Goal: Task Accomplishment & Management: Complete application form

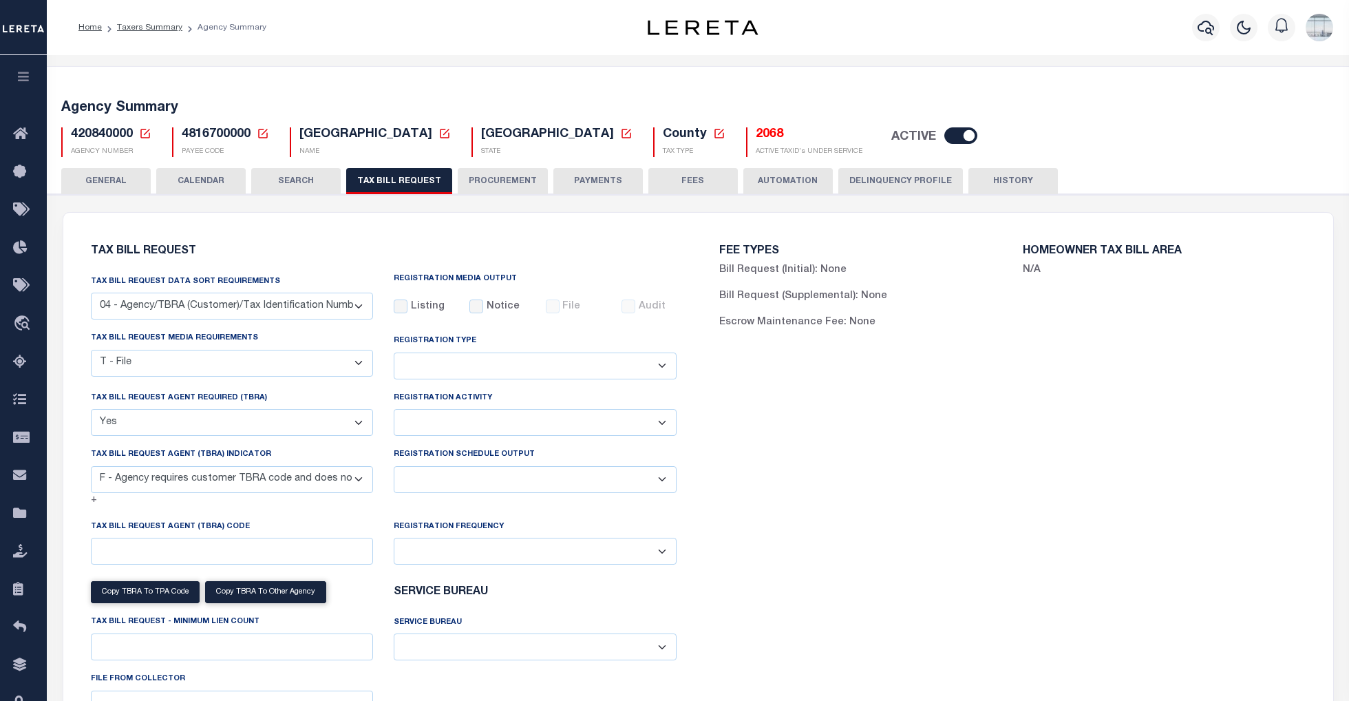
select select "28"
select select "22"
select select "true"
select select "14"
select select
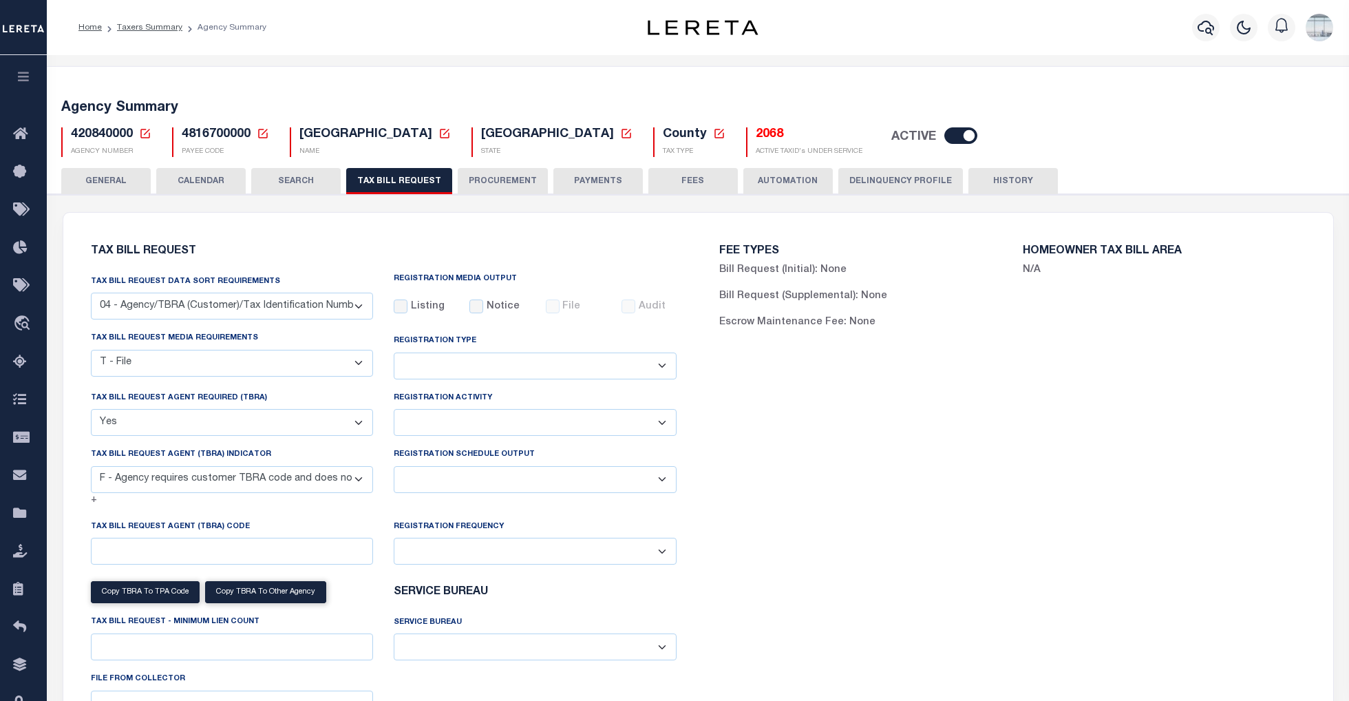
click at [143, 130] on icon at bounding box center [145, 133] width 12 height 12
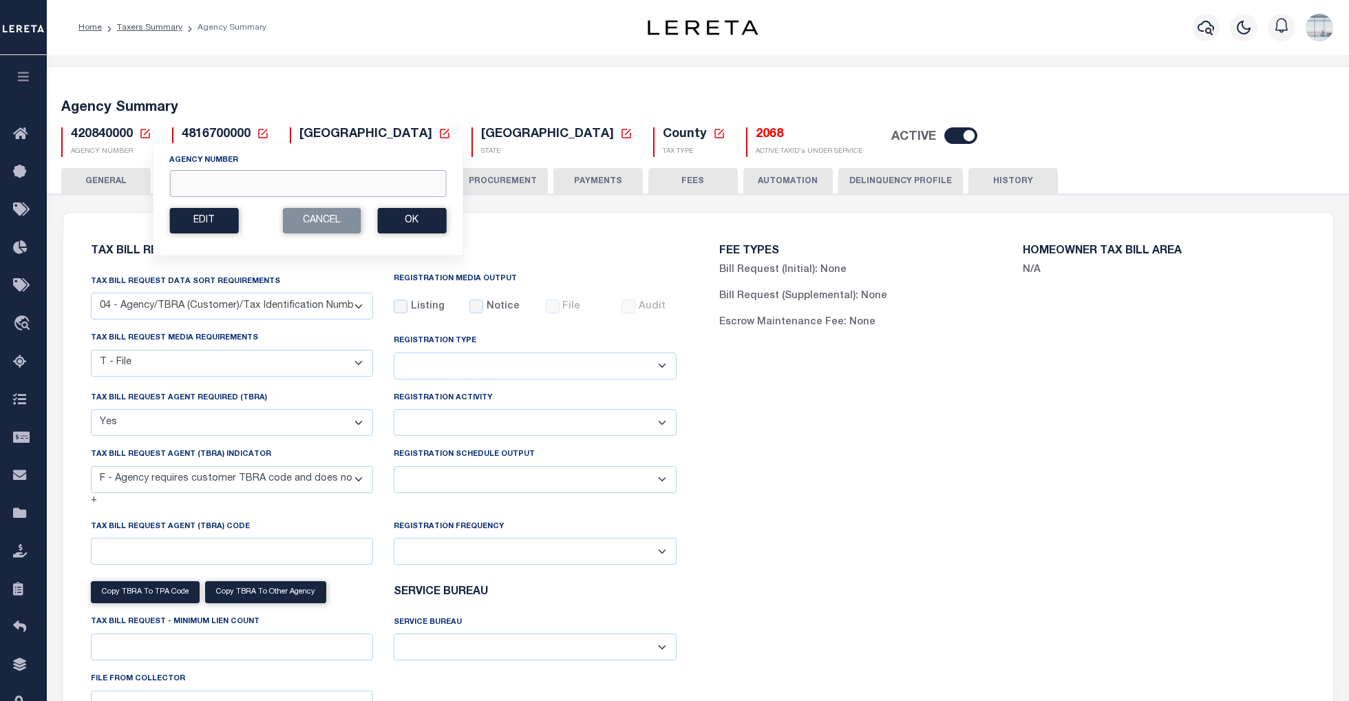
click at [226, 182] on input "Agency Number" at bounding box center [307, 183] width 277 height 27
click at [235, 182] on input "Agency Number" at bounding box center [307, 183] width 277 height 27
type input "450290000"
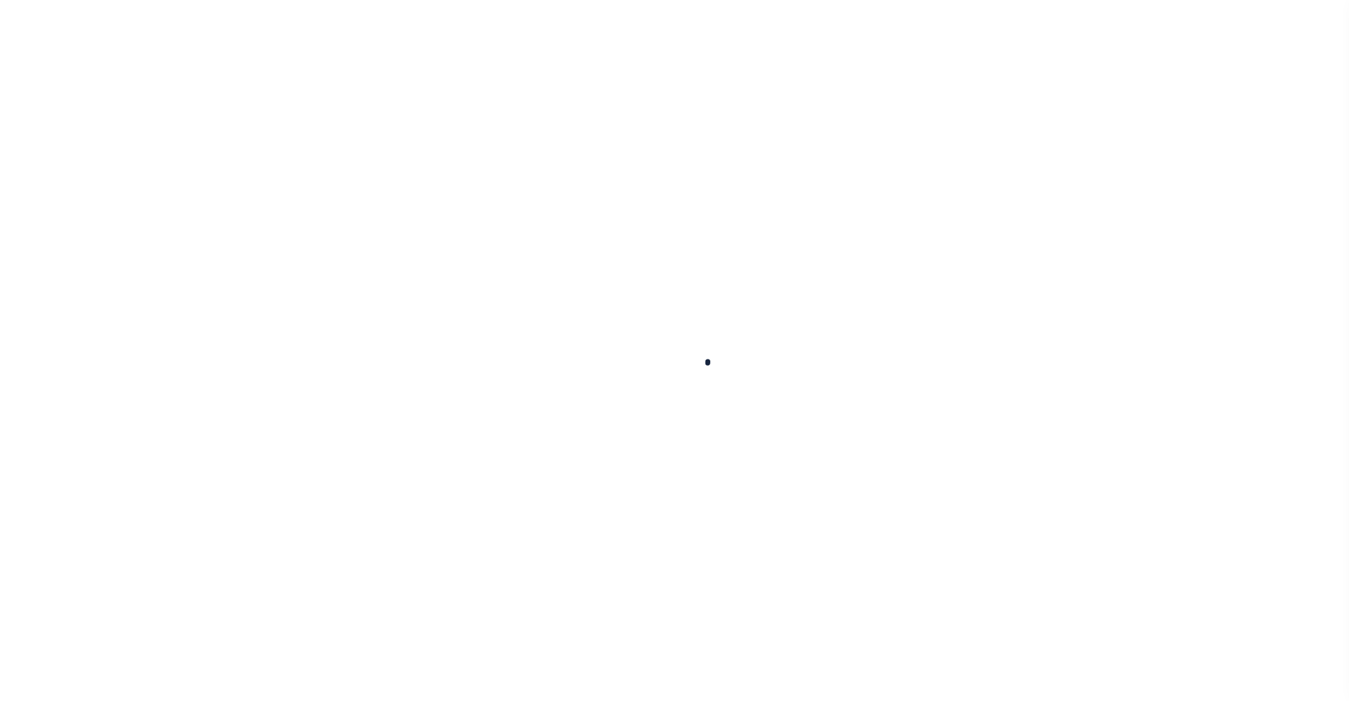
select select
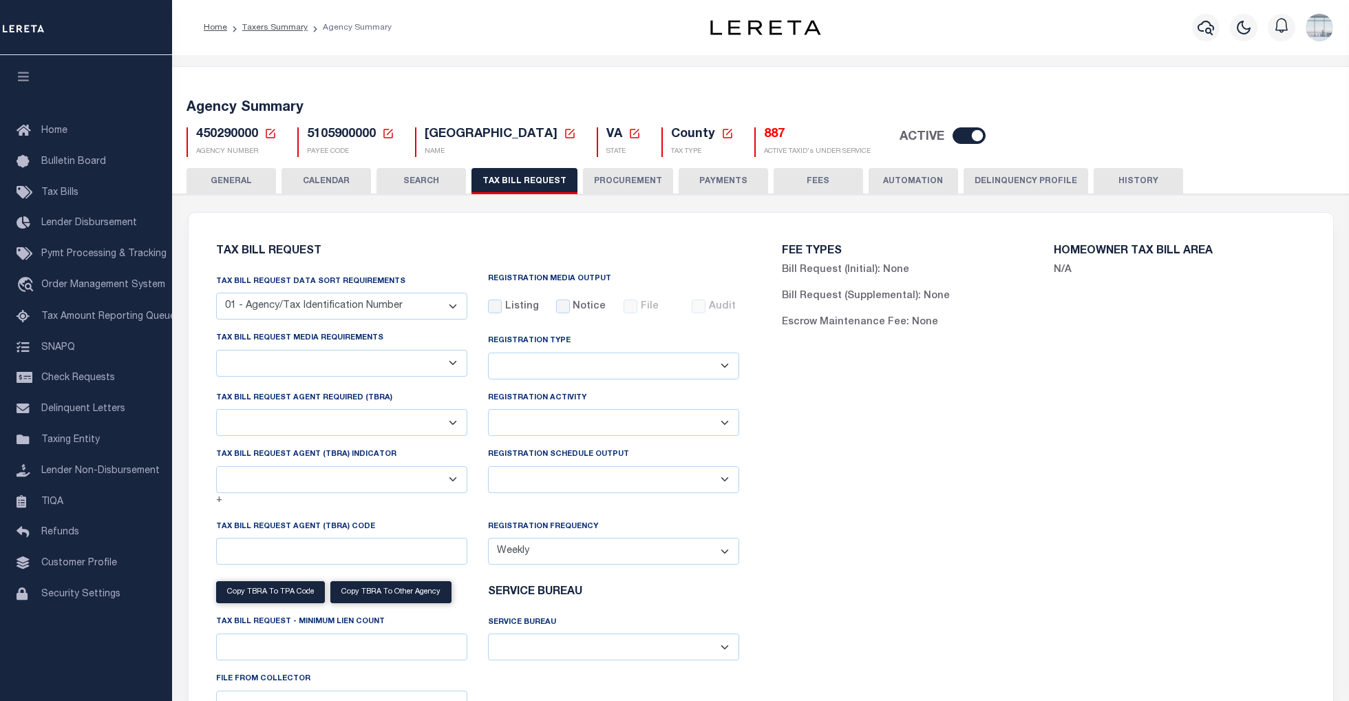
select select "28"
select select "22"
select select "true"
select select "9"
select select "1"
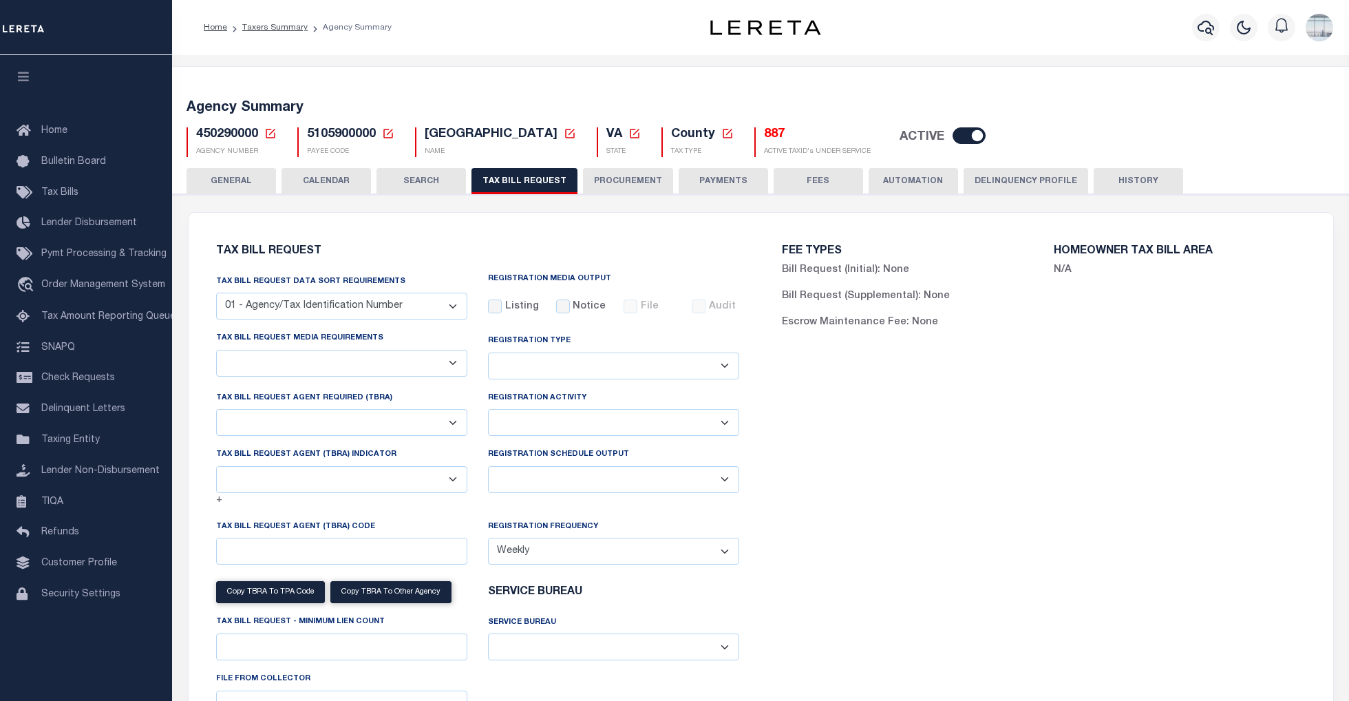
type input "930"
select select
click at [537, 180] on button "TAX BILL REQUEST" at bounding box center [525, 181] width 106 height 26
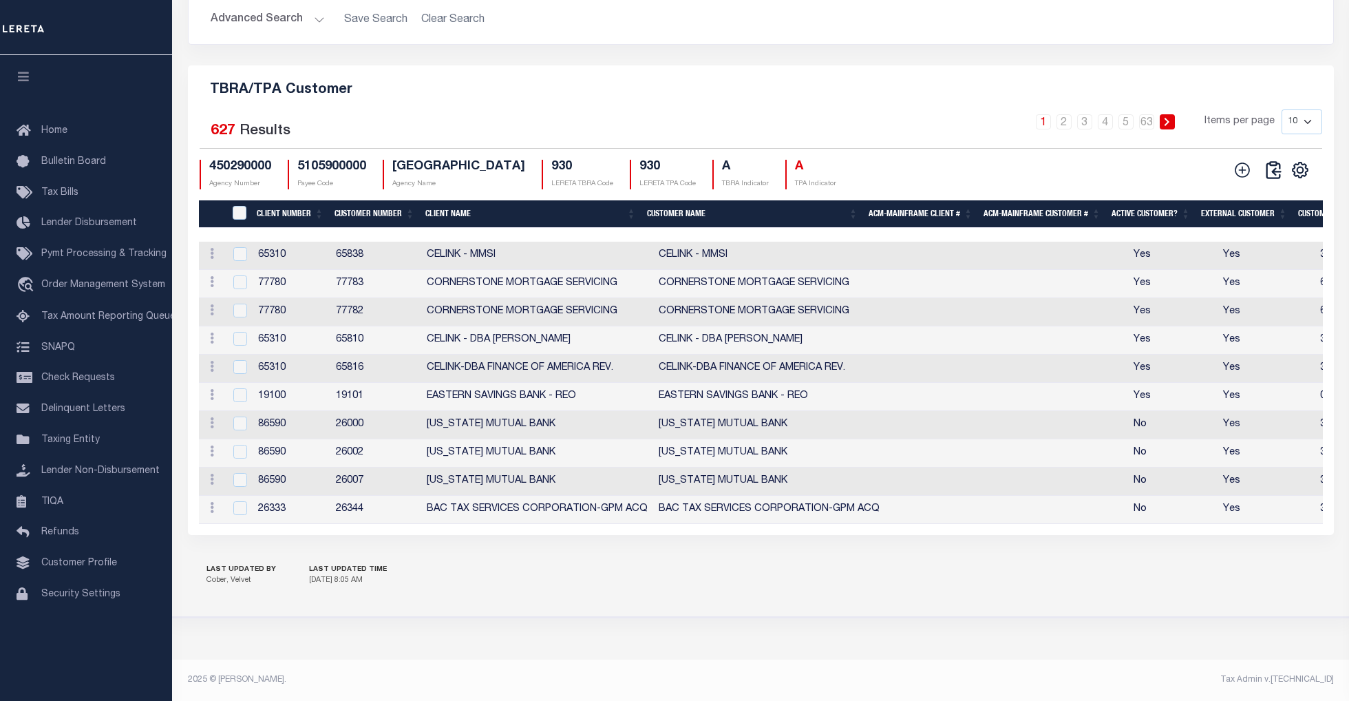
scroll to position [1366, 0]
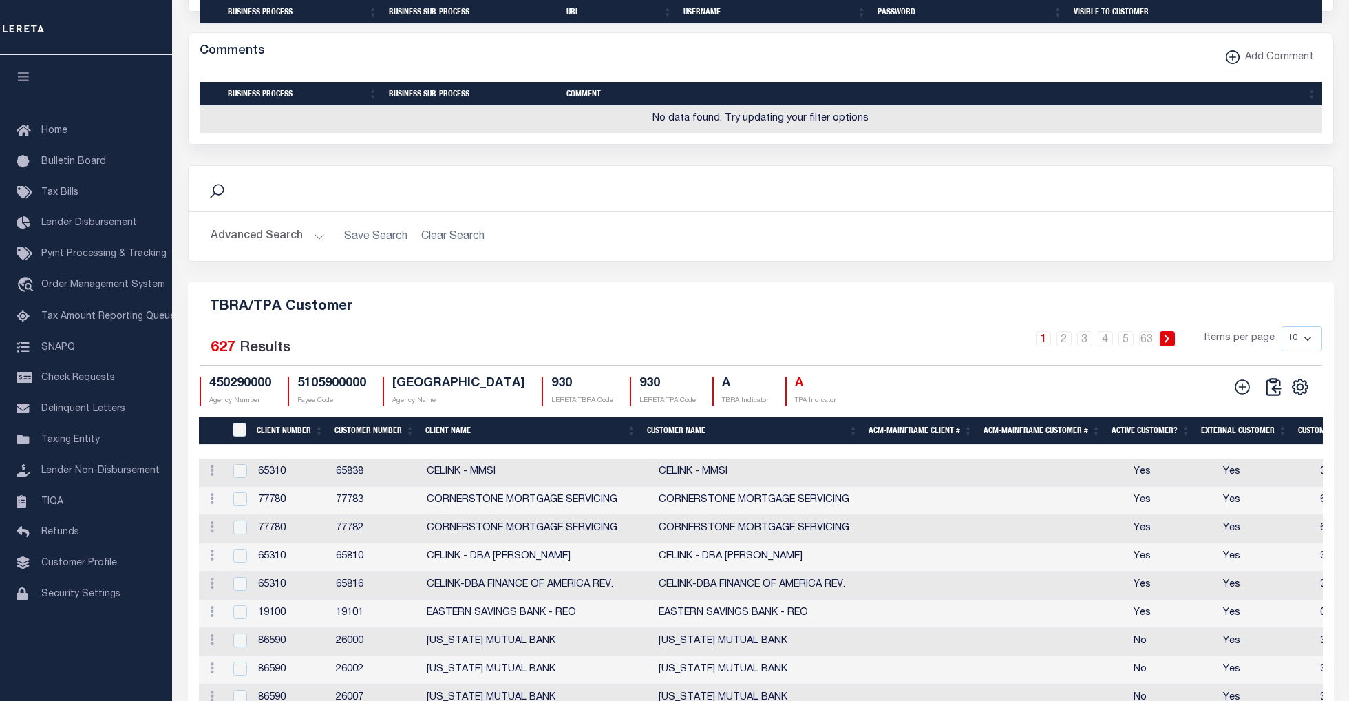
click at [314, 250] on button "Advanced Search" at bounding box center [268, 236] width 114 height 27
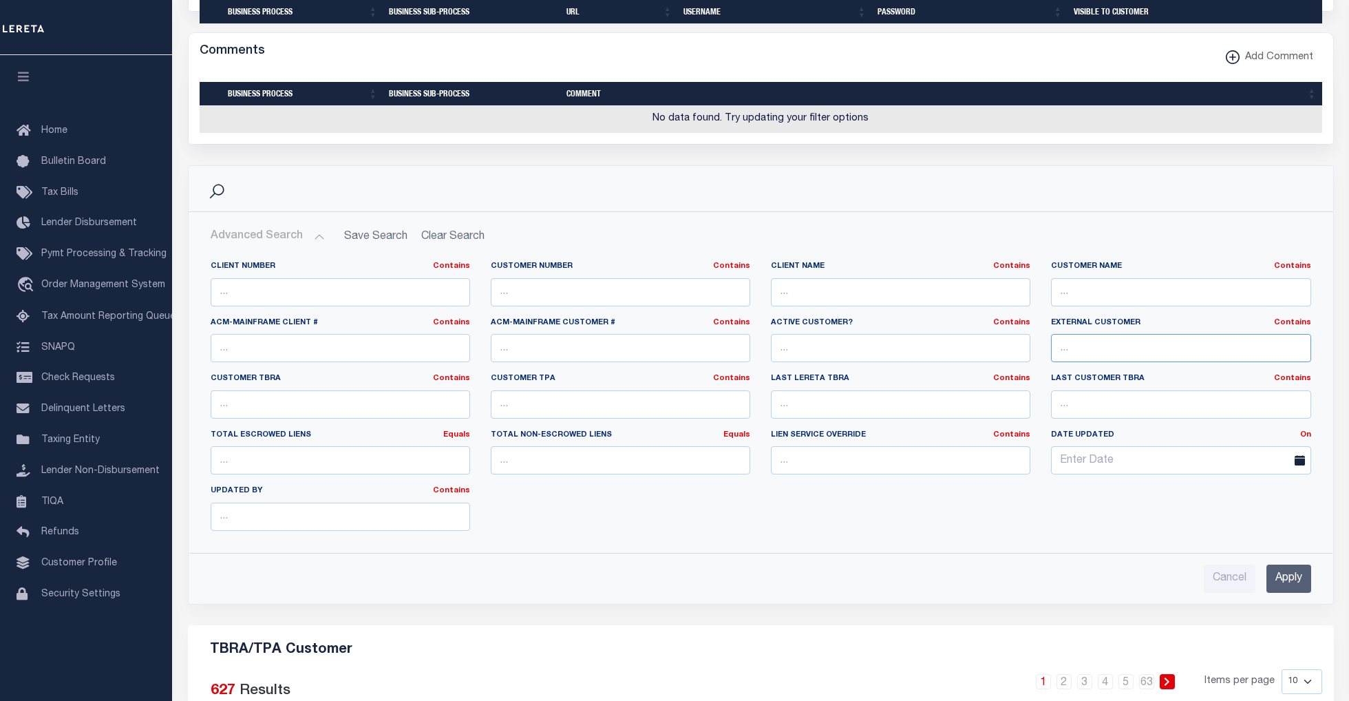
click at [1064, 362] on input "text" at bounding box center [1181, 348] width 260 height 28
type input "NO"
click at [1294, 593] on input "Apply" at bounding box center [1289, 578] width 45 height 28
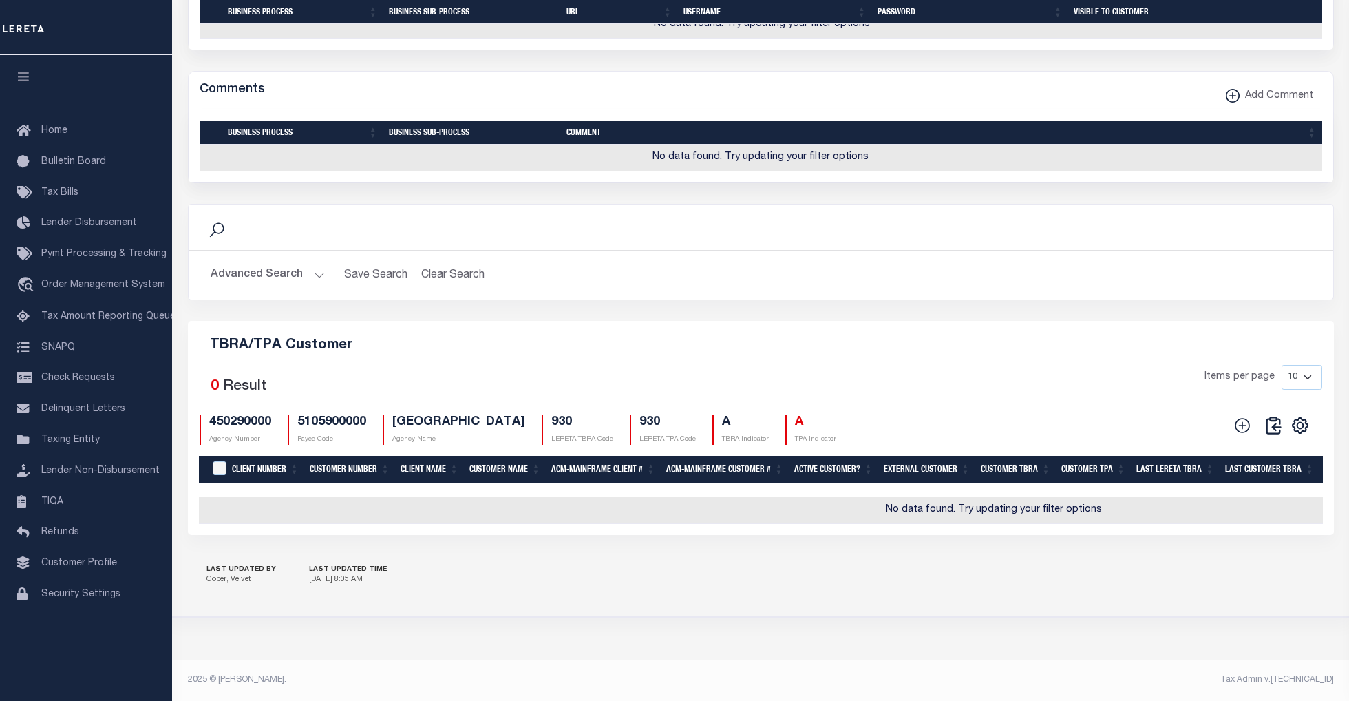
click at [315, 268] on button "Advanced Search" at bounding box center [268, 275] width 114 height 27
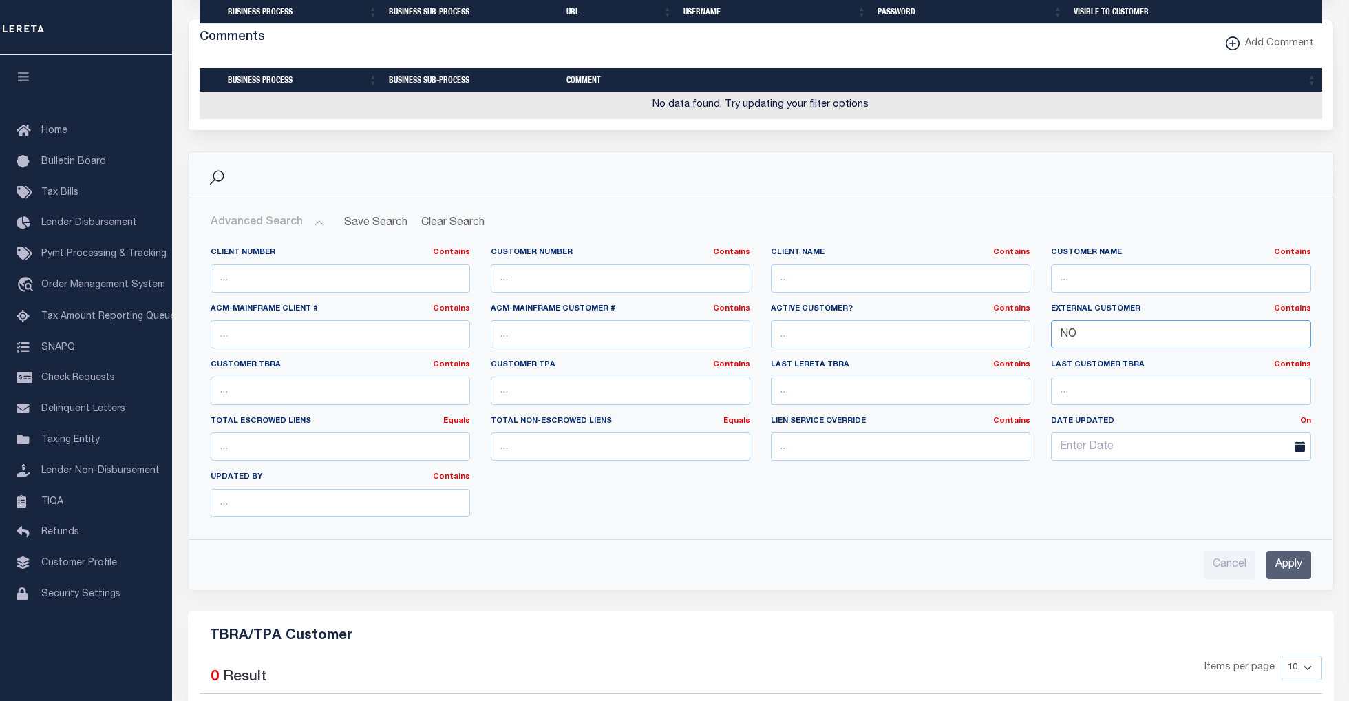
drag, startPoint x: 1110, startPoint y: 381, endPoint x: 962, endPoint y: 381, distance: 147.3
click at [962, 381] on div "Client Number Contains Contains Is Customer Number Contains Contains Is Contains" at bounding box center [760, 387] width 1121 height 281
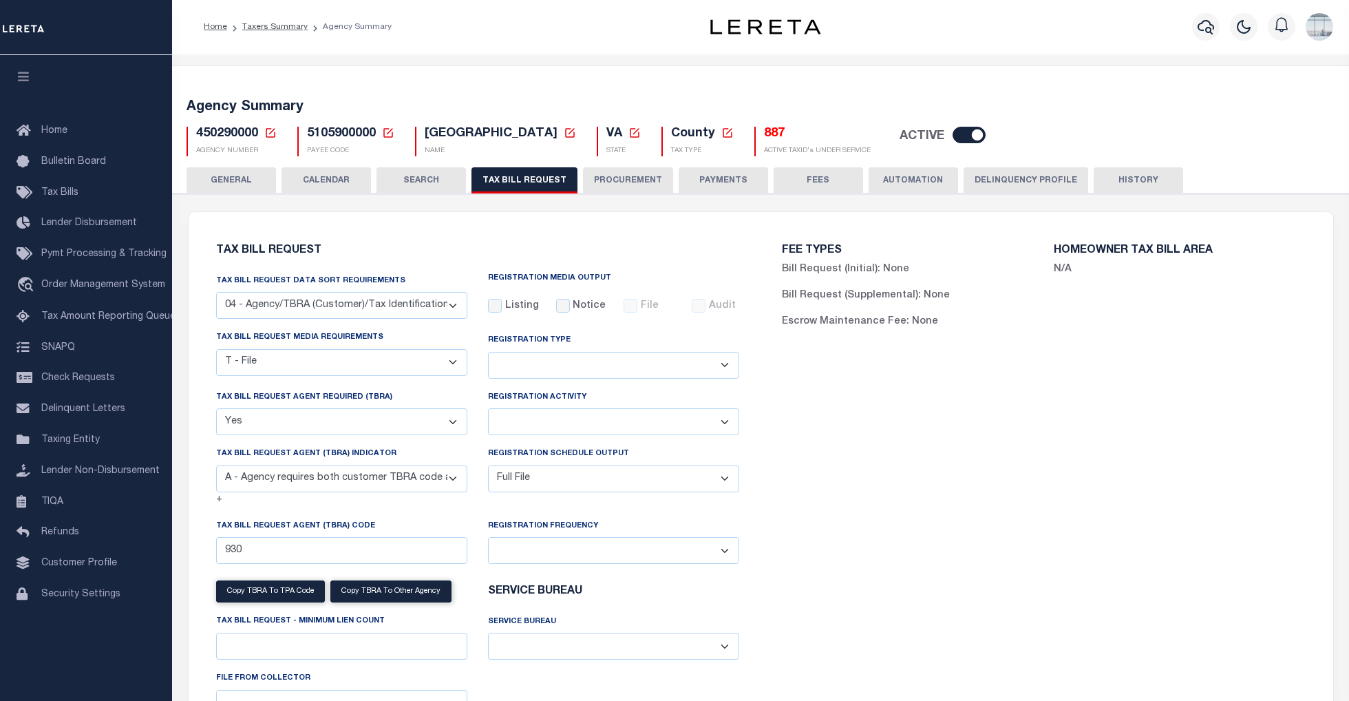
scroll to position [0, 0]
click at [1130, 174] on button "HISTORY" at bounding box center [1138, 181] width 89 height 26
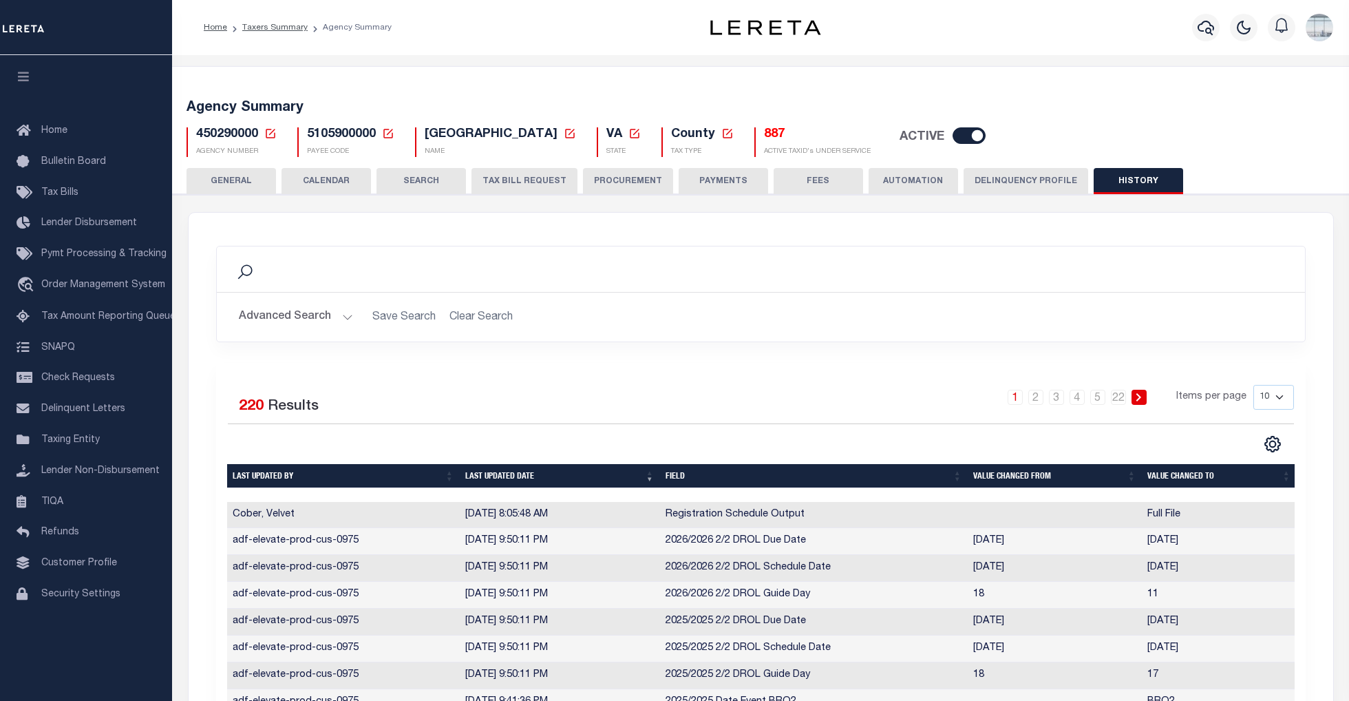
click at [279, 276] on div "Search" at bounding box center [761, 268] width 1066 height 23
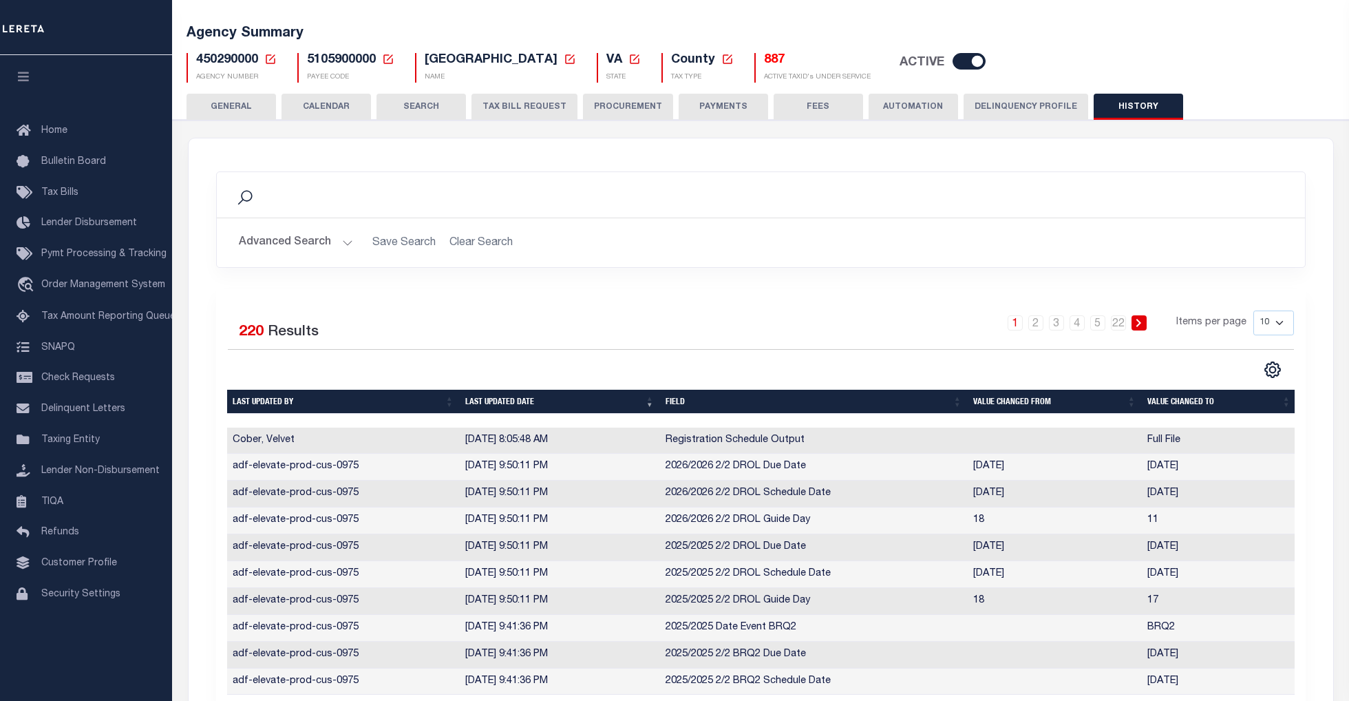
scroll to position [92, 0]
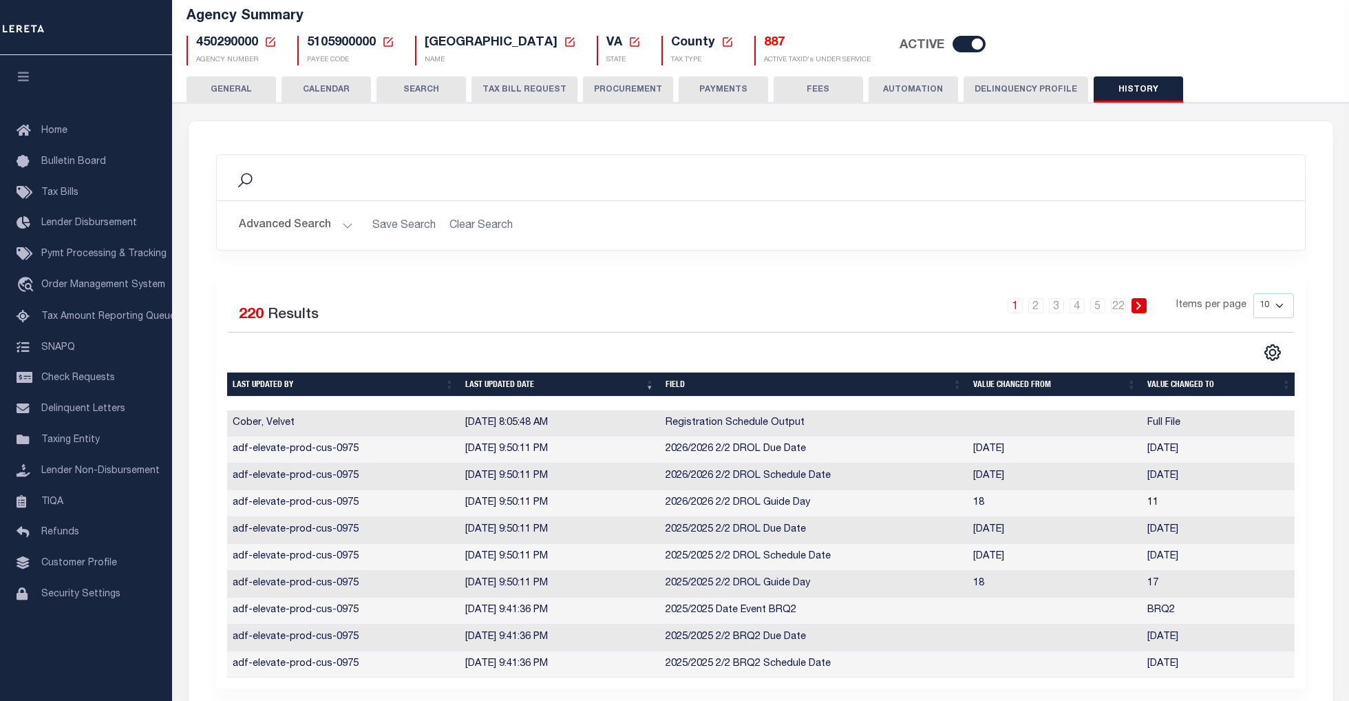
click at [339, 218] on button "Advanced Search" at bounding box center [296, 225] width 114 height 27
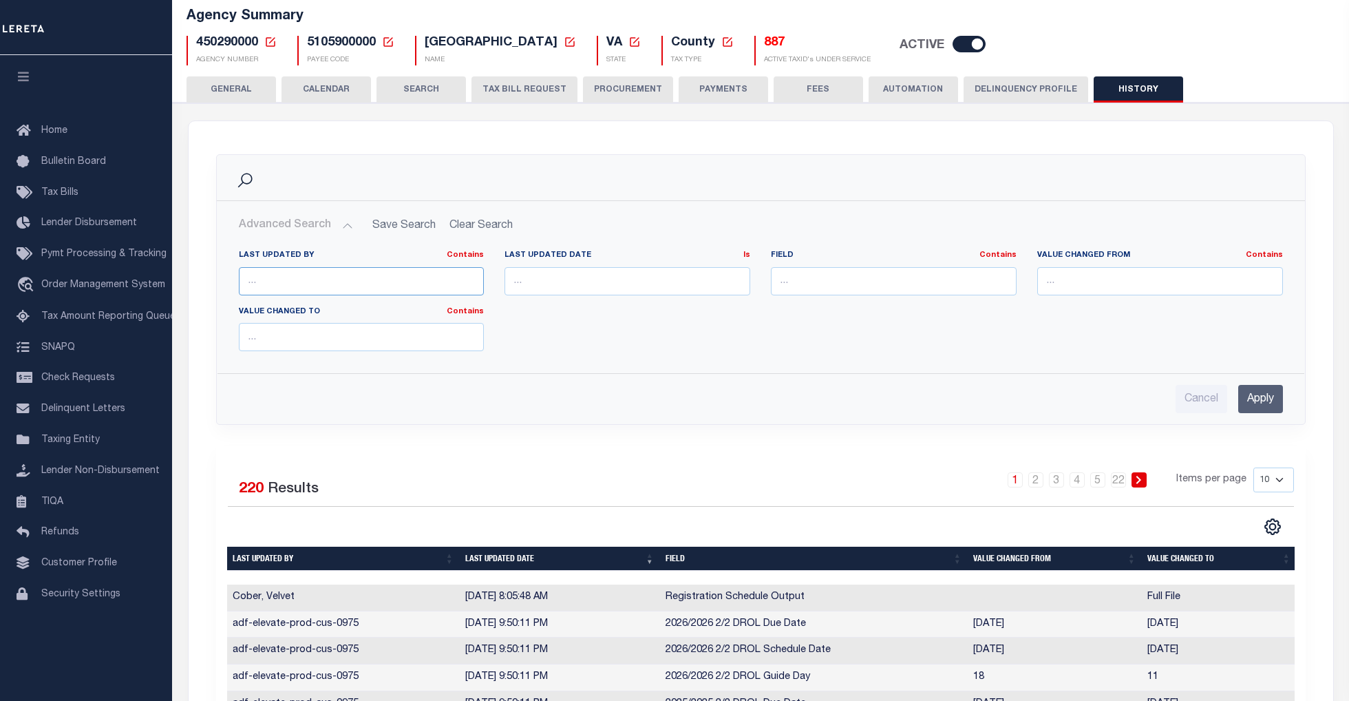
click at [344, 282] on input "text" at bounding box center [362, 281] width 246 height 28
type input "nava"
click at [1262, 400] on input "Apply" at bounding box center [1260, 399] width 45 height 28
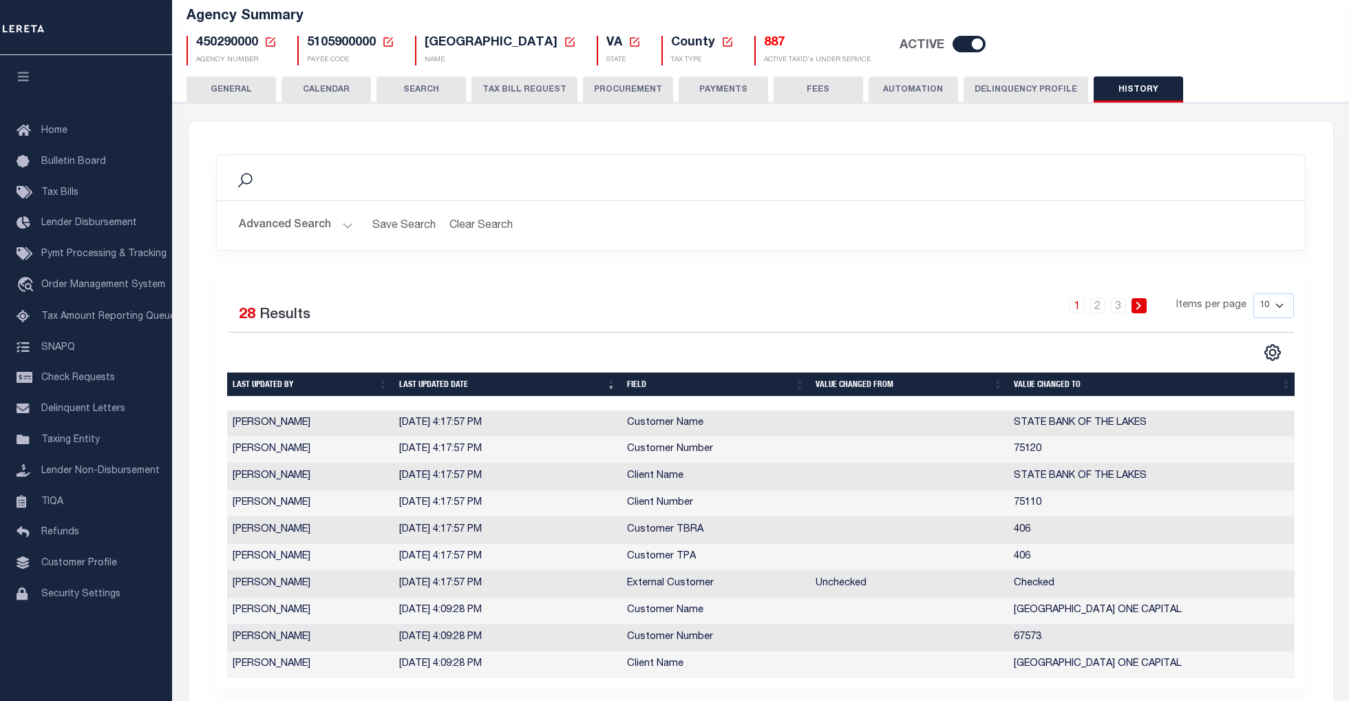
scroll to position [183, 0]
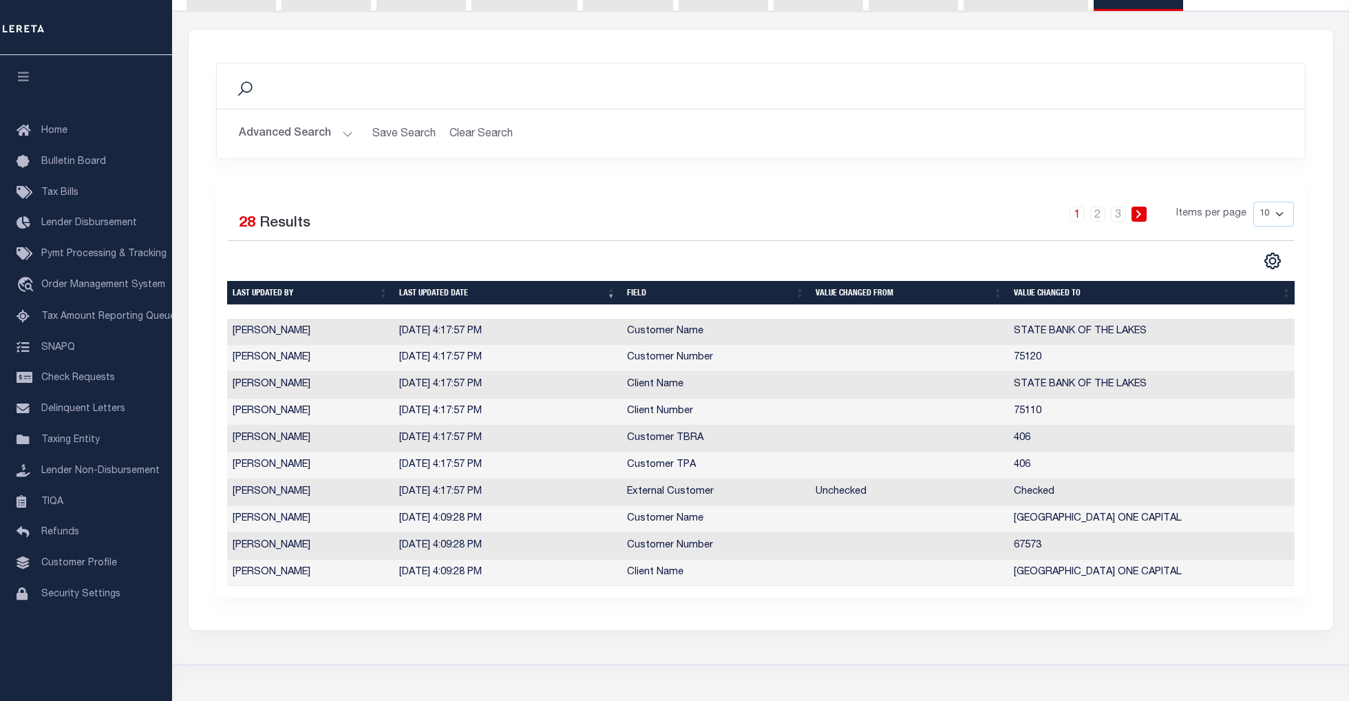
click at [1276, 212] on select "10 25 50 100" at bounding box center [1273, 214] width 41 height 25
select select "100"
click at [1253, 202] on select "10 25 50 100" at bounding box center [1273, 214] width 41 height 25
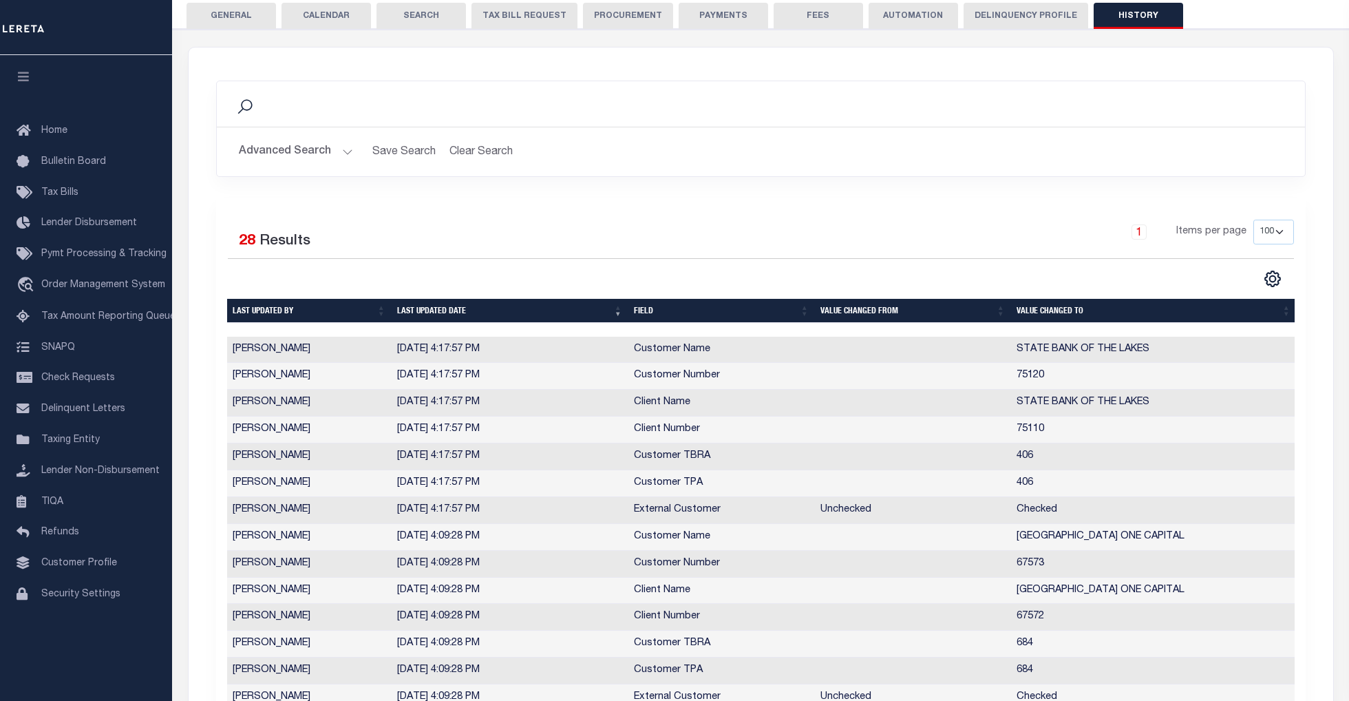
scroll to position [0, 0]
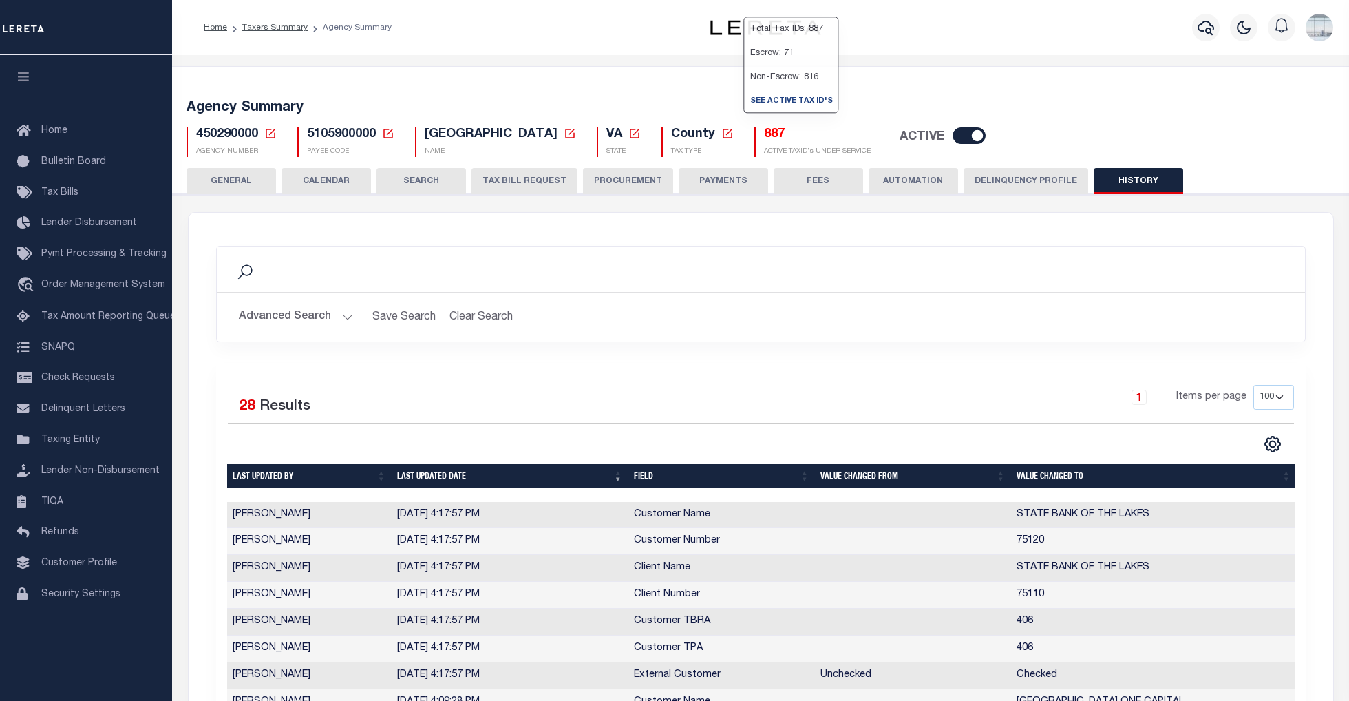
click at [764, 138] on h5 "887" at bounding box center [817, 134] width 107 height 15
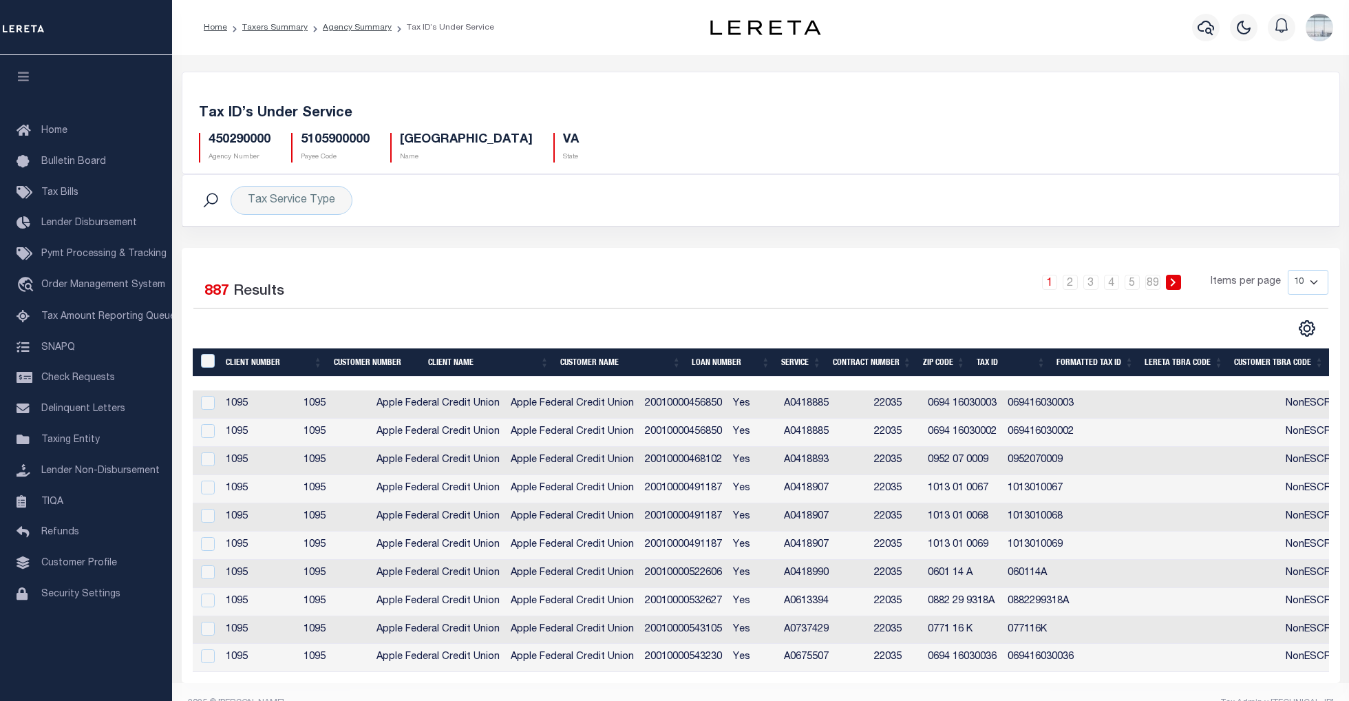
scroll to position [36, 0]
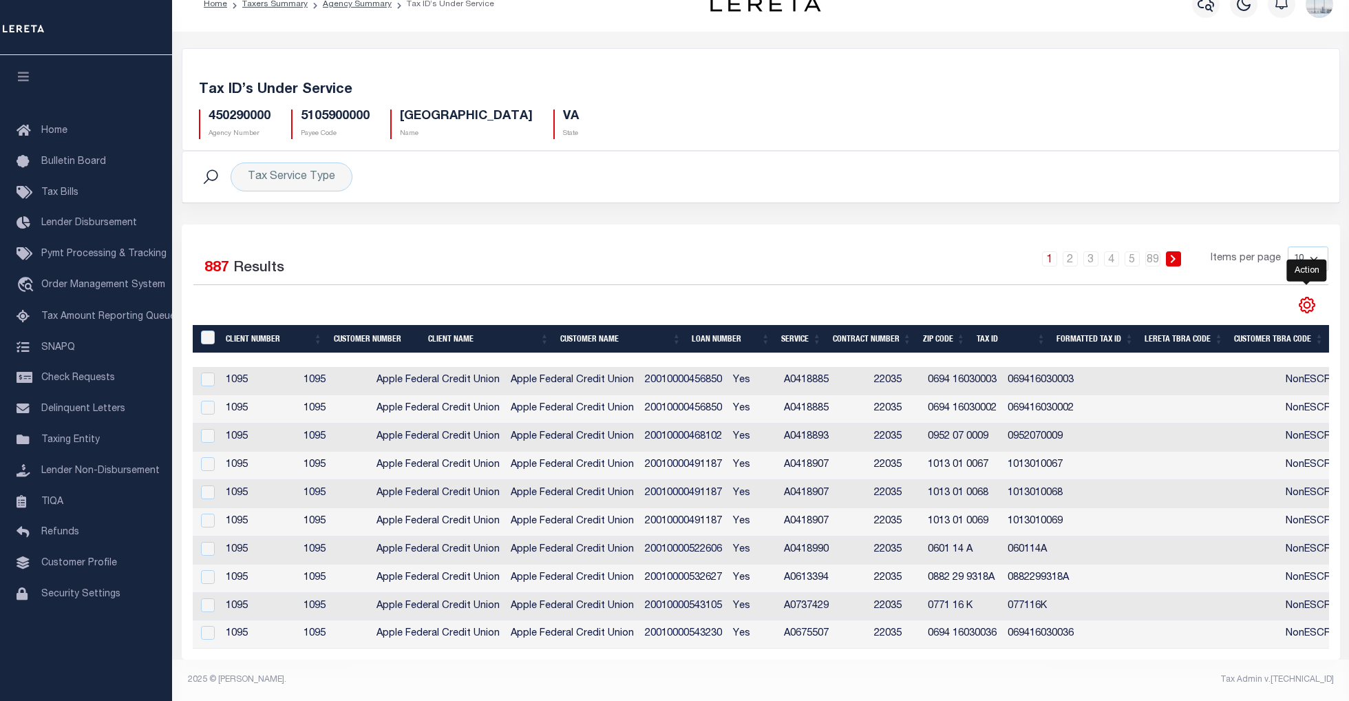
click at [1306, 296] on icon "" at bounding box center [1307, 305] width 18 height 18
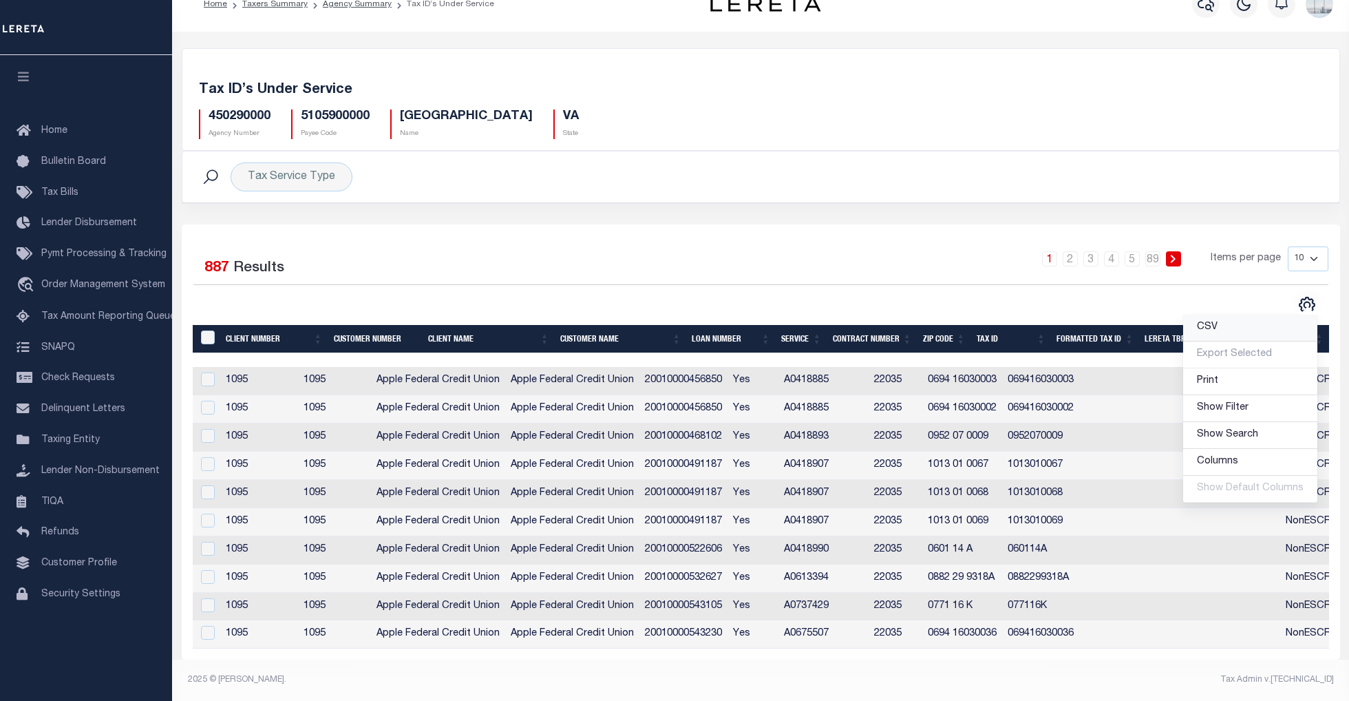
click at [1212, 322] on span "CSV" at bounding box center [1207, 327] width 21 height 10
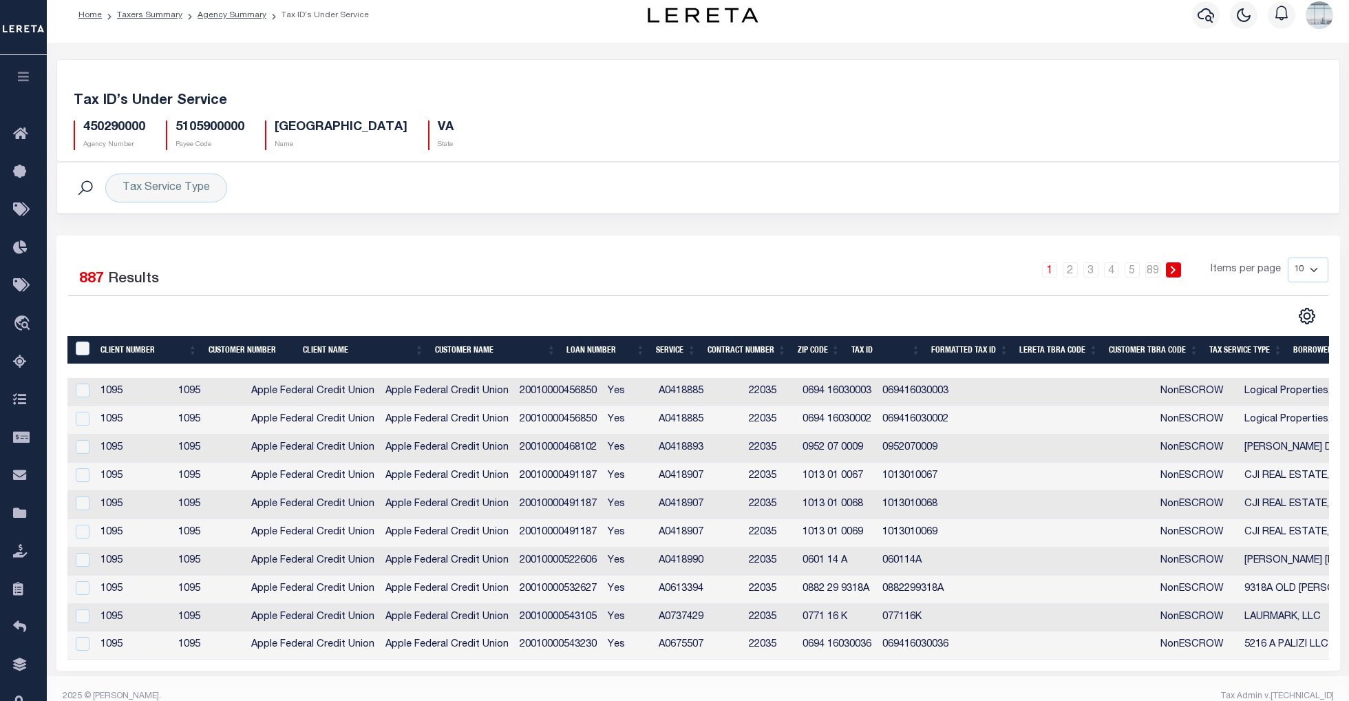
scroll to position [0, 0]
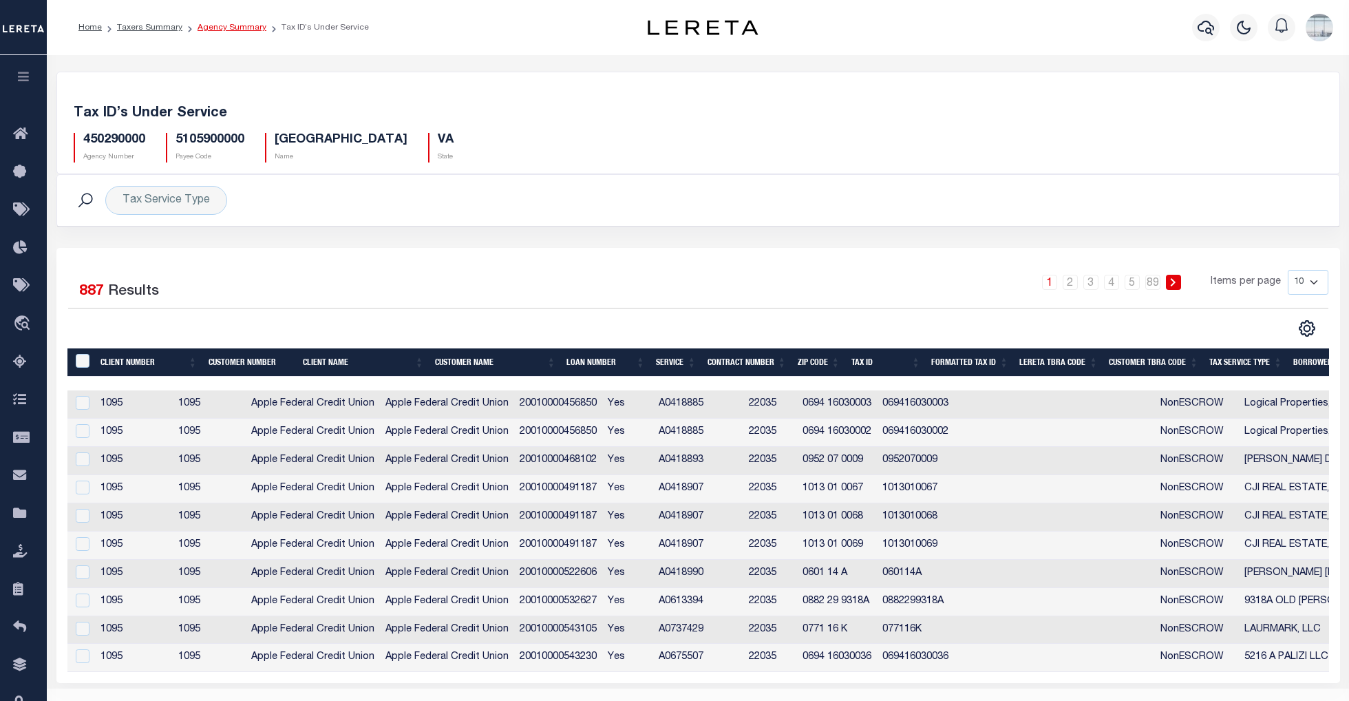
click at [235, 23] on link "Agency Summary" at bounding box center [232, 27] width 69 height 8
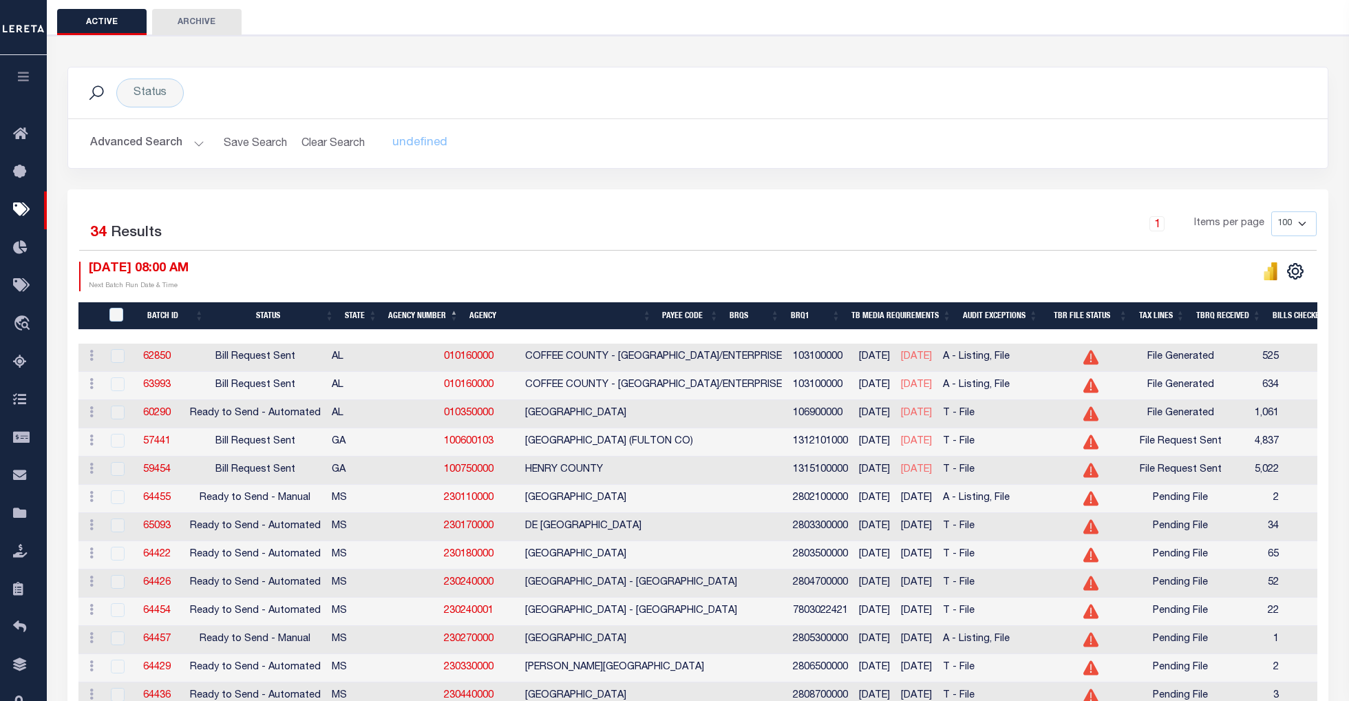
scroll to position [92, 0]
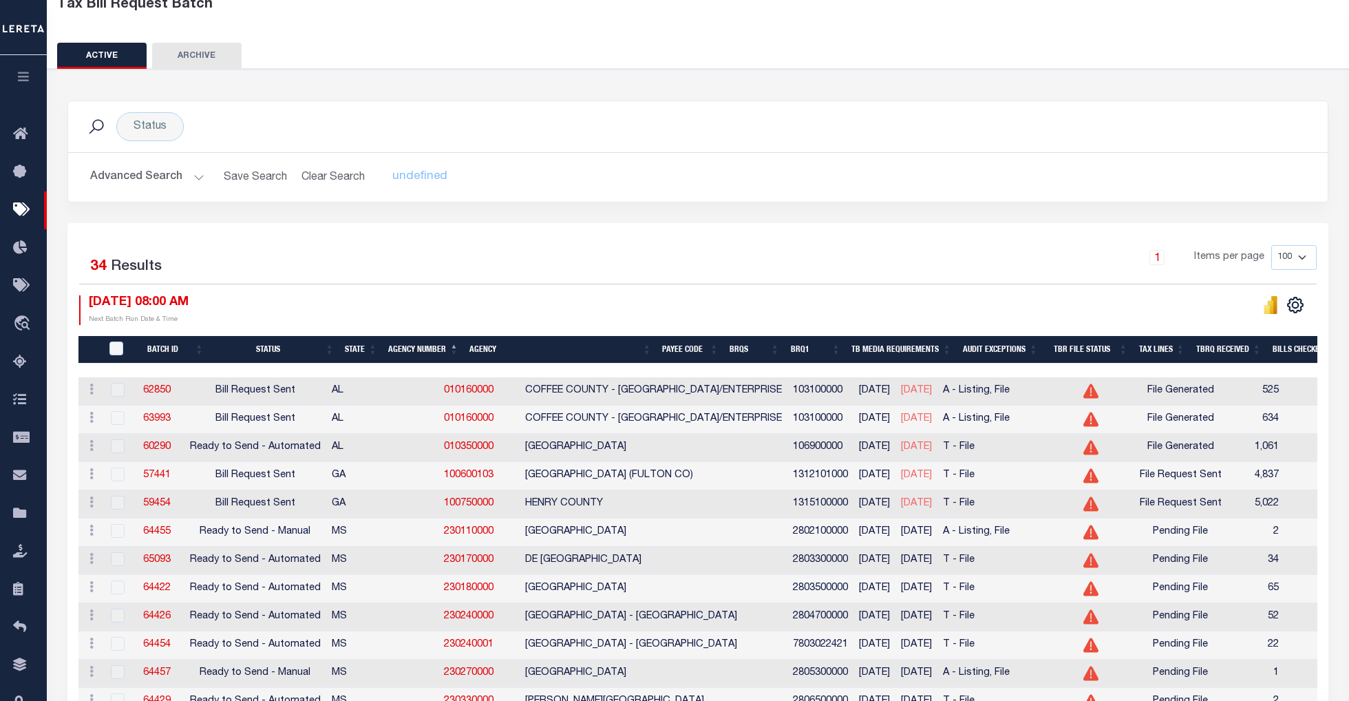
click at [169, 346] on th "Batch ID" at bounding box center [168, 350] width 81 height 28
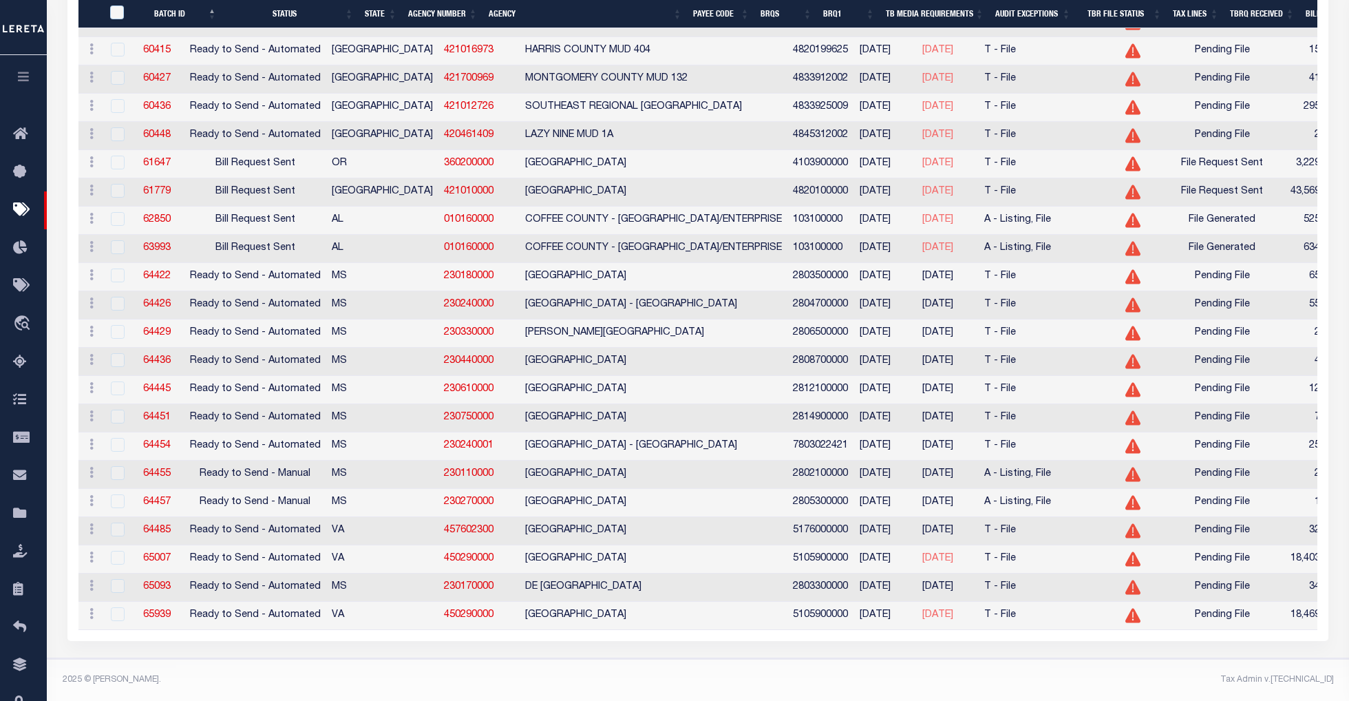
scroll to position [859, 0]
click at [609, 641] on div "Selected 36 Results 1 Items per page 100 200 500 1000 10/02/2025 08:00 AM" at bounding box center [697, 56] width 1261 height 1167
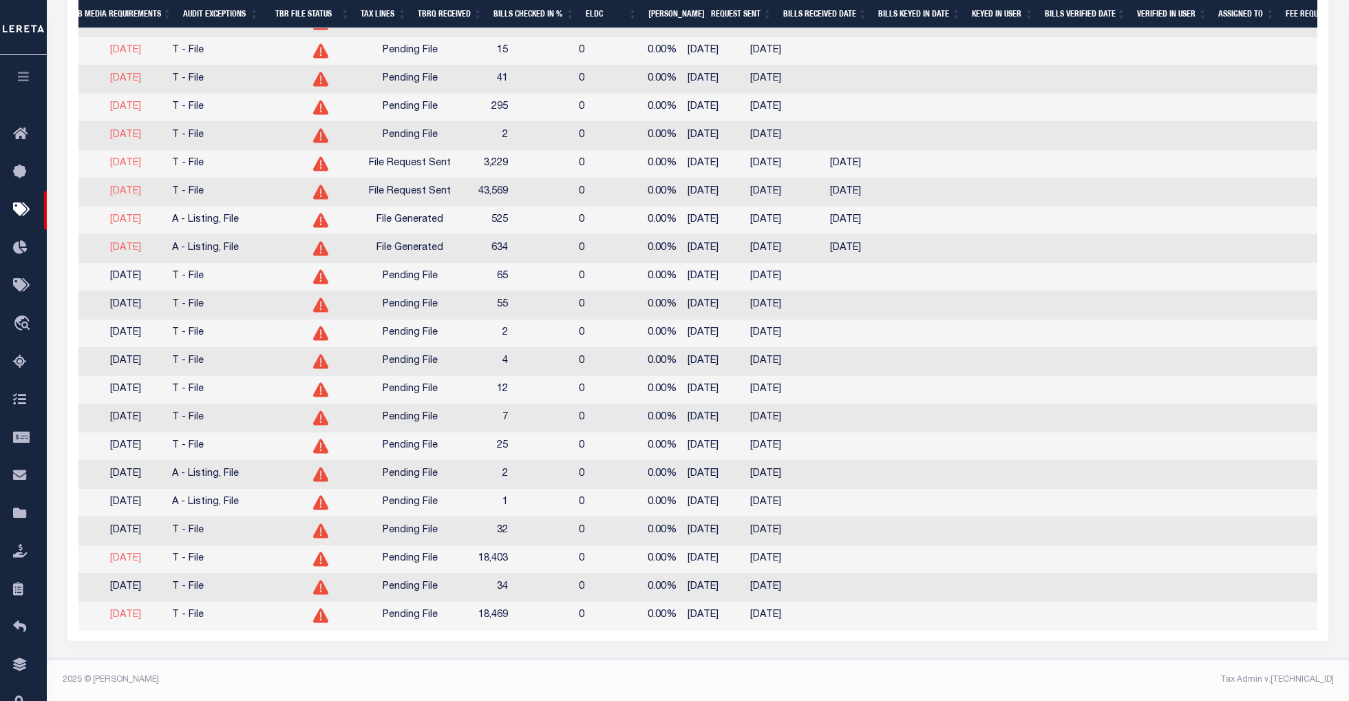
scroll to position [0, 734]
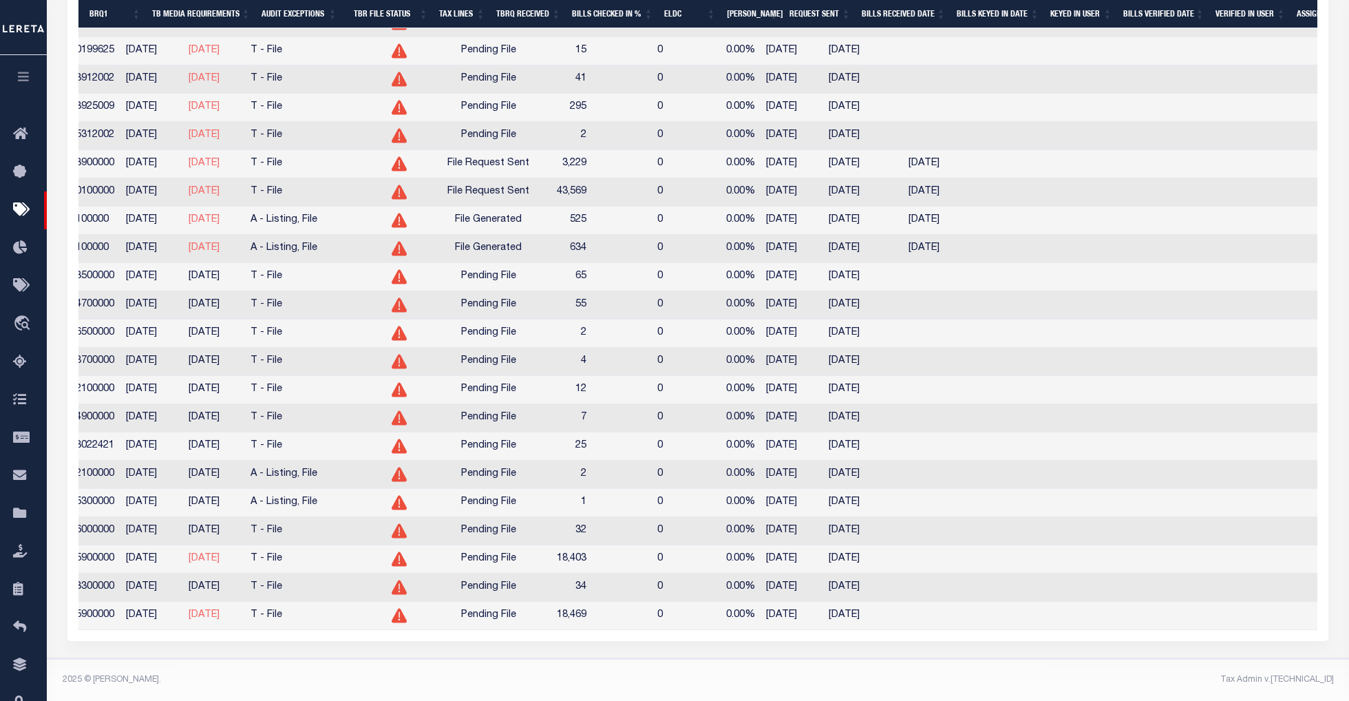
click at [823, 630] on td "12/05/2025" at bounding box center [863, 616] width 80 height 28
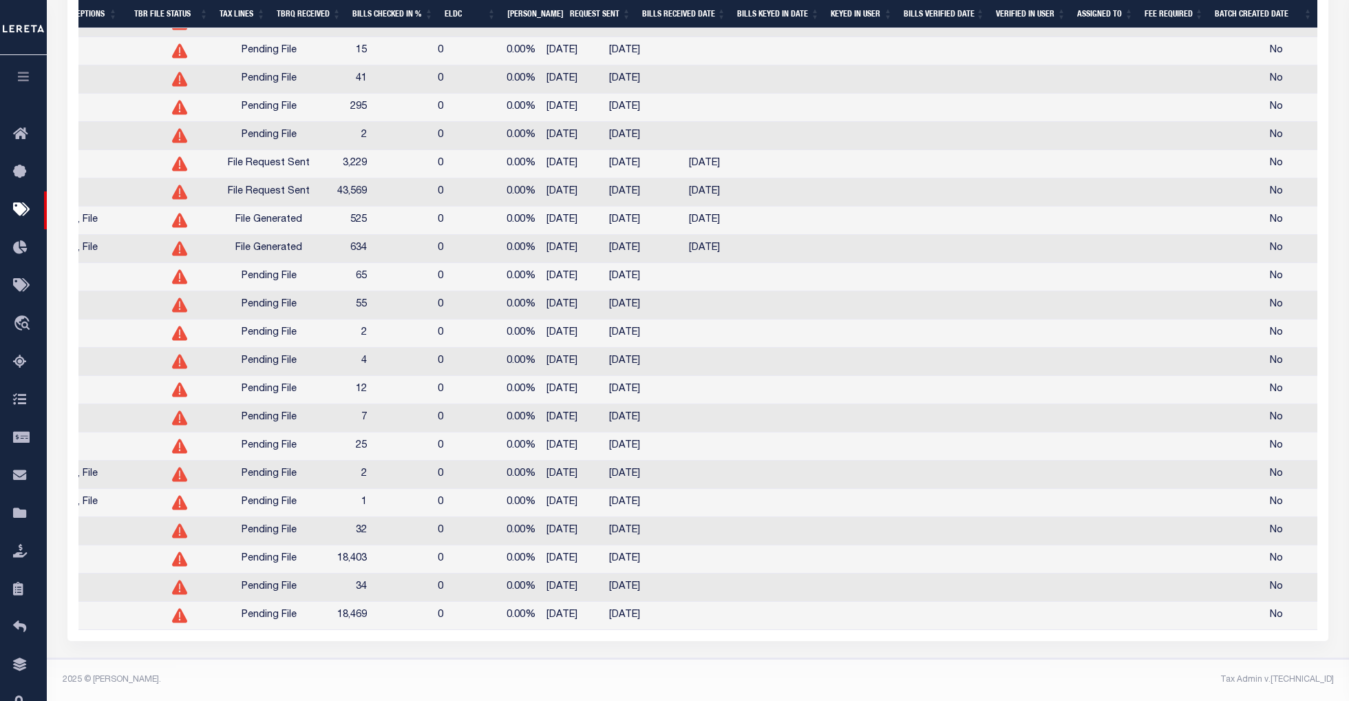
scroll to position [0, 293]
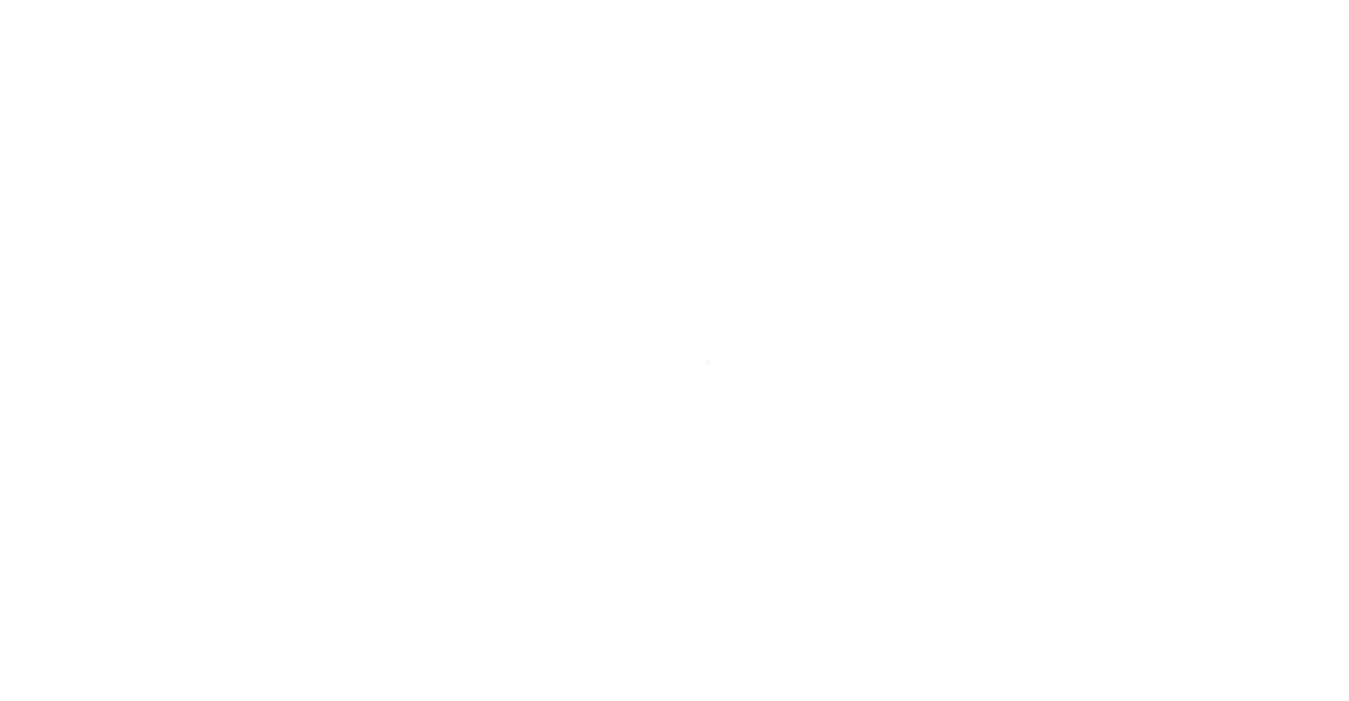
select select
checkbox input "false"
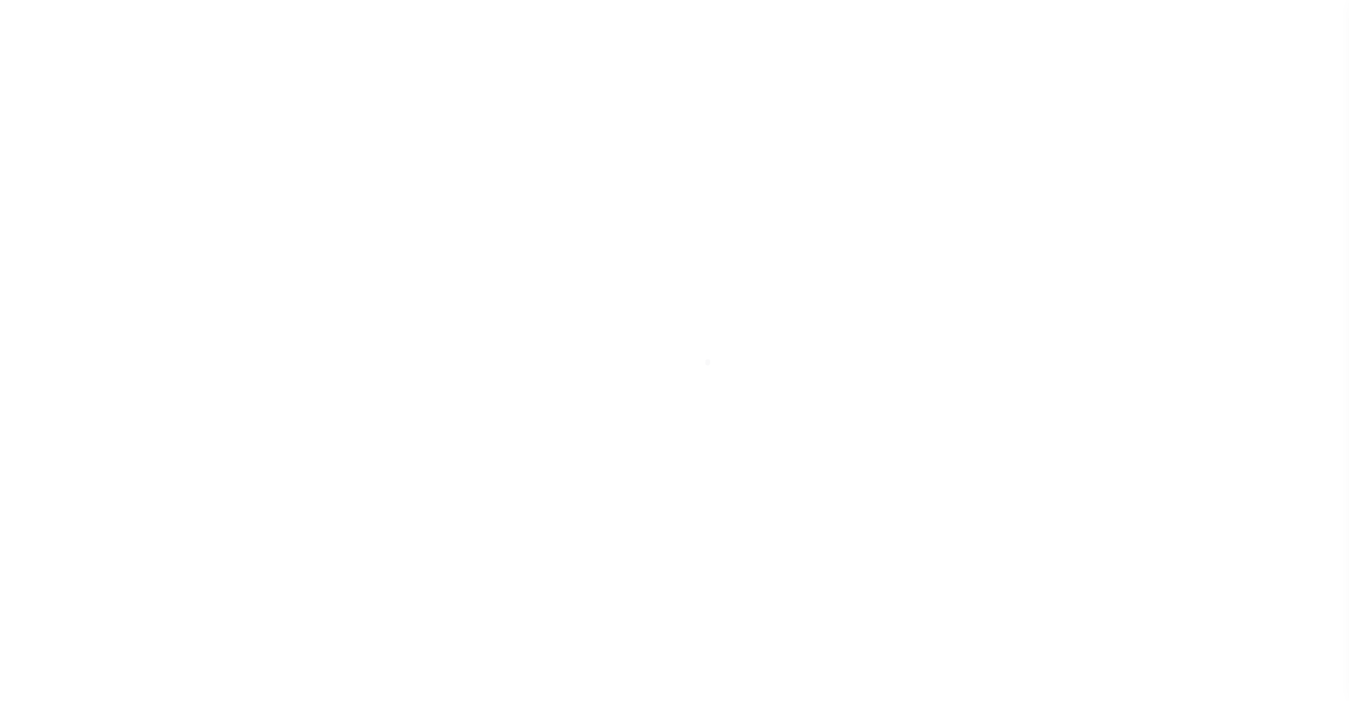
checkbox input "false"
type input "5105900000"
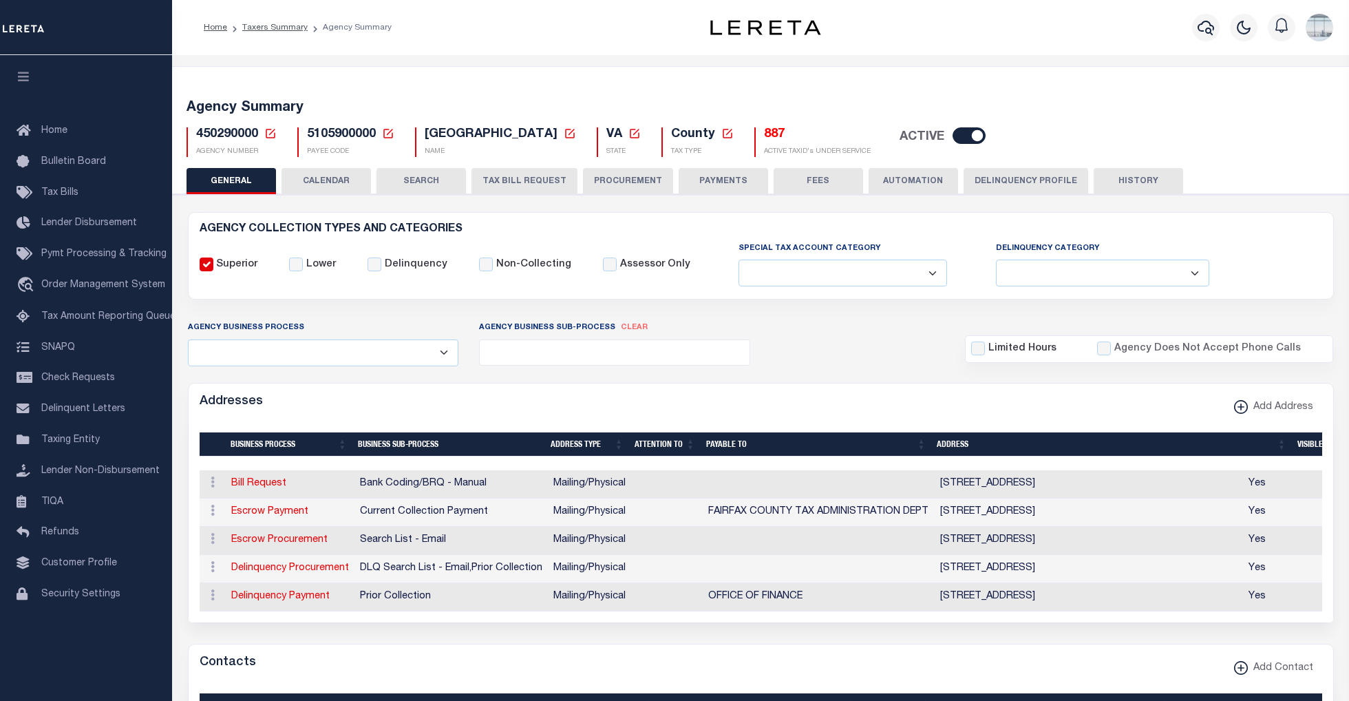
click at [534, 182] on button "TAX BILL REQUEST" at bounding box center [525, 181] width 106 height 26
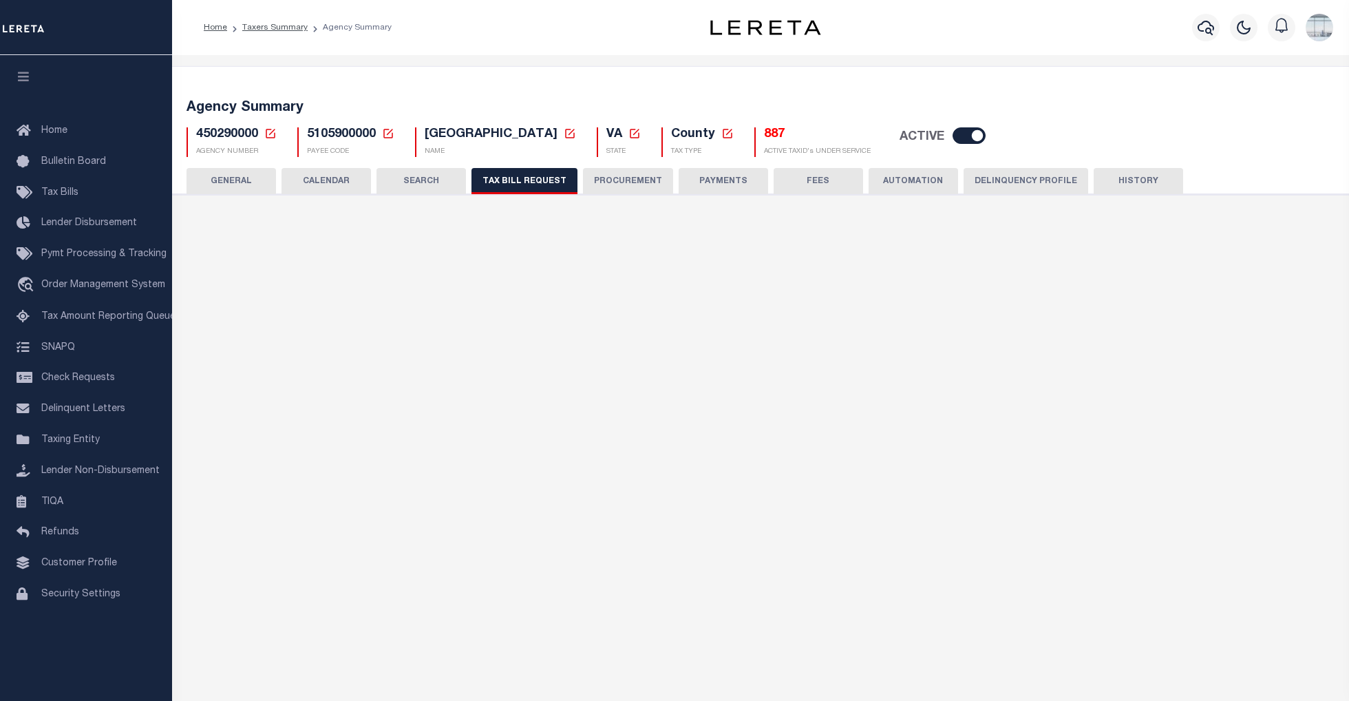
select select "28"
select select "22"
select select "true"
select select "9"
select select "1"
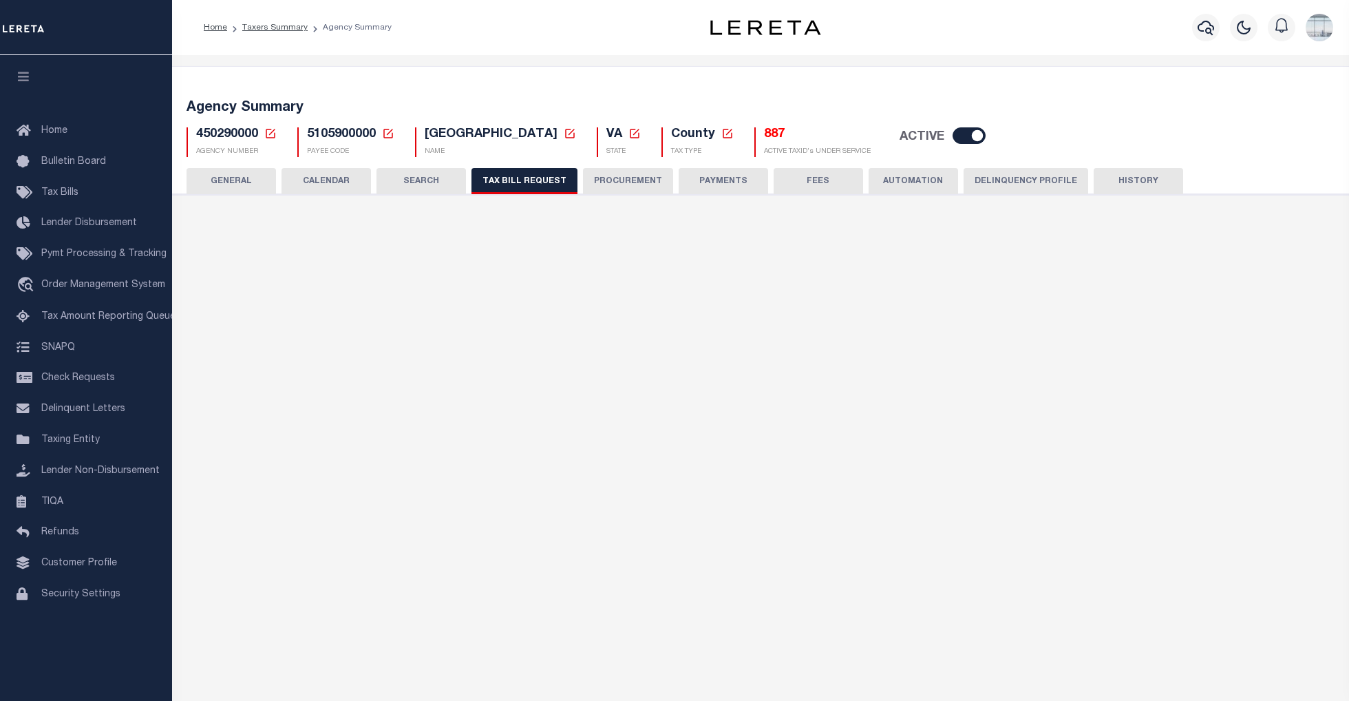
type input "930"
select select
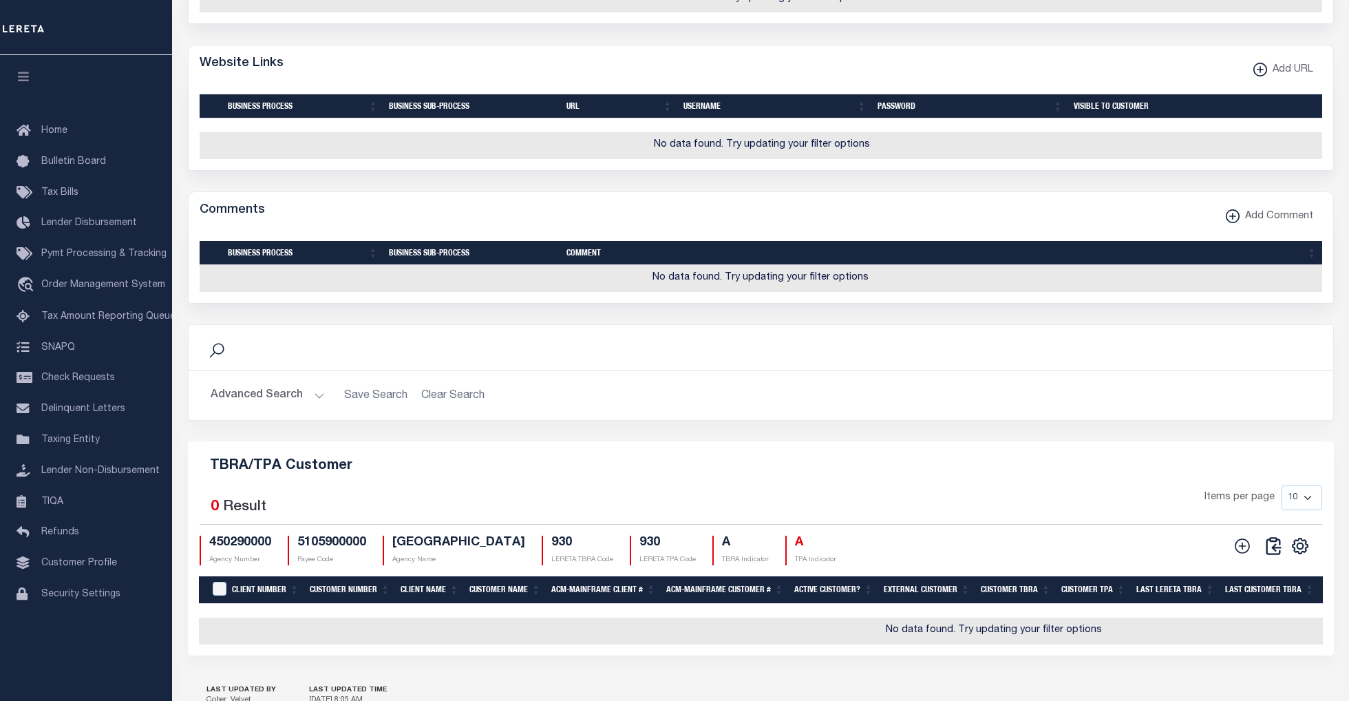
scroll to position [1371, 0]
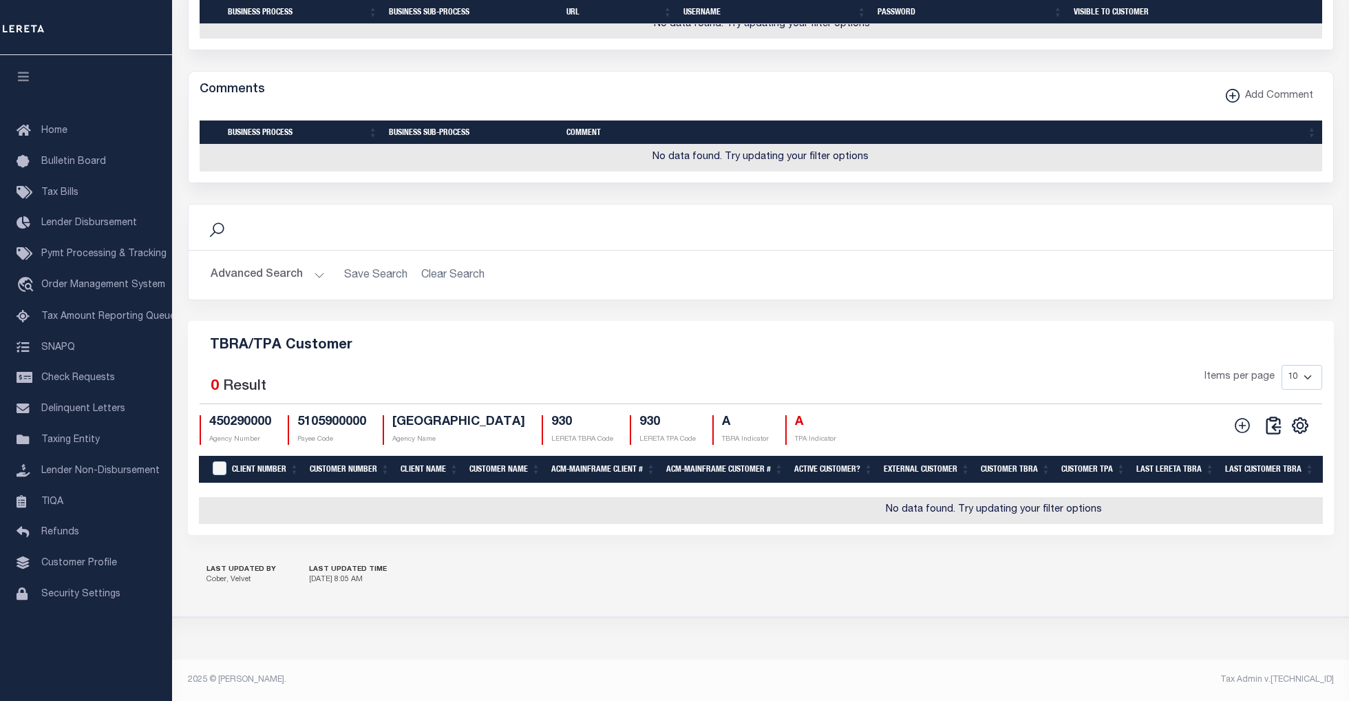
click at [308, 276] on button "Advanced Search" at bounding box center [268, 275] width 114 height 27
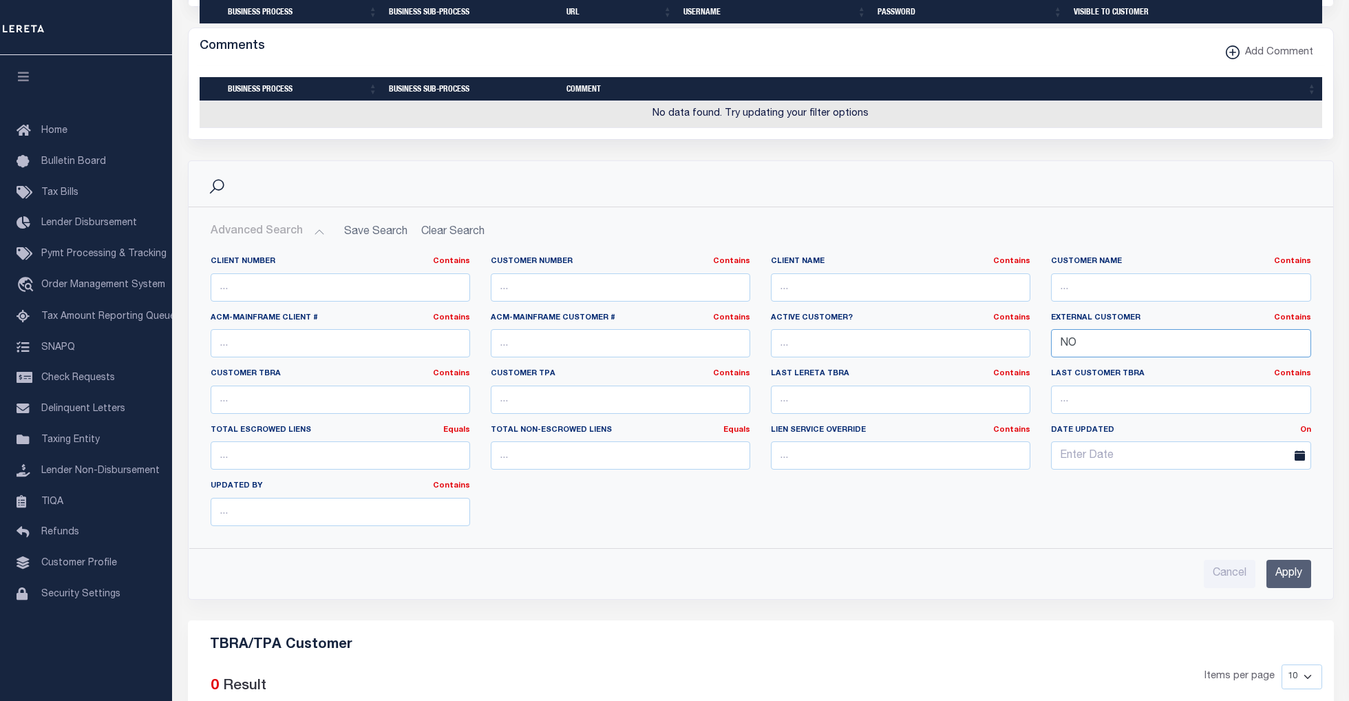
drag, startPoint x: 1147, startPoint y: 398, endPoint x: 1009, endPoint y: 394, distance: 137.7
click at [1009, 394] on div "Client Number Contains Contains Is Customer Number Contains Contains Is Contains" at bounding box center [760, 396] width 1121 height 281
click at [1290, 588] on input "Apply" at bounding box center [1289, 574] width 45 height 28
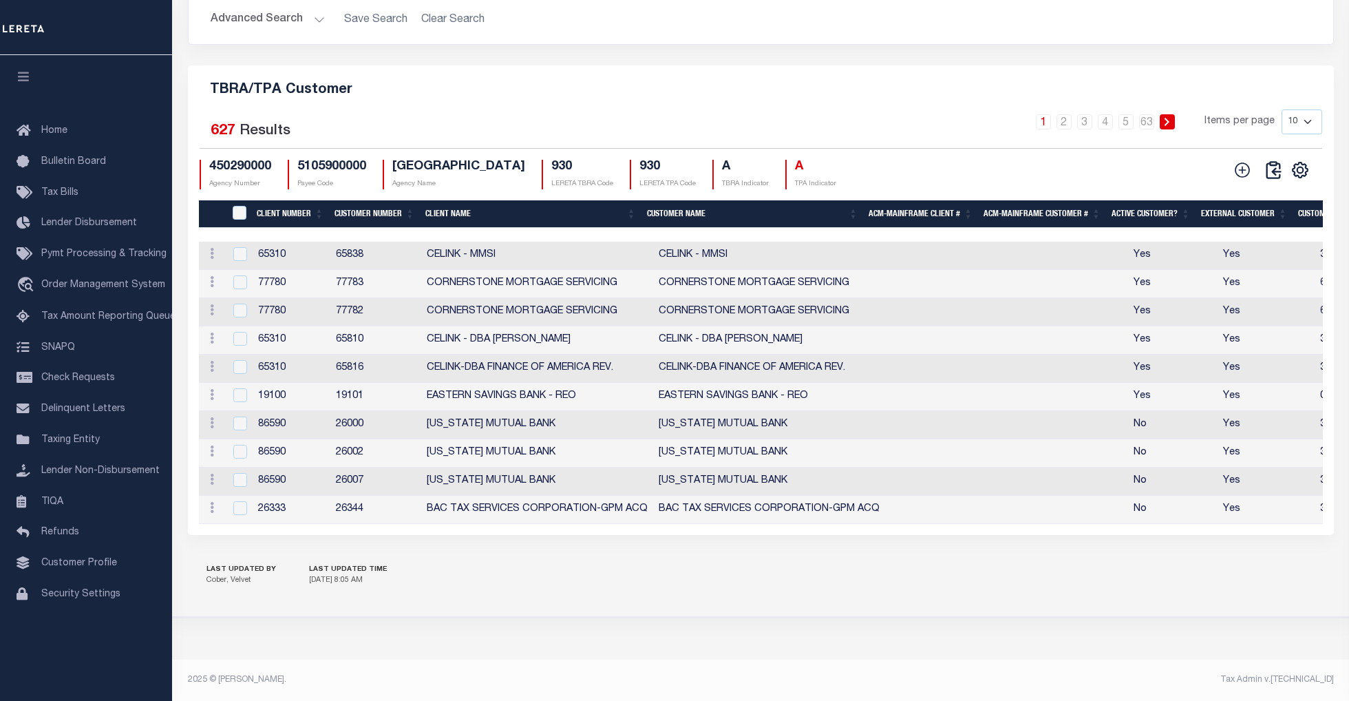
scroll to position [1642, 0]
click at [1311, 114] on select "10 25 50 100" at bounding box center [1302, 121] width 41 height 25
select select "100"
click at [1282, 109] on select "10 25 50 100" at bounding box center [1302, 121] width 41 height 25
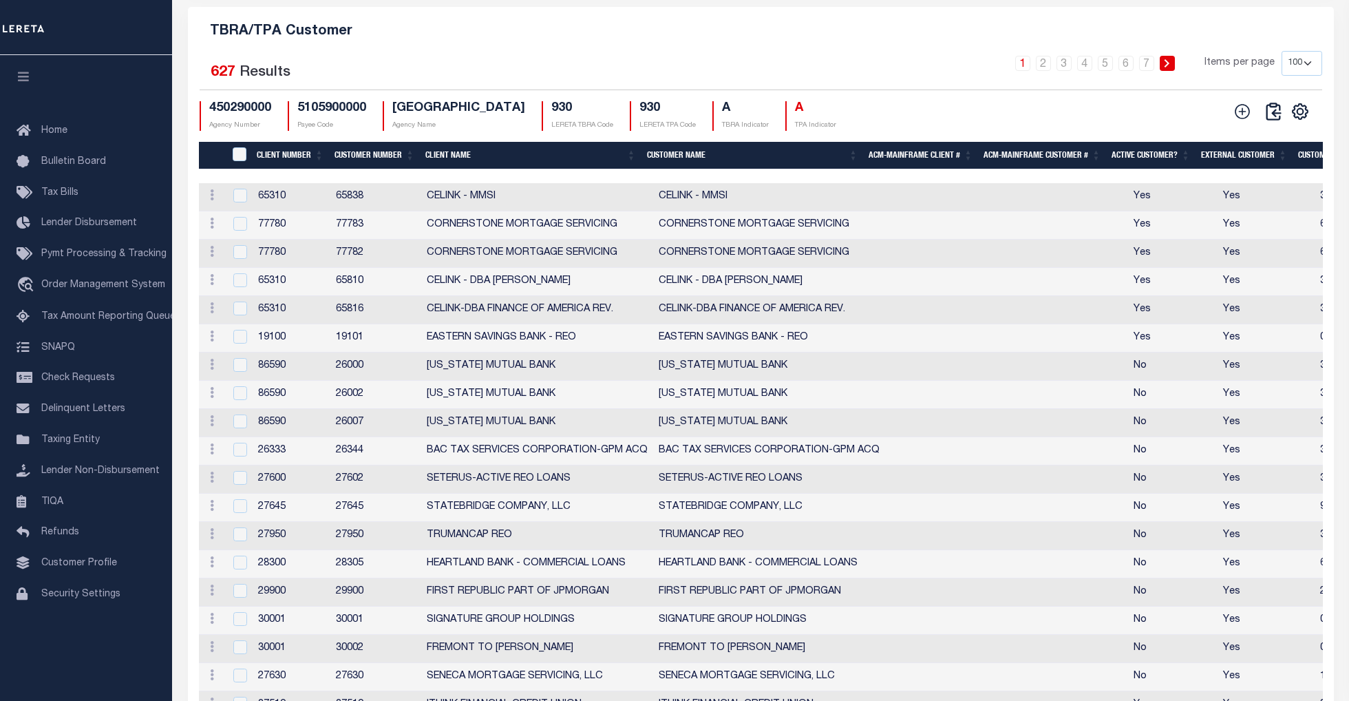
scroll to position [1275, 0]
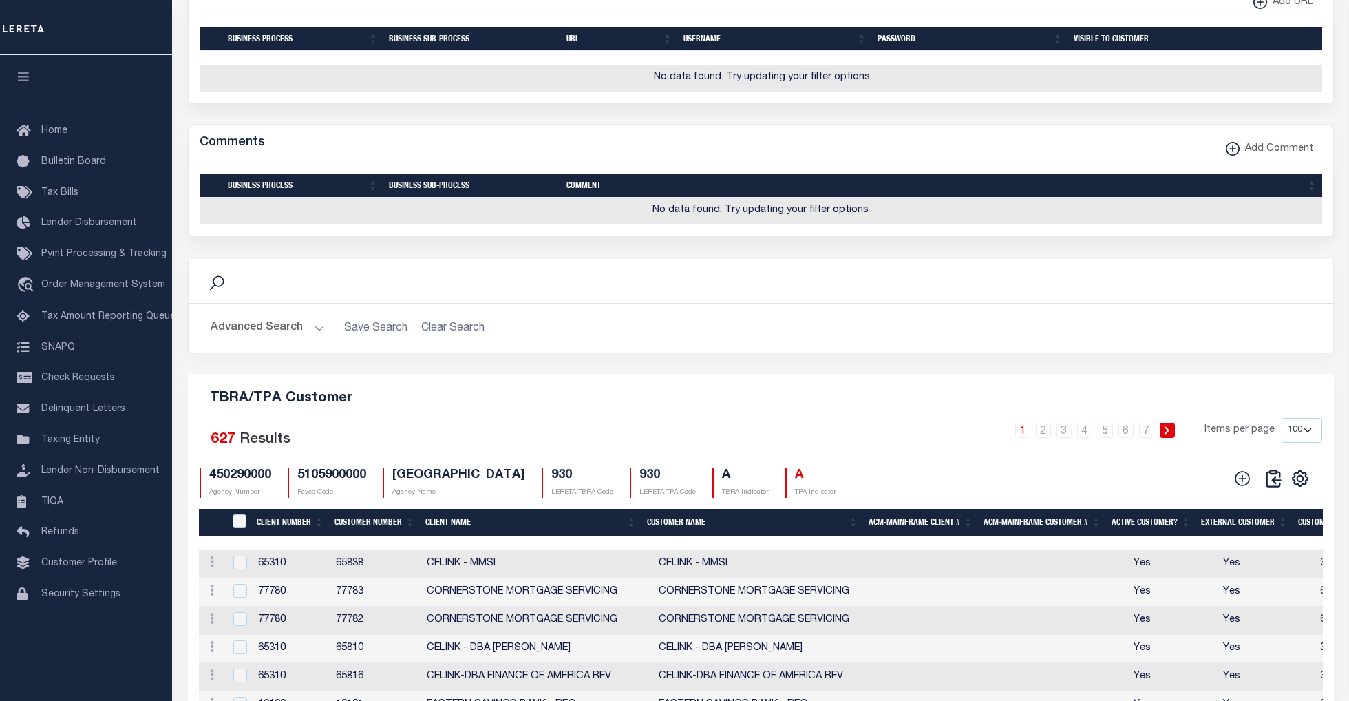
click at [319, 341] on button "Advanced Search" at bounding box center [268, 328] width 114 height 27
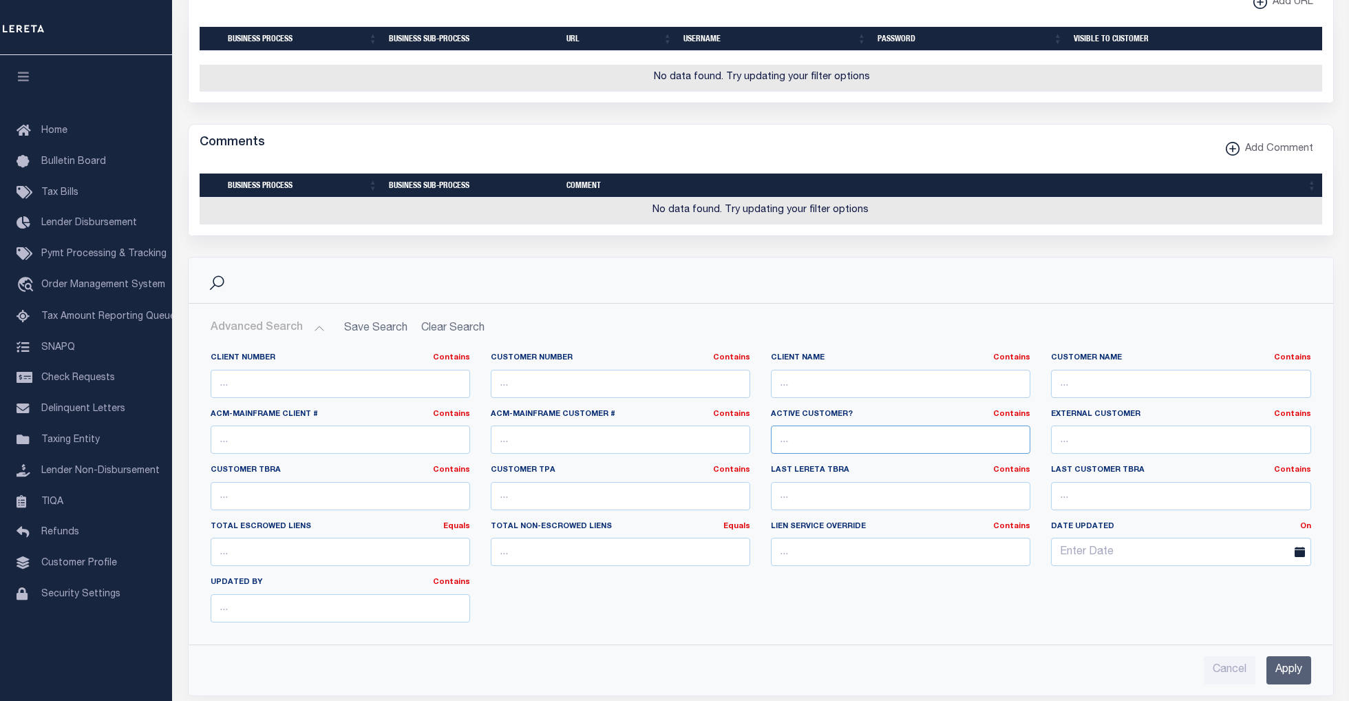
click at [991, 454] on input "text" at bounding box center [901, 439] width 260 height 28
type input "YES"
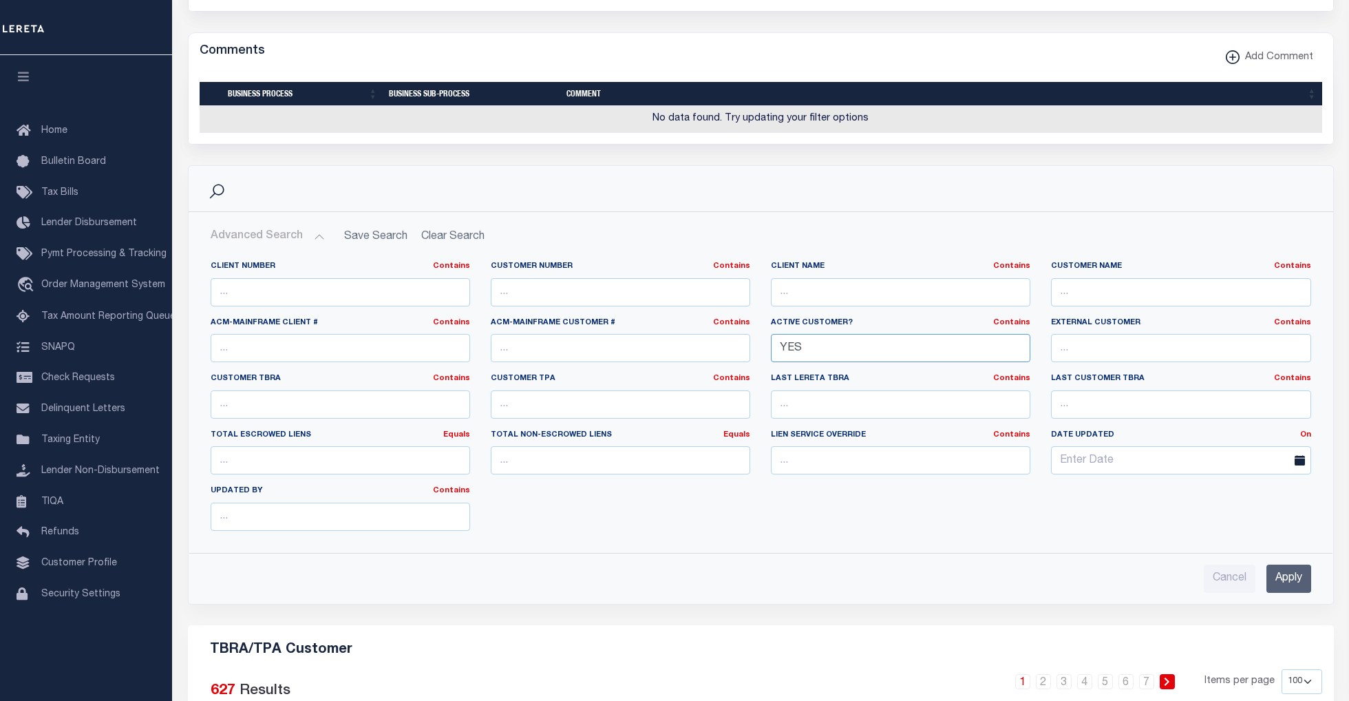
scroll to position [1458, 0]
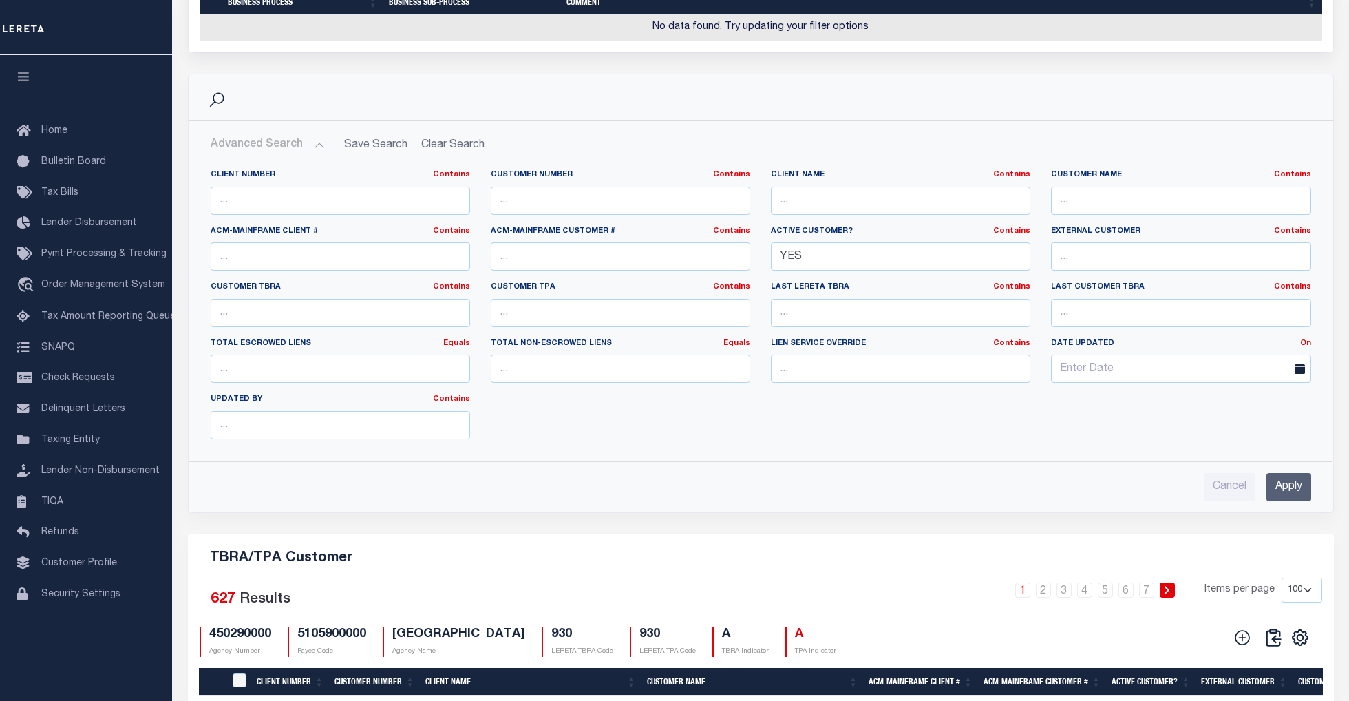
click at [1273, 501] on input "Apply" at bounding box center [1289, 487] width 45 height 28
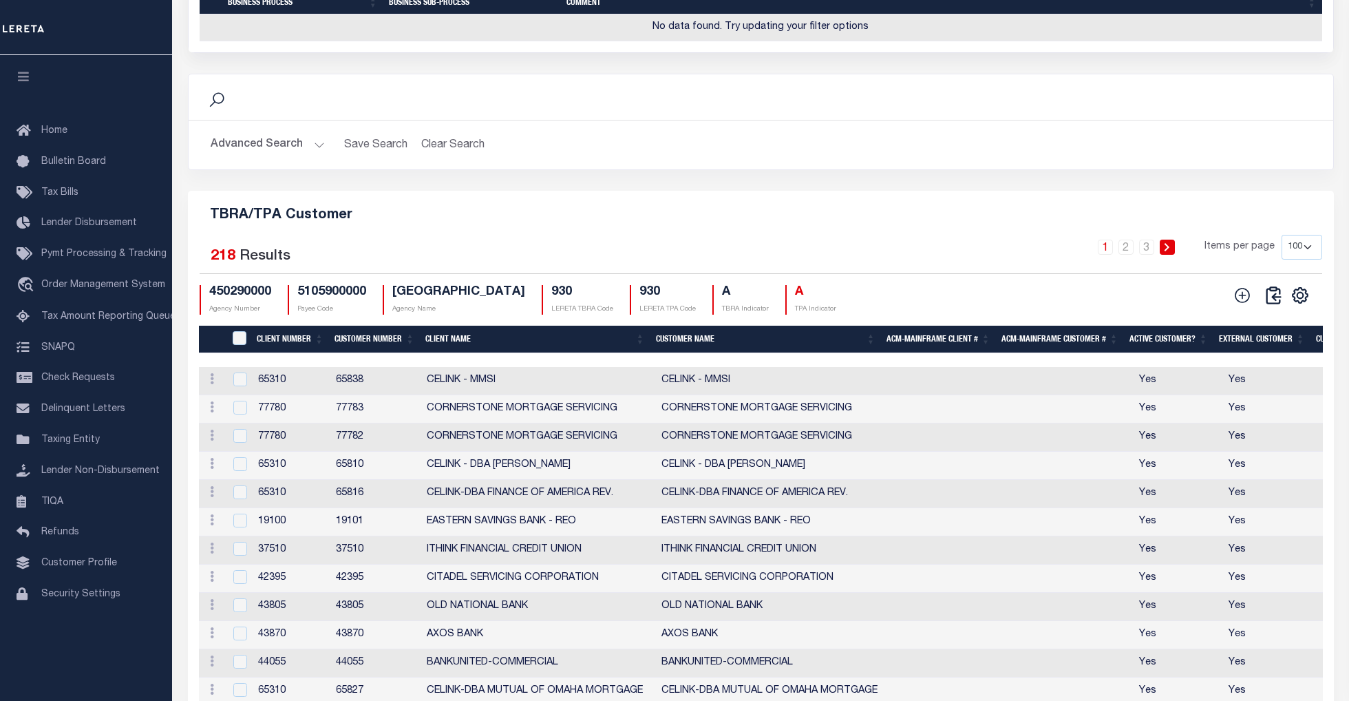
click at [300, 354] on th "Client Number" at bounding box center [290, 340] width 78 height 28
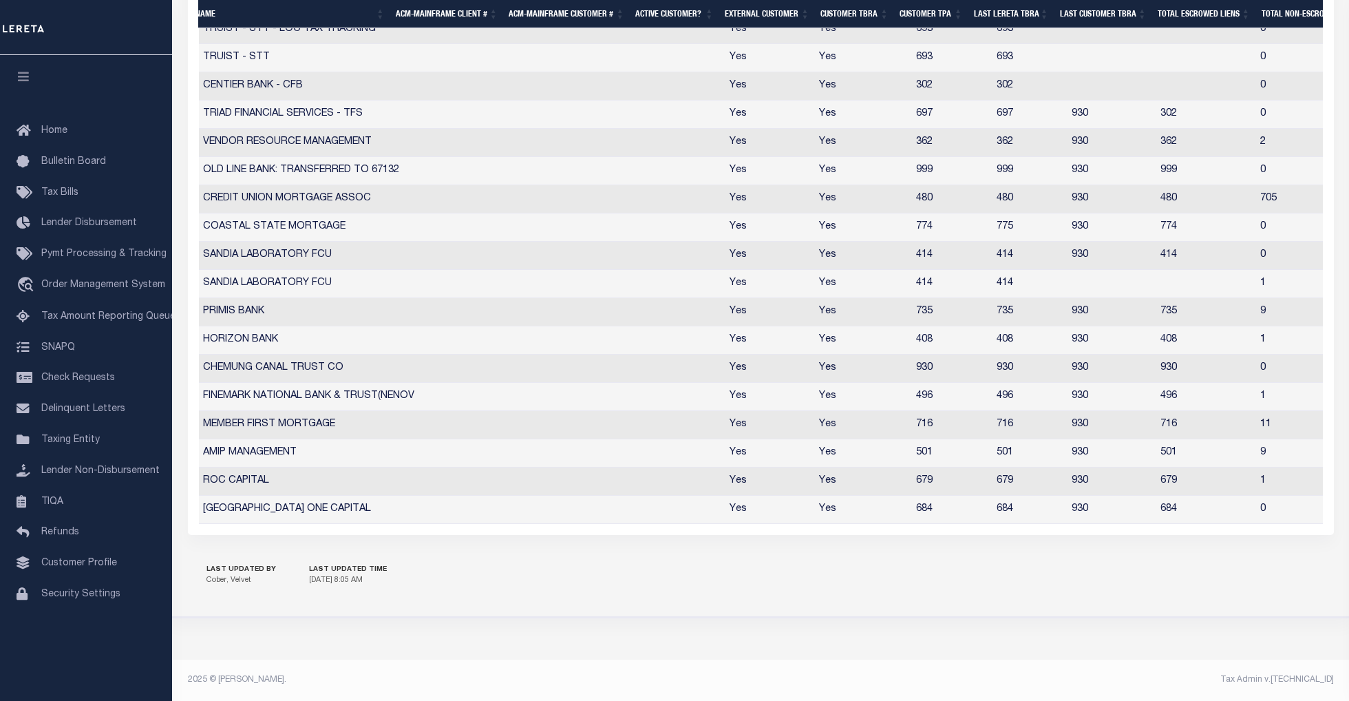
scroll to position [0, 516]
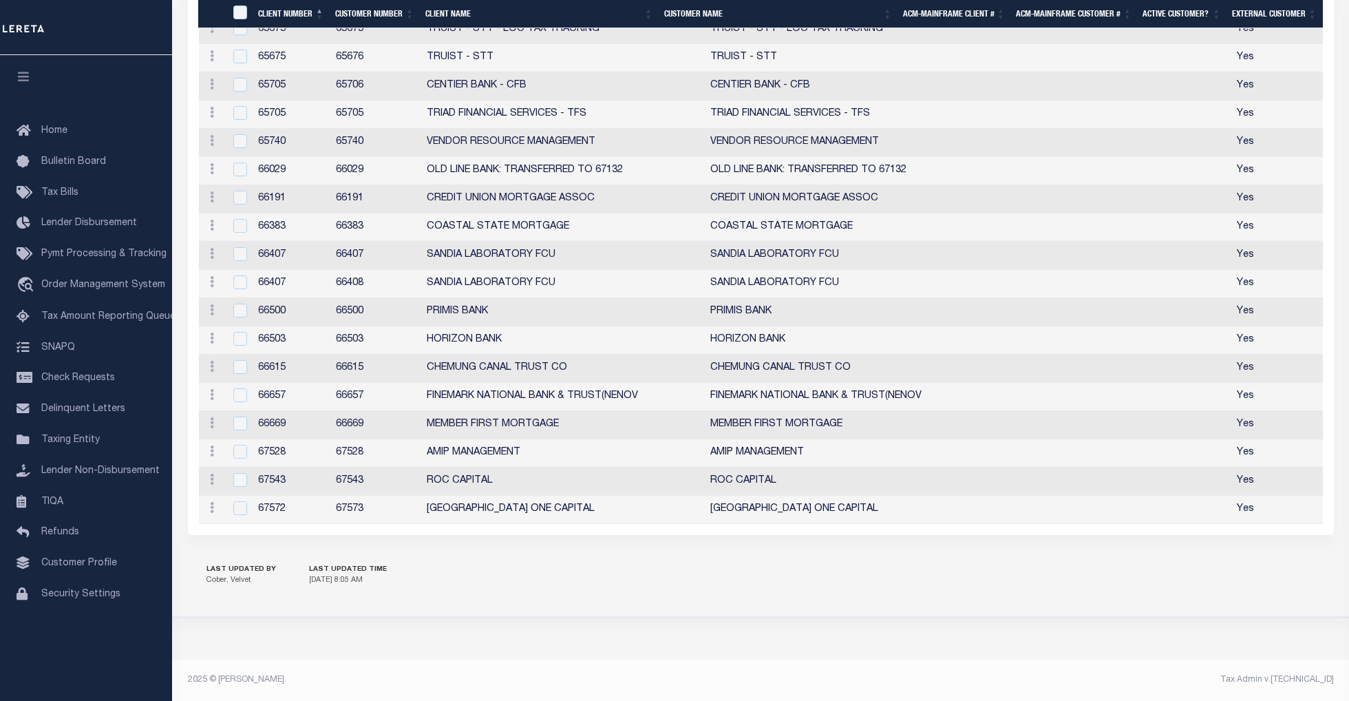
drag, startPoint x: 788, startPoint y: 527, endPoint x: 1033, endPoint y: 536, distance: 244.5
click at [295, 510] on td "67572" at bounding box center [292, 510] width 78 height 28
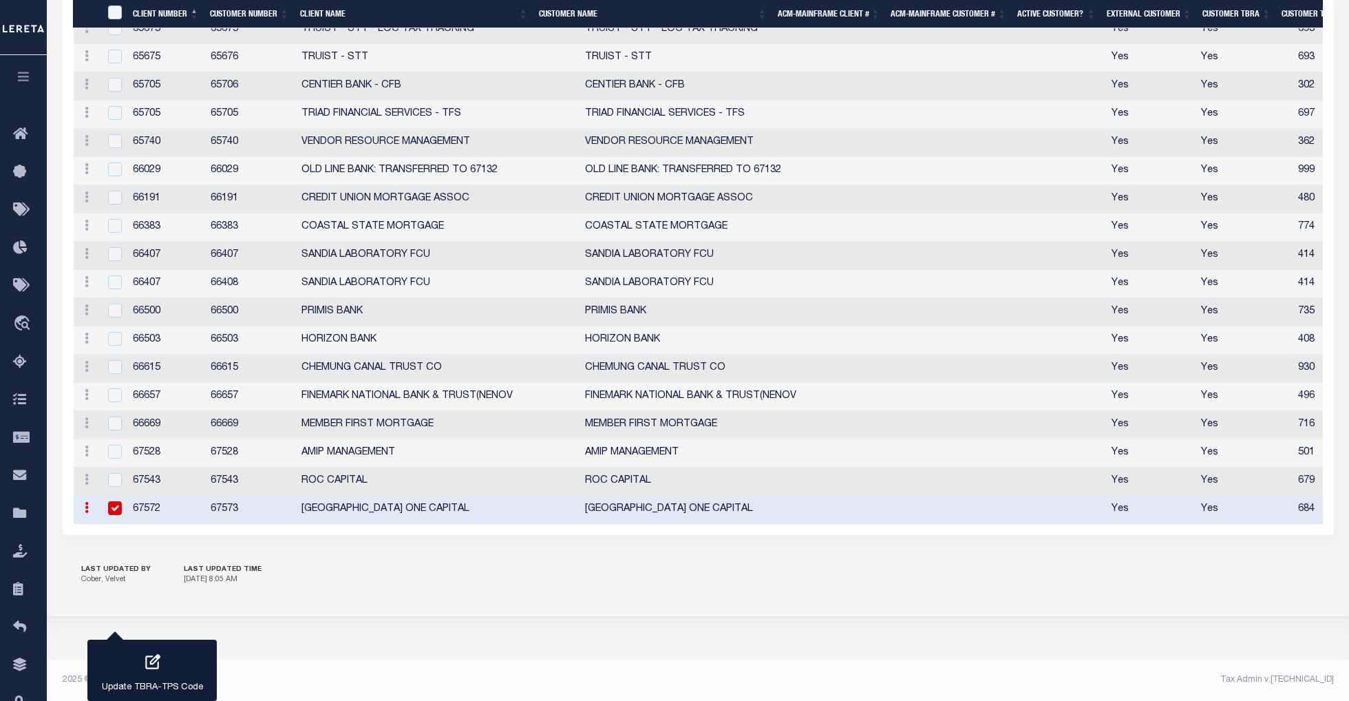
click at [124, 502] on td at bounding box center [114, 510] width 28 height 28
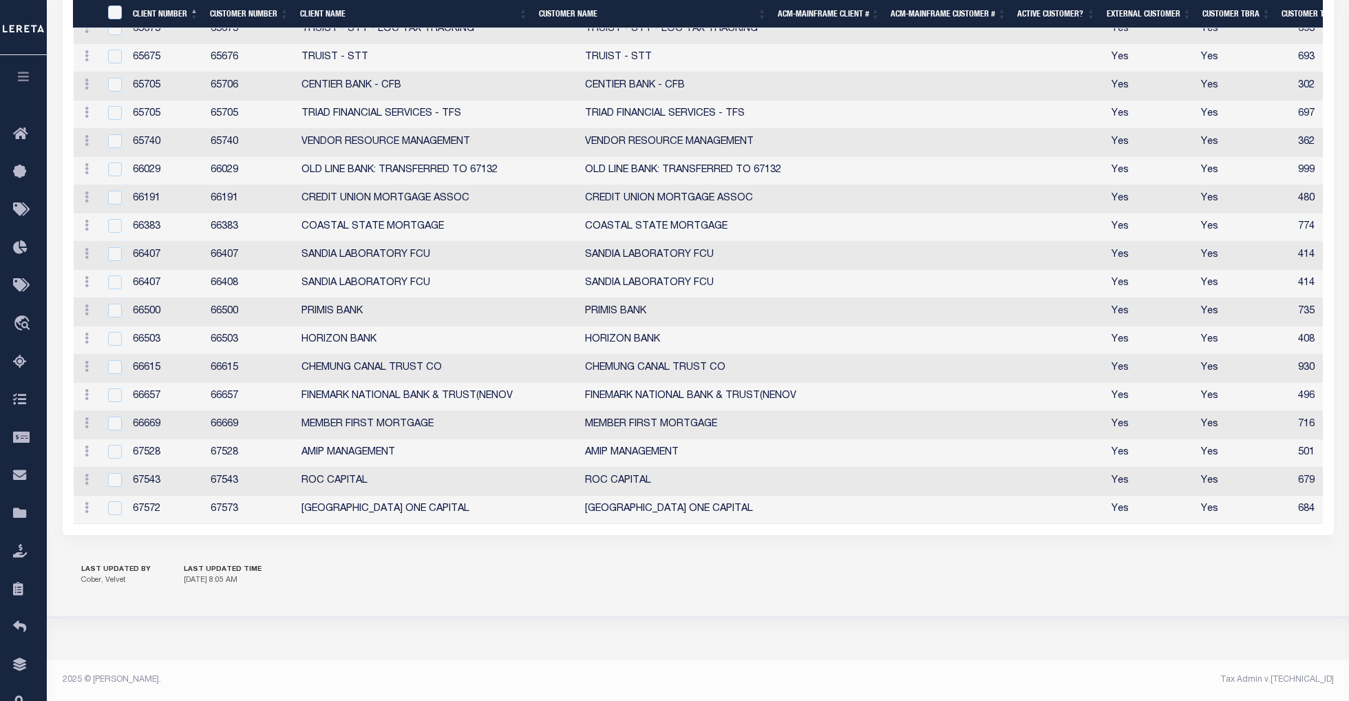
click at [1017, 681] on div "Tax Admin v.[TECHNICAL_ID]" at bounding box center [1021, 679] width 626 height 12
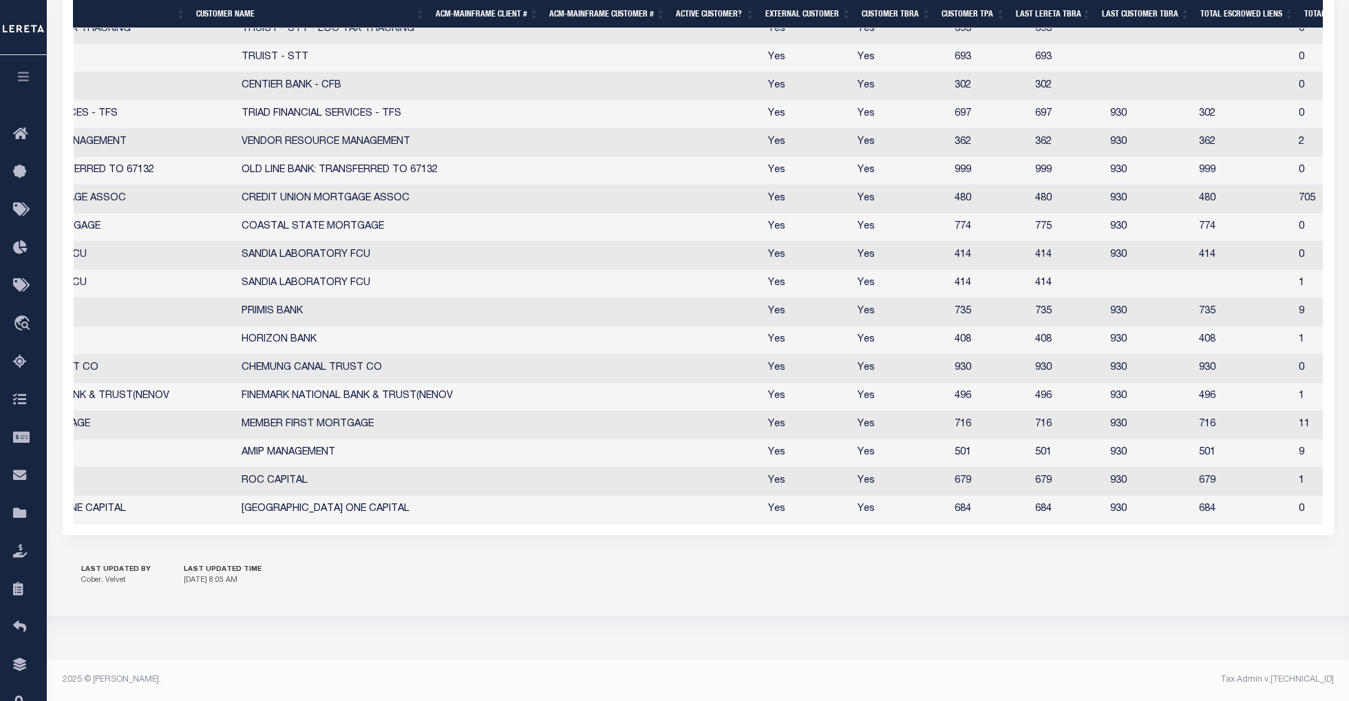
scroll to position [0, 9]
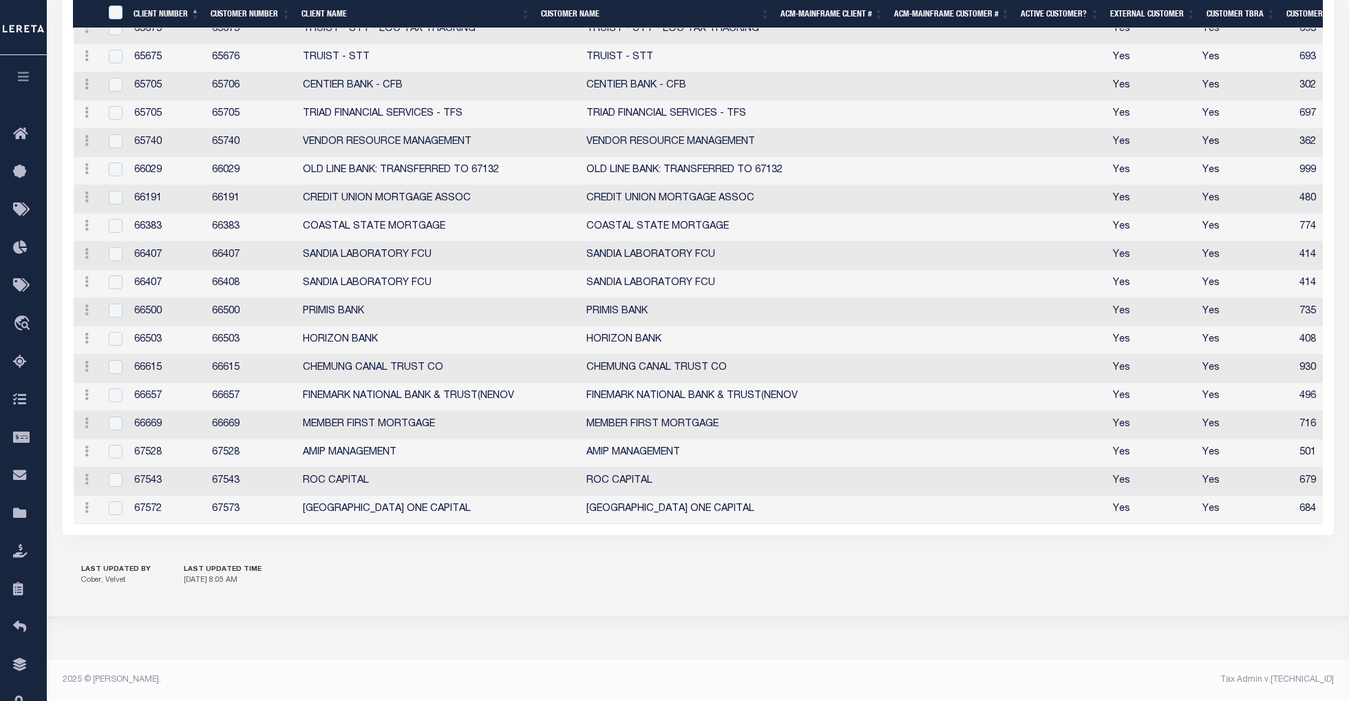
drag, startPoint x: 422, startPoint y: 526, endPoint x: 829, endPoint y: 534, distance: 407.6
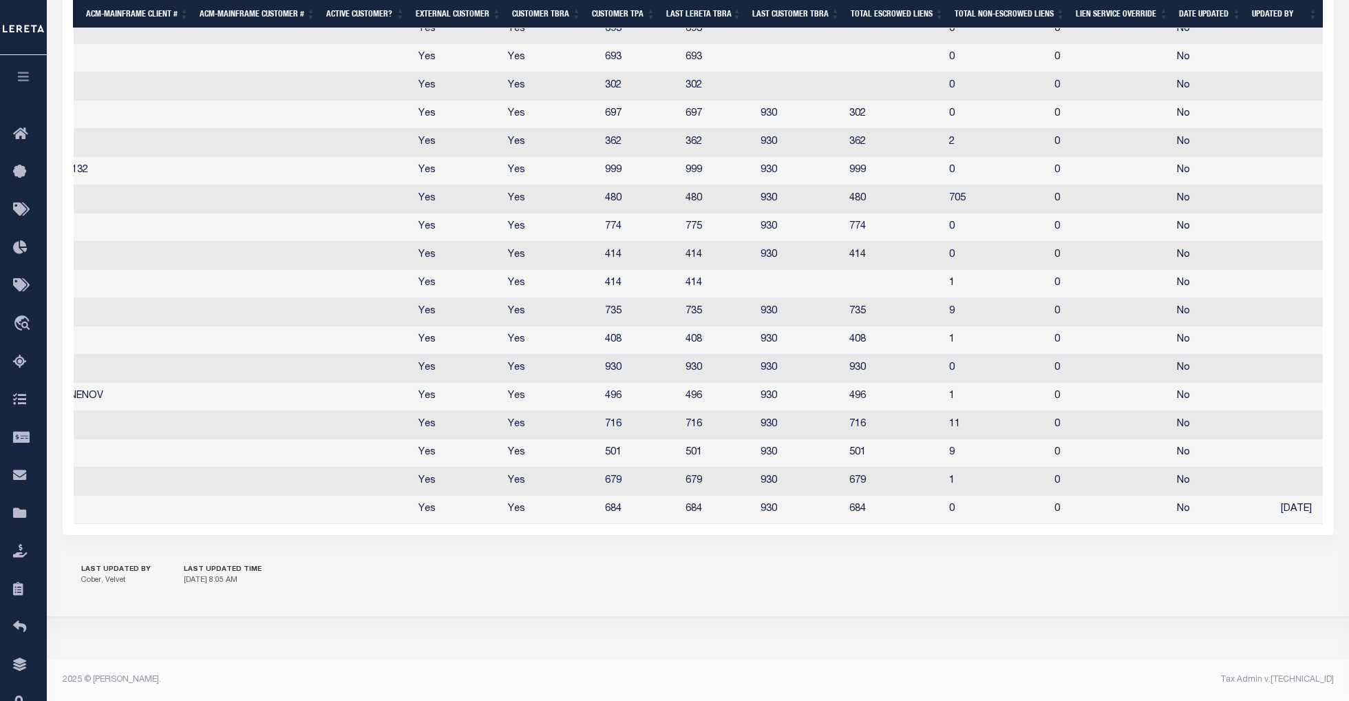
drag, startPoint x: 821, startPoint y: 525, endPoint x: 1477, endPoint y: 529, distance: 656.0
click at [1172, 505] on td "No" at bounding box center [1224, 510] width 104 height 28
checkbox input "true"
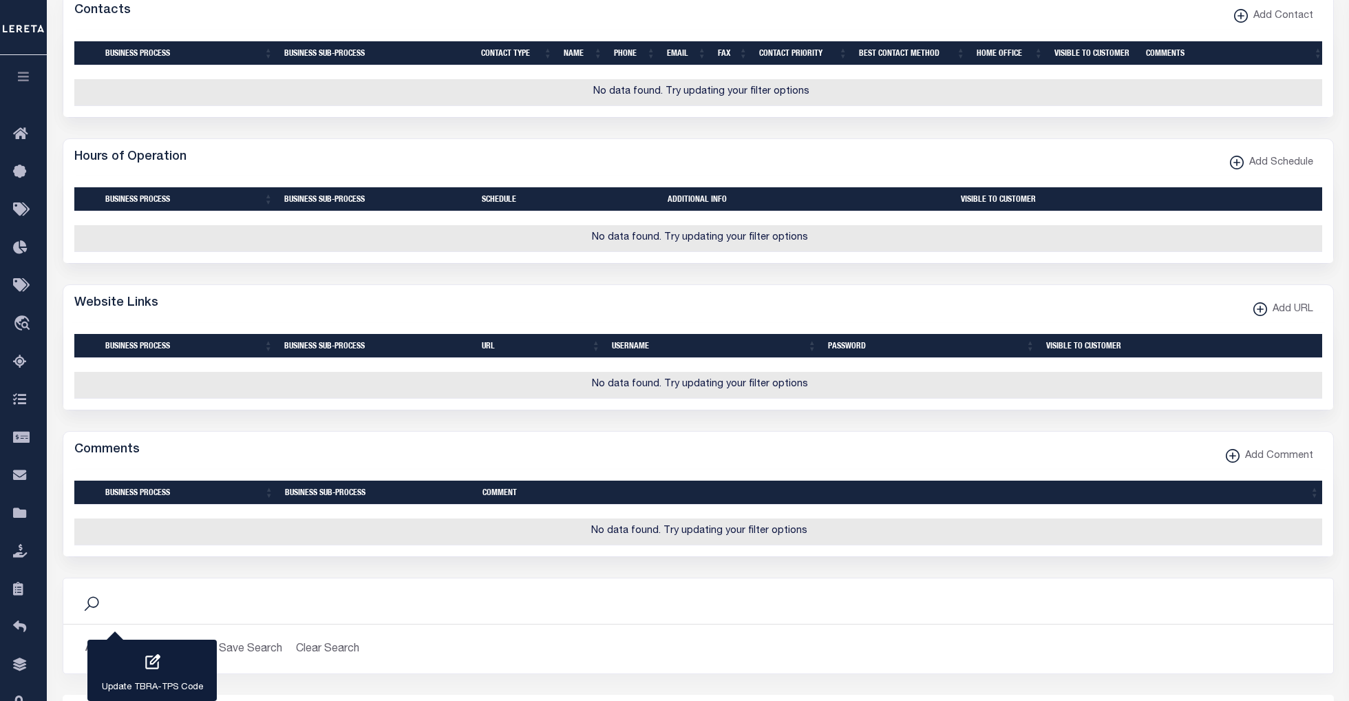
scroll to position [1335, 0]
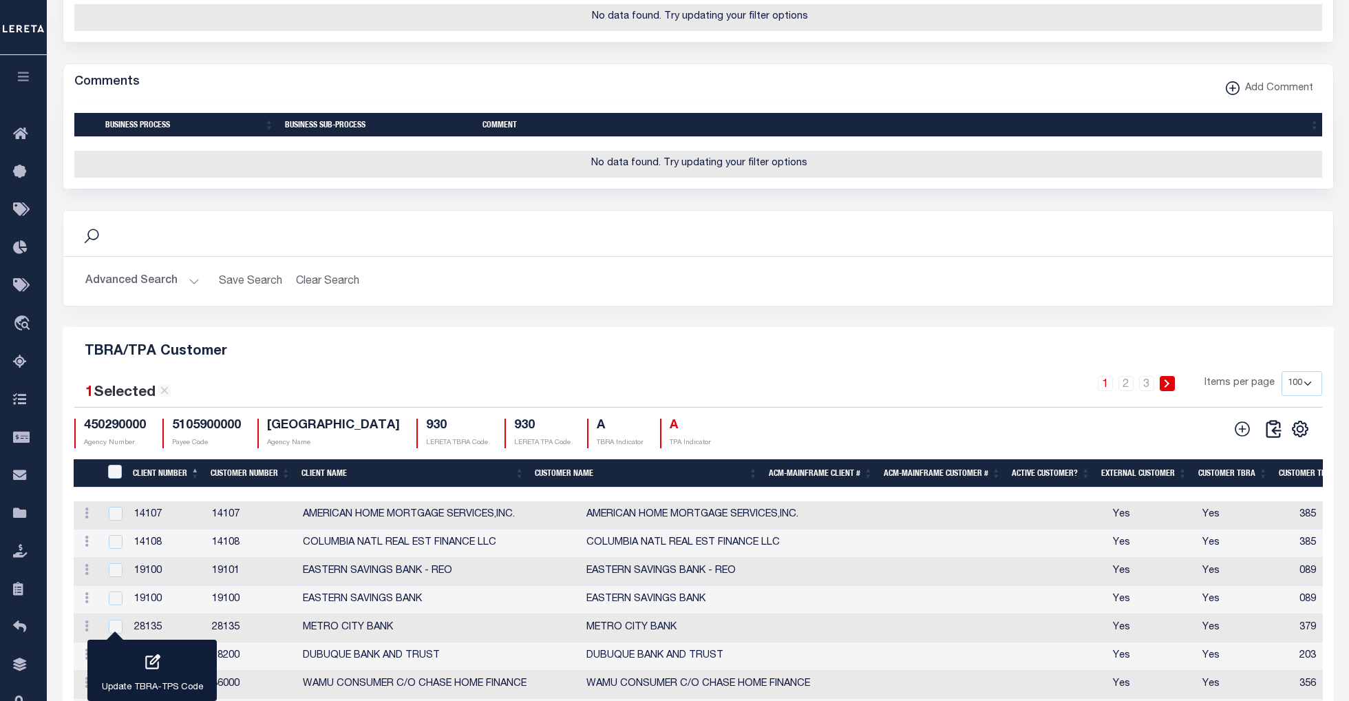
click at [185, 295] on button "Advanced Search" at bounding box center [142, 281] width 114 height 27
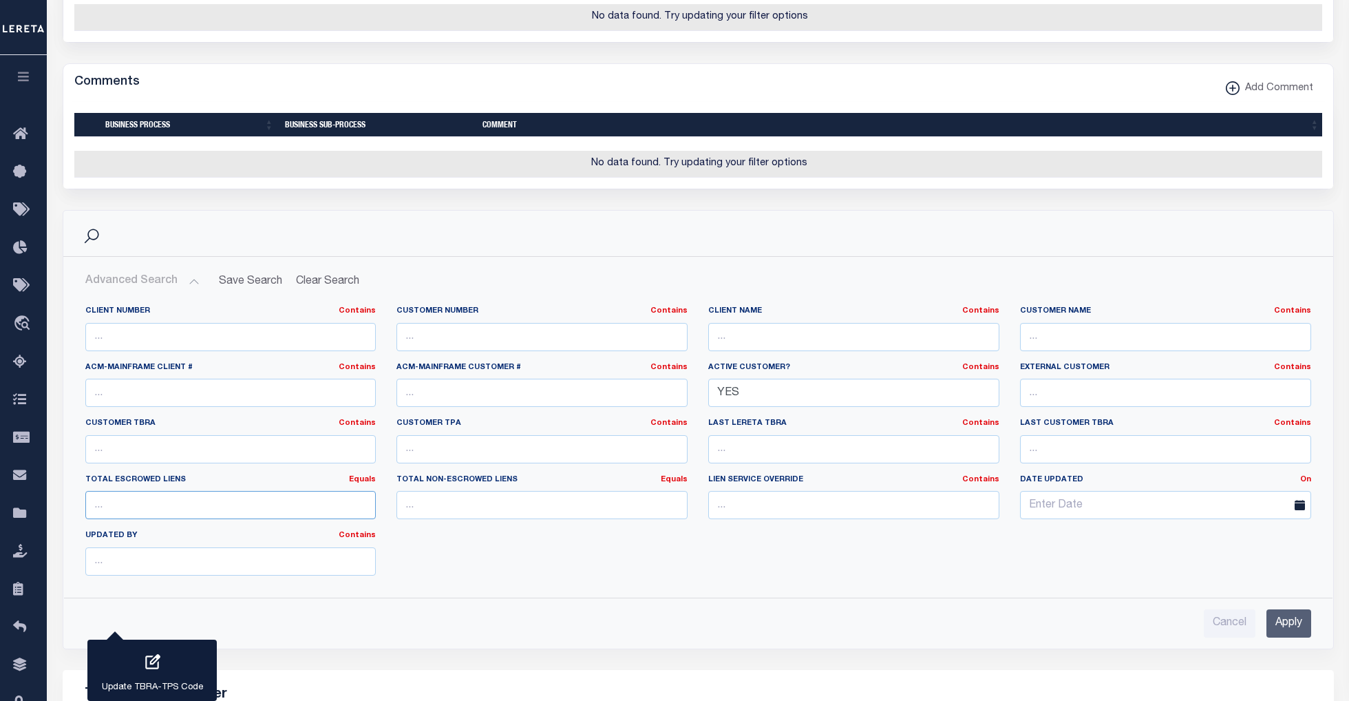
click at [298, 519] on input "number" at bounding box center [230, 505] width 291 height 28
click at [359, 483] on link "Equals" at bounding box center [362, 480] width 27 height 8
click at [326, 545] on link "Is [GEOGRAPHIC_DATA]" at bounding box center [299, 535] width 151 height 20
click at [224, 519] on input "number" at bounding box center [230, 505] width 291 height 28
type input "0"
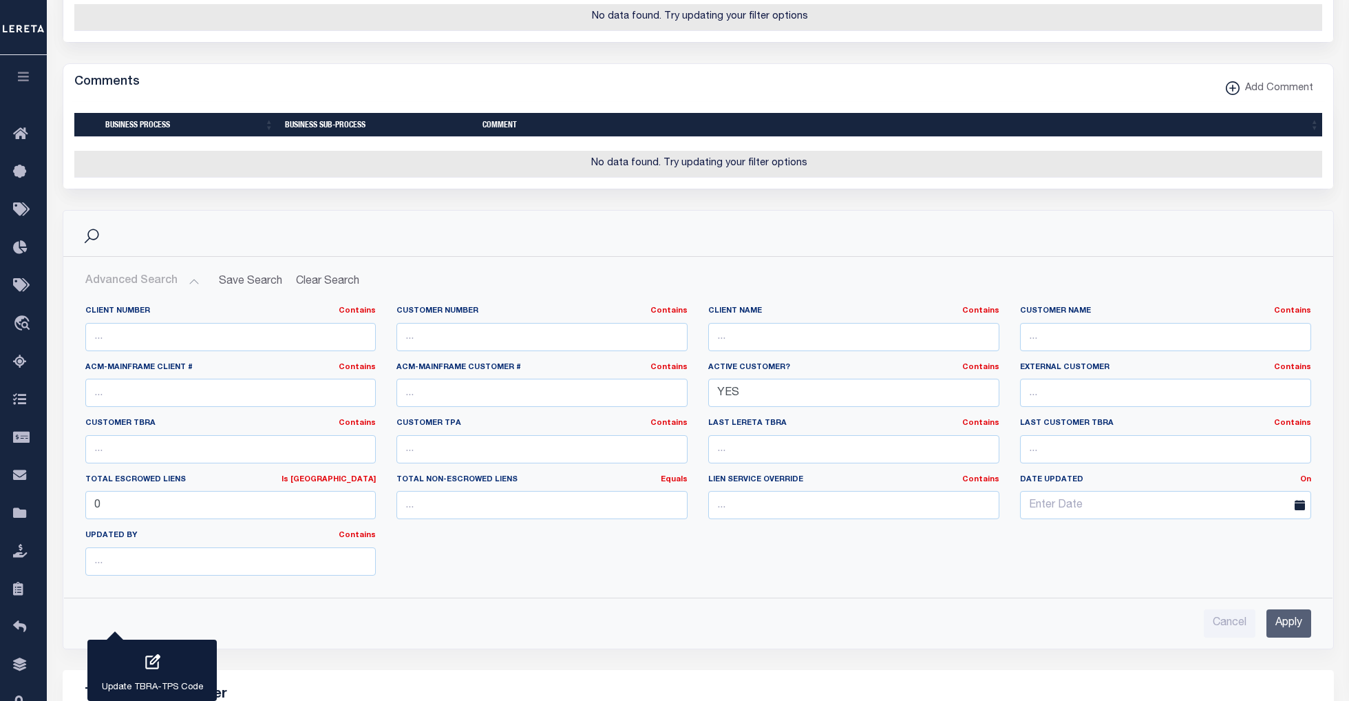
click at [1272, 637] on input "Apply" at bounding box center [1289, 623] width 45 height 28
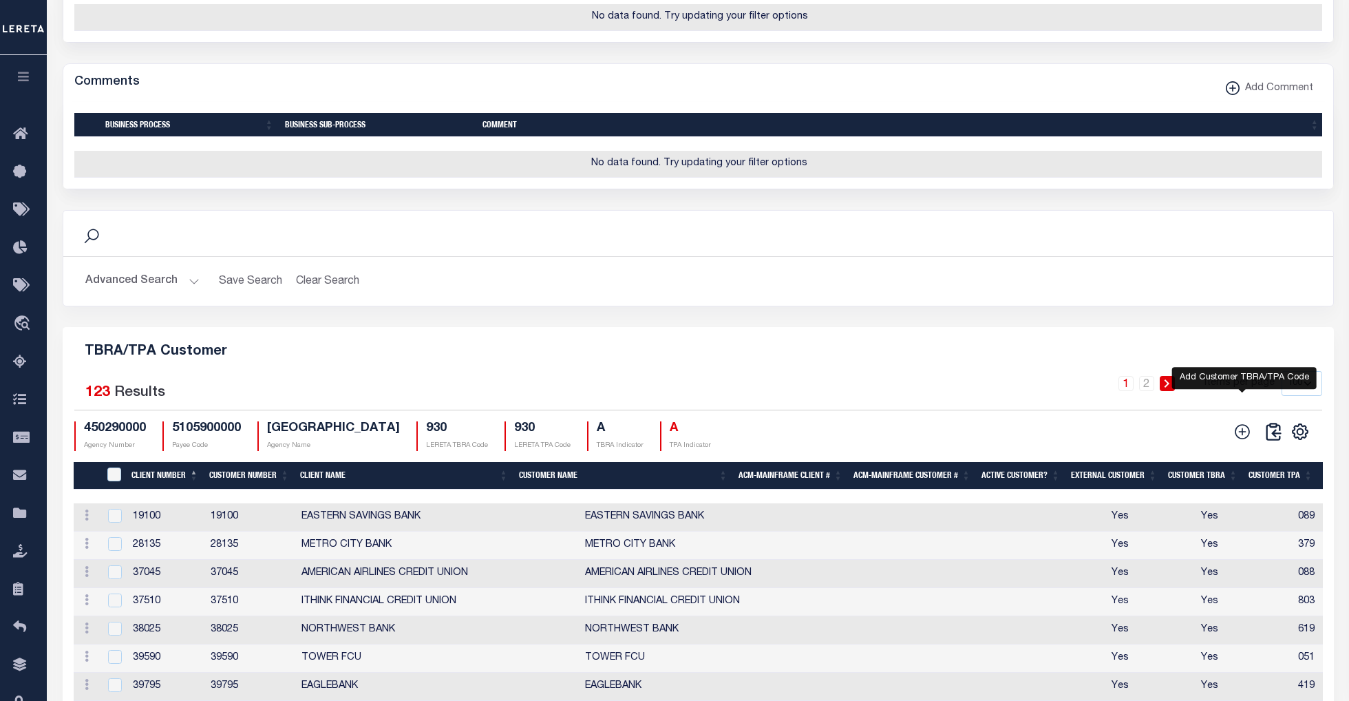
click at [1237, 439] on icon at bounding box center [1243, 431] width 15 height 15
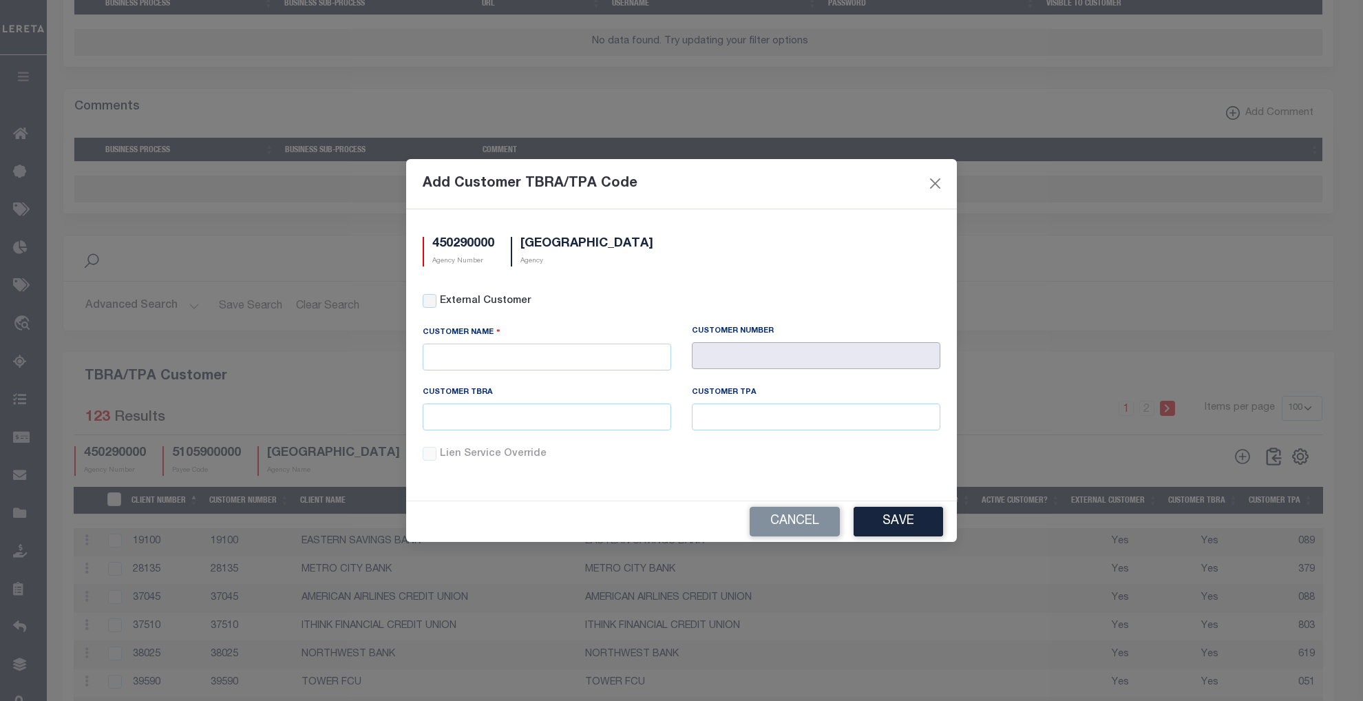
click at [747, 354] on input "text" at bounding box center [816, 355] width 248 height 27
click at [527, 356] on input "text" at bounding box center [547, 356] width 248 height 27
click at [545, 386] on div "Lima One Capital, LLC - Bridge Portfolio" at bounding box center [546, 382] width 247 height 22
type input "Lima One Capital, LLC - Bridge Portfolio"
type input "67572"
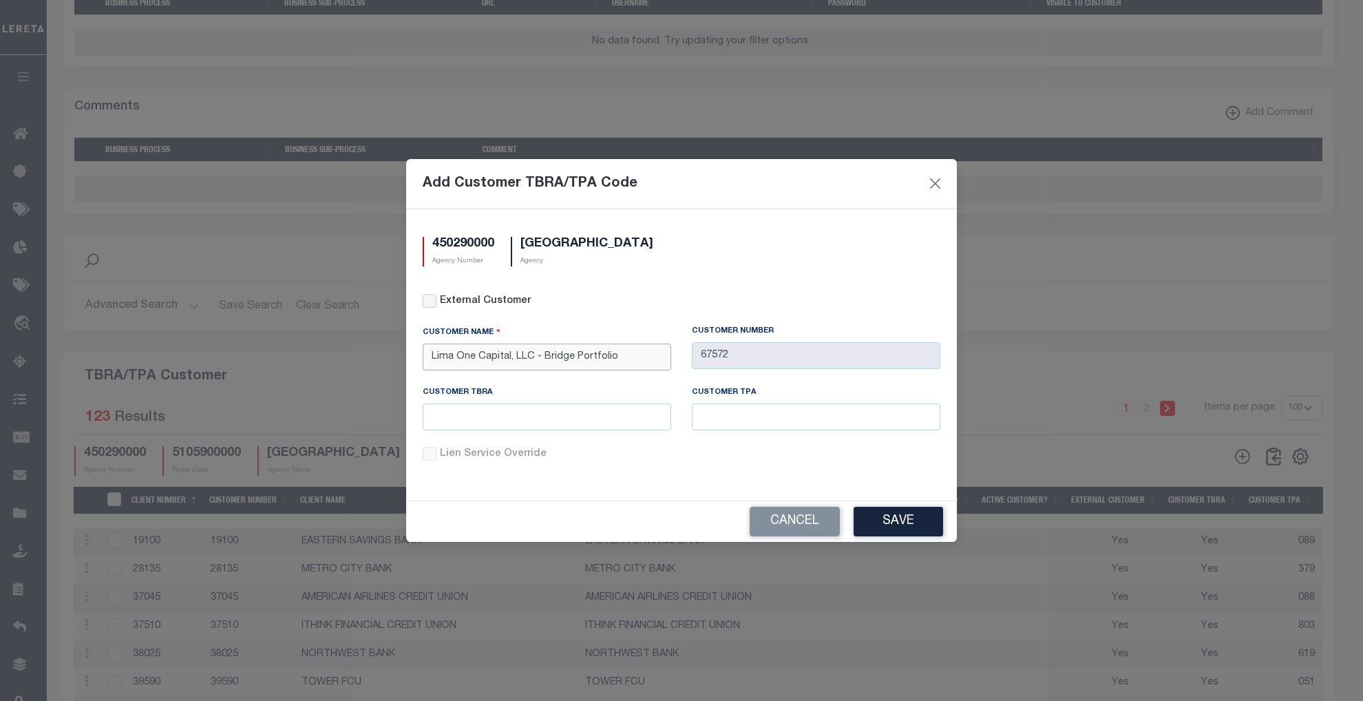
drag, startPoint x: 636, startPoint y: 351, endPoint x: 352, endPoint y: 350, distance: 283.6
click at [352, 350] on div "Add Customer TBRA/TPA Code 450290000 Agency Number FAIRFAX COUNTY Agency Extern…" at bounding box center [681, 350] width 1363 height 701
click at [520, 409] on div "Lima One Capital, LLC - Term Portfolio" at bounding box center [546, 403] width 247 height 22
type input "Lima One Capital, LLC - Term Portfolio"
type input "67573"
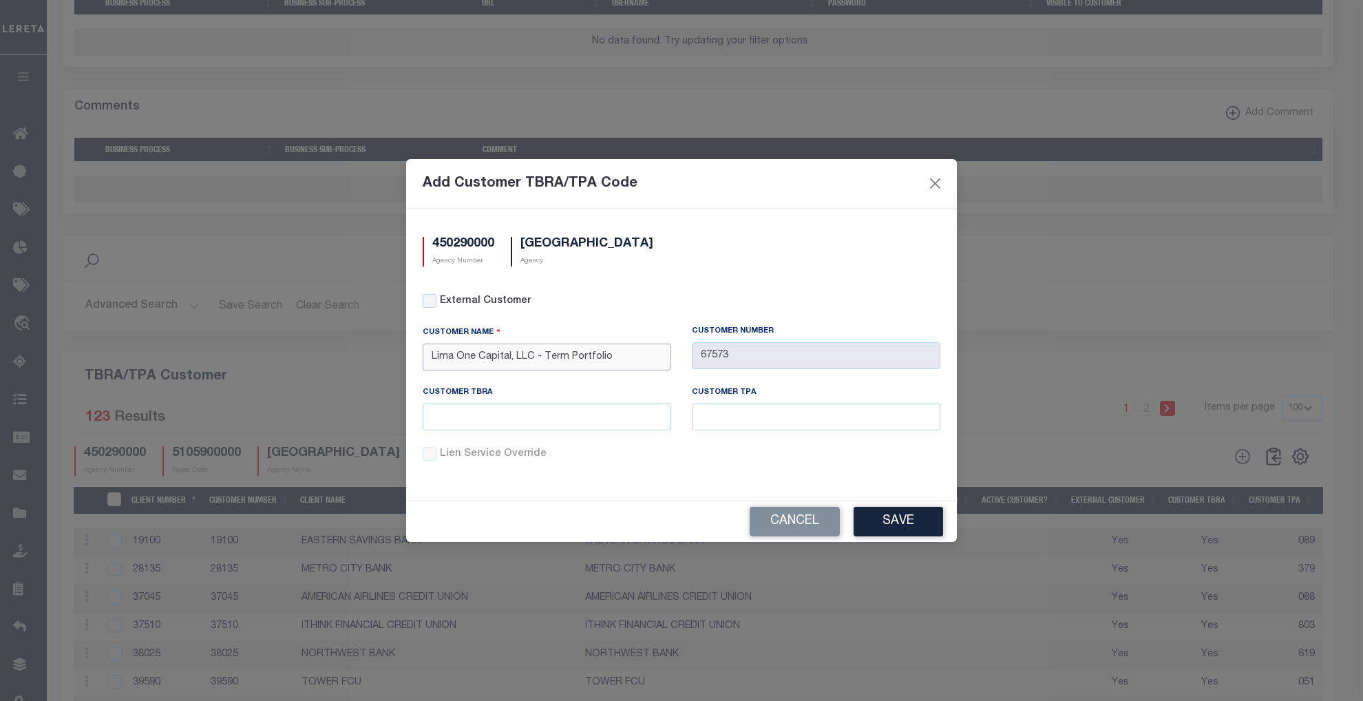
type input "Lima One Capital, LLC - Term Portfolio"
click at [513, 423] on input "text" at bounding box center [547, 416] width 248 height 27
type input "684"
click at [736, 417] on input "text" at bounding box center [816, 416] width 248 height 27
type input "684"
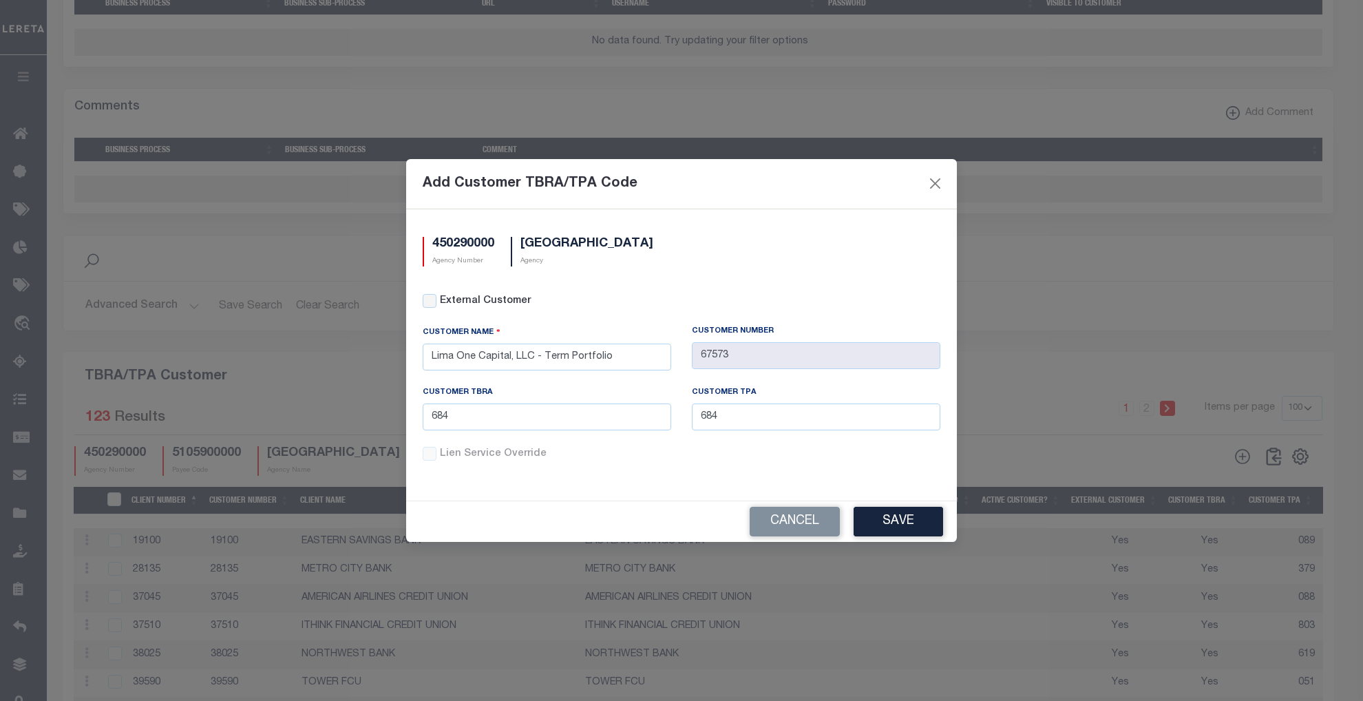
click at [677, 472] on div "Lien Service Override" at bounding box center [681, 463] width 538 height 32
click at [900, 518] on button "Save" at bounding box center [898, 522] width 89 height 30
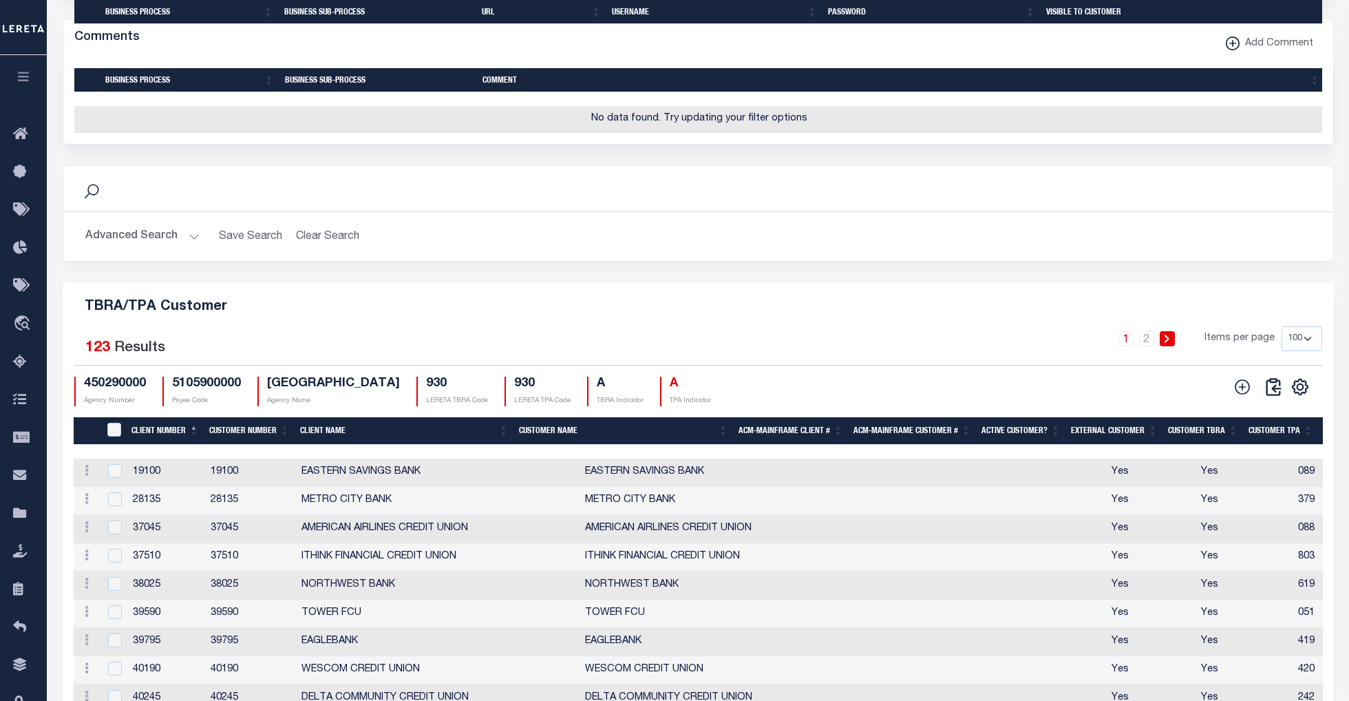
scroll to position [1366, 0]
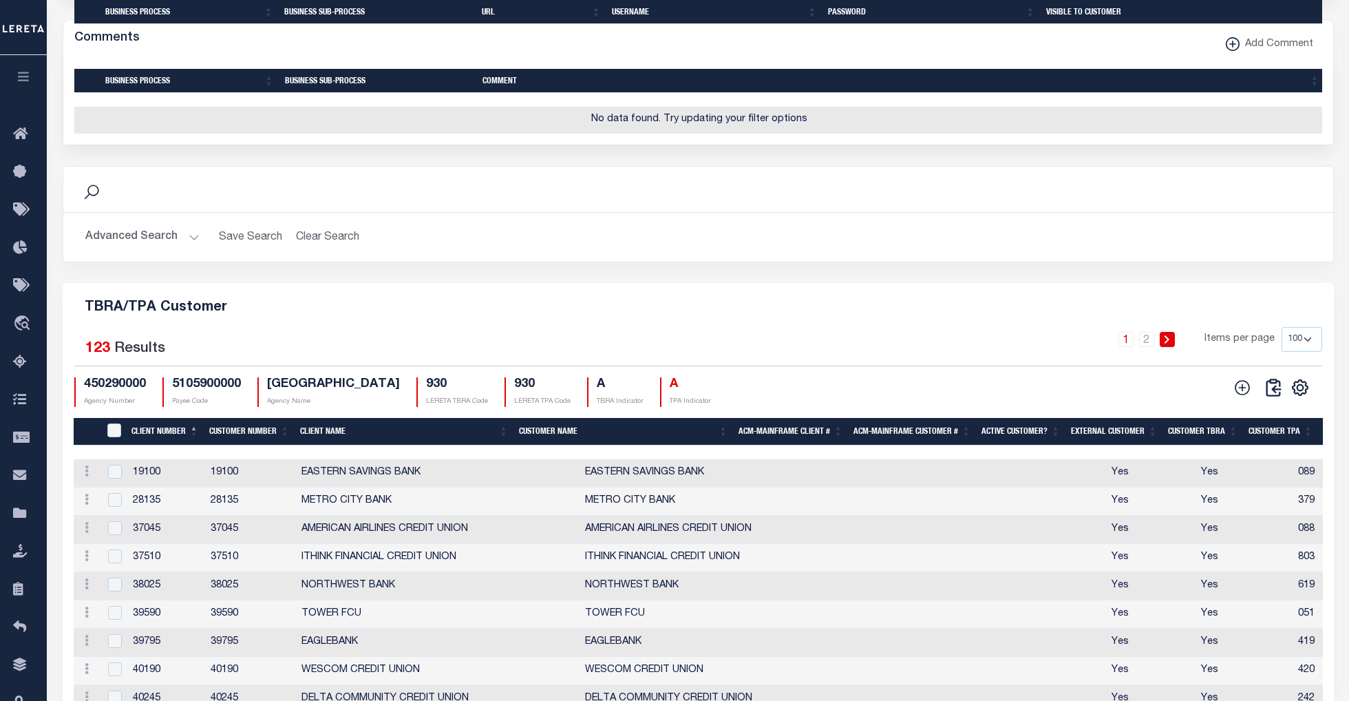
click at [193, 251] on button "Advanced Search" at bounding box center [142, 237] width 114 height 27
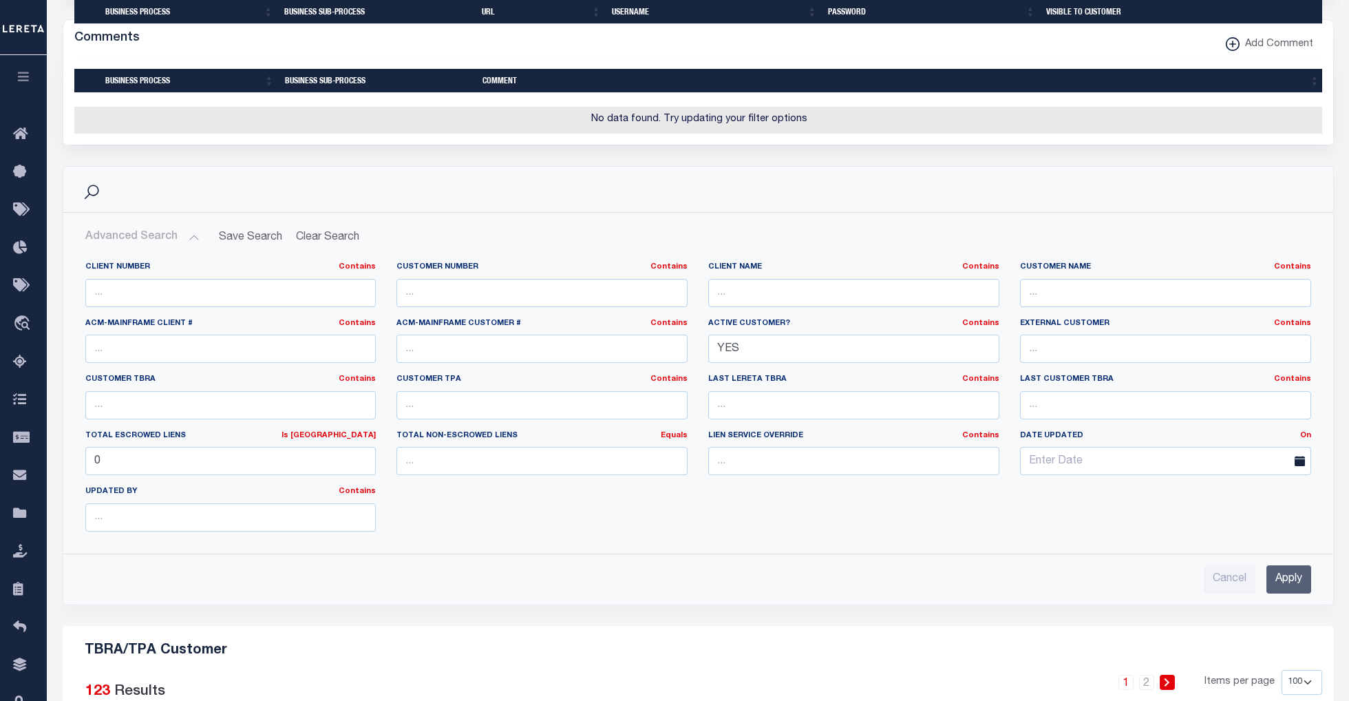
click at [1290, 593] on input "Apply" at bounding box center [1289, 579] width 45 height 28
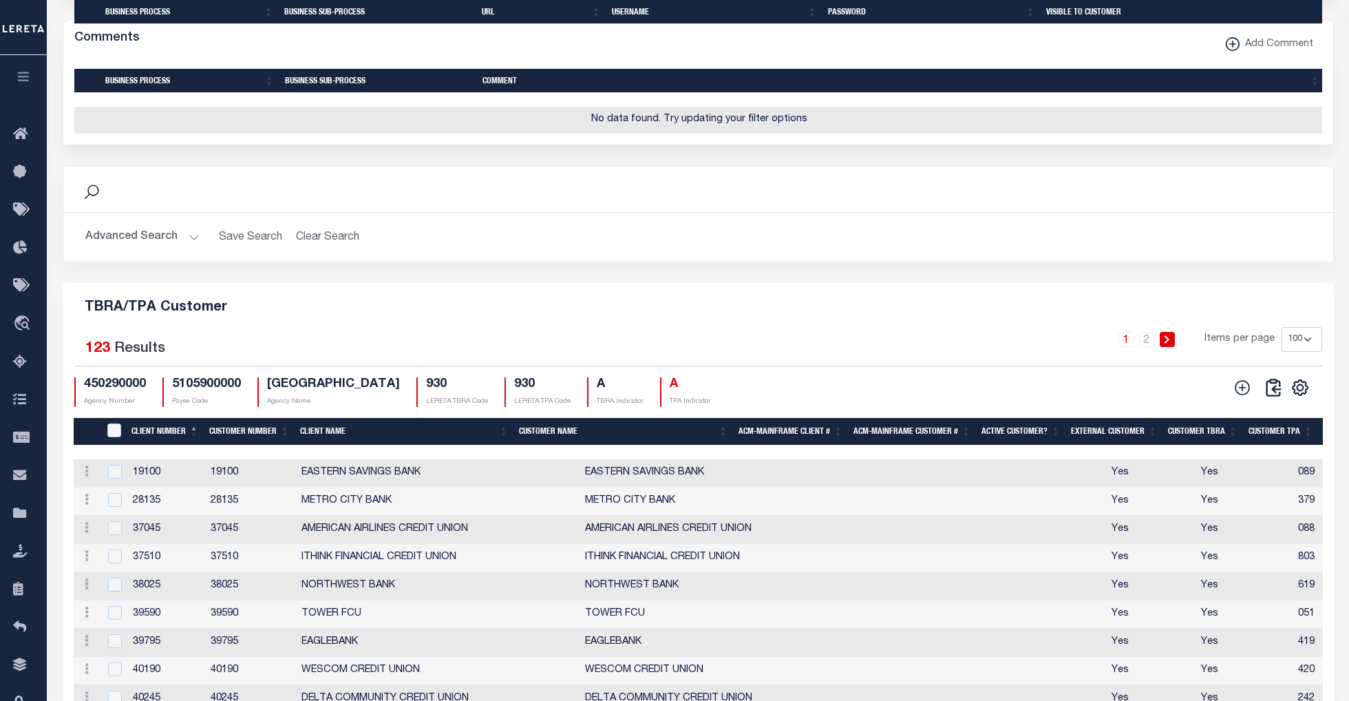
click at [163, 446] on th "Client Number" at bounding box center [165, 432] width 78 height 28
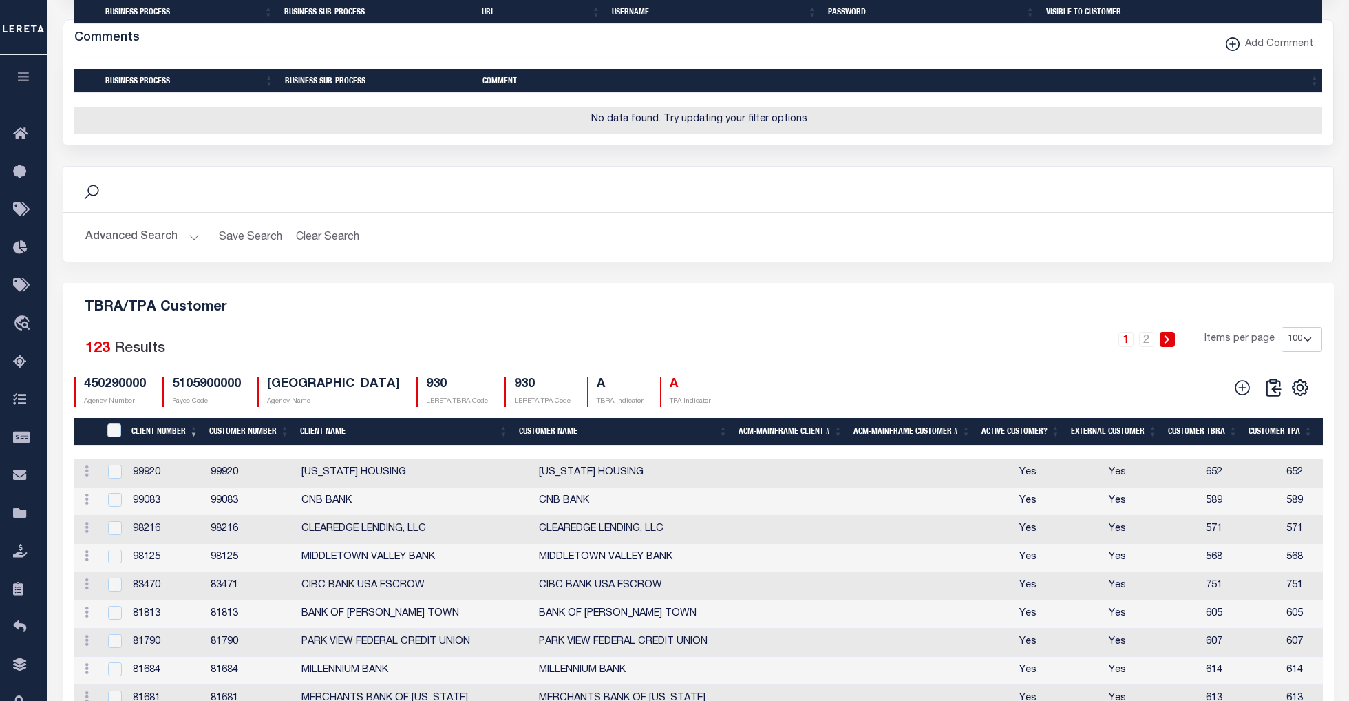
click at [163, 446] on th "Client Number" at bounding box center [165, 432] width 78 height 28
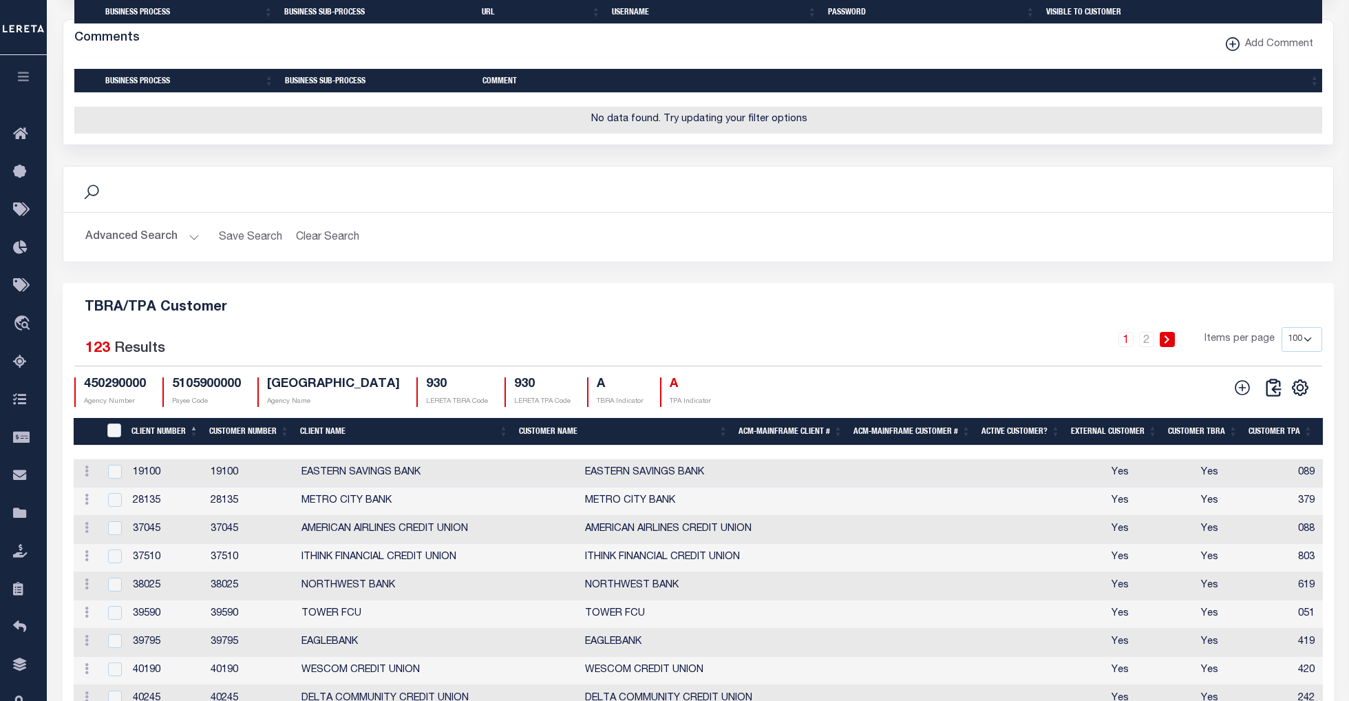
click at [193, 251] on button "Advanced Search" at bounding box center [142, 237] width 114 height 27
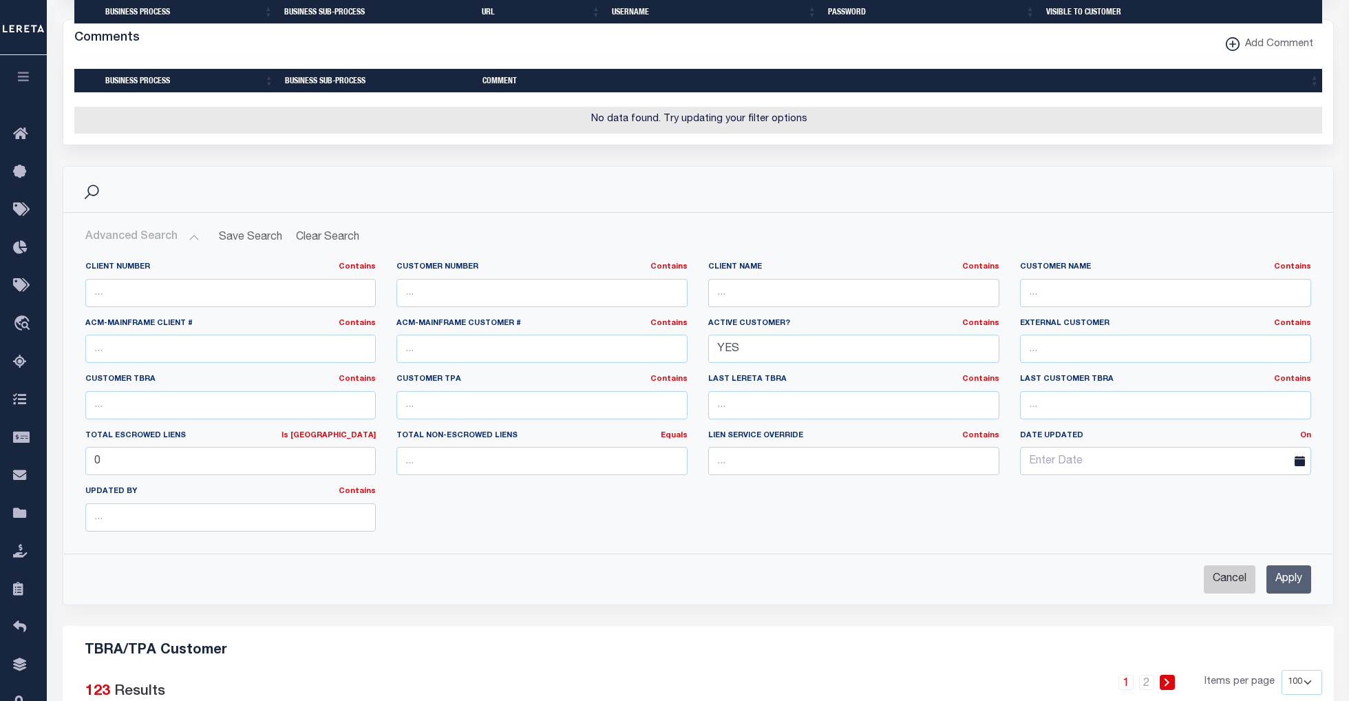
click at [1237, 593] on input "Cancel" at bounding box center [1230, 579] width 52 height 28
checkbox input "true"
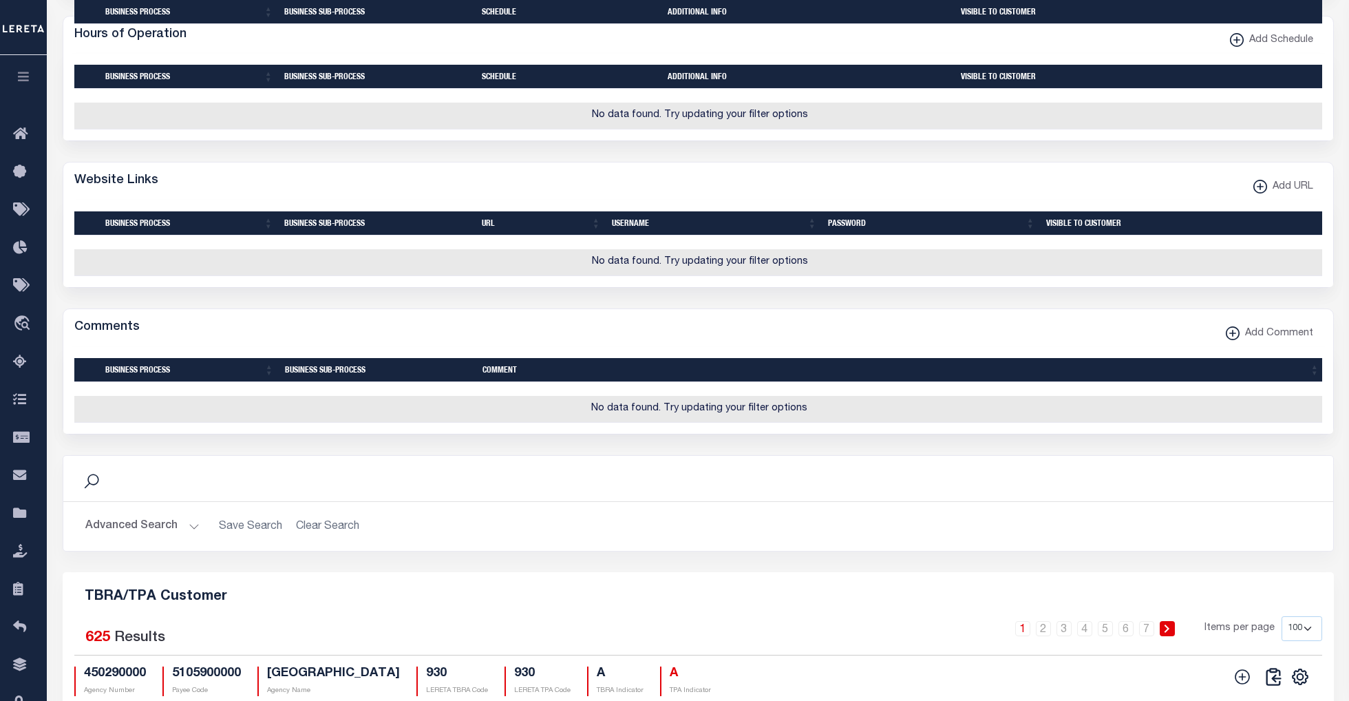
scroll to position [1273, 0]
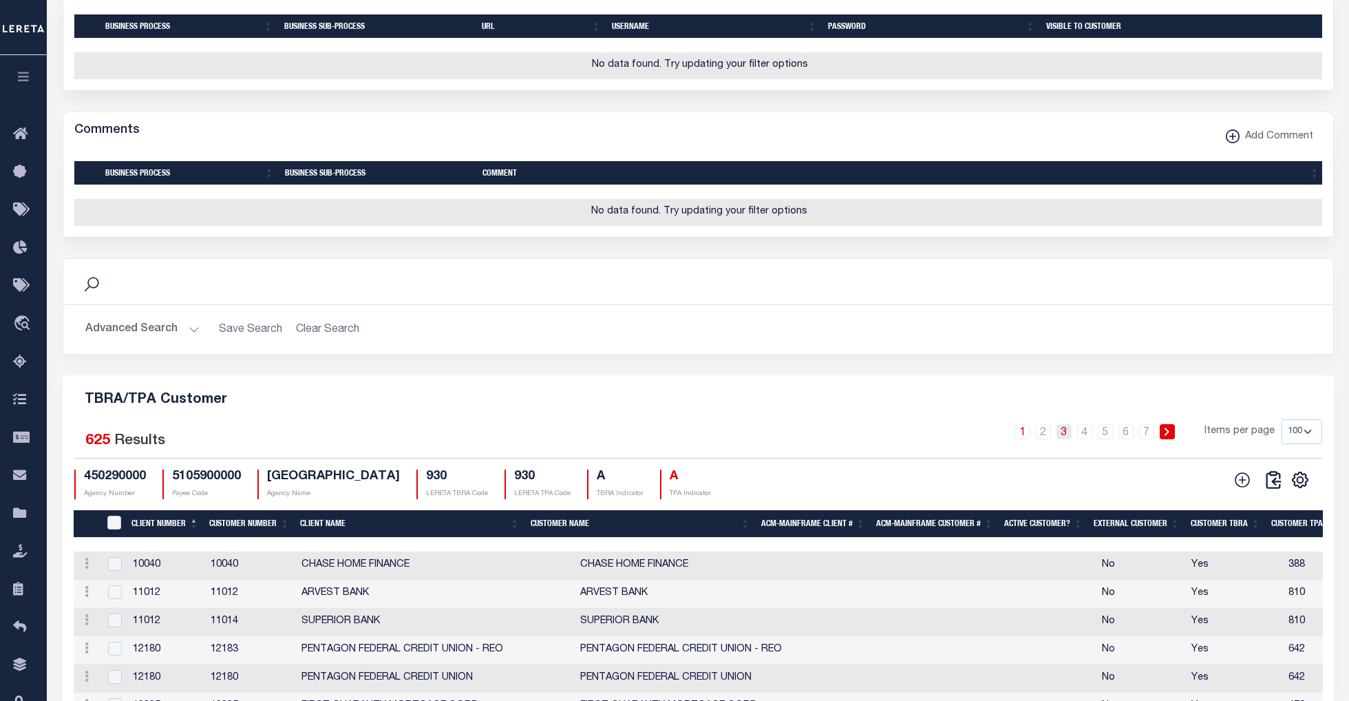
click at [1064, 439] on link "3" at bounding box center [1064, 431] width 15 height 15
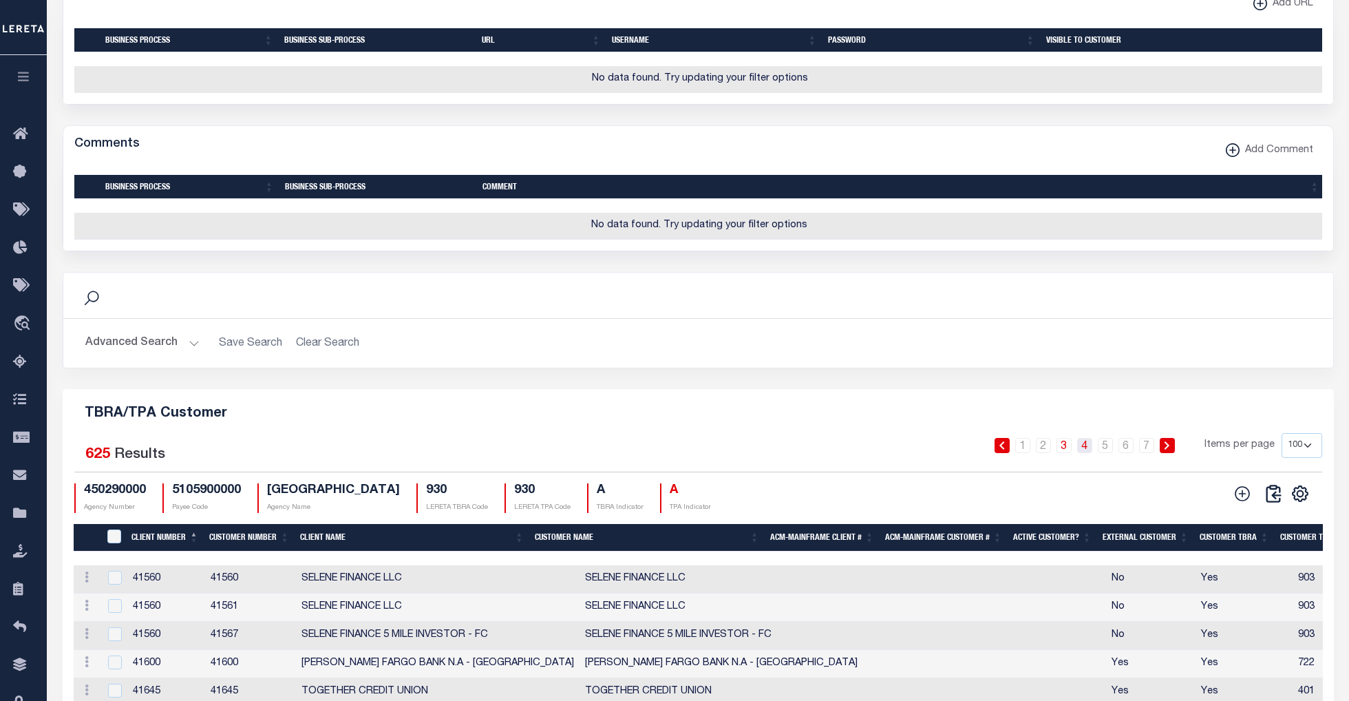
click at [1089, 453] on link "4" at bounding box center [1084, 445] width 15 height 15
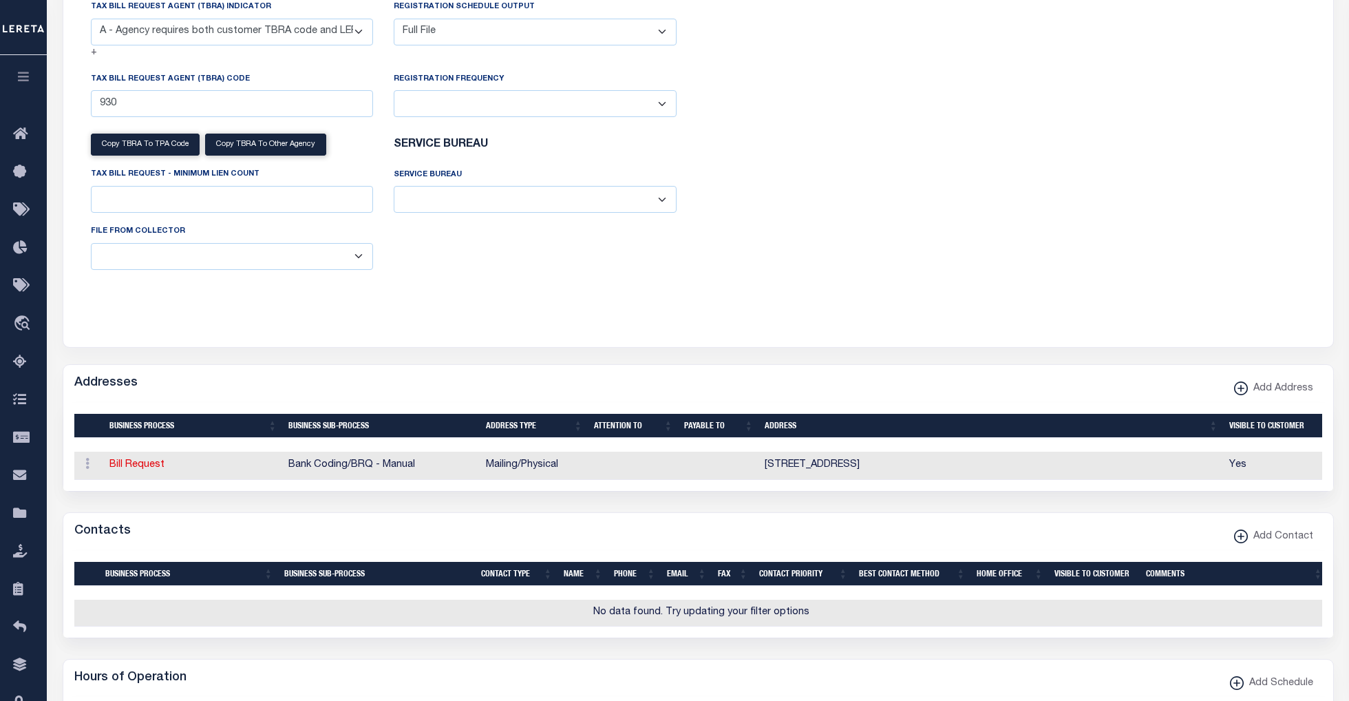
scroll to position [0, 0]
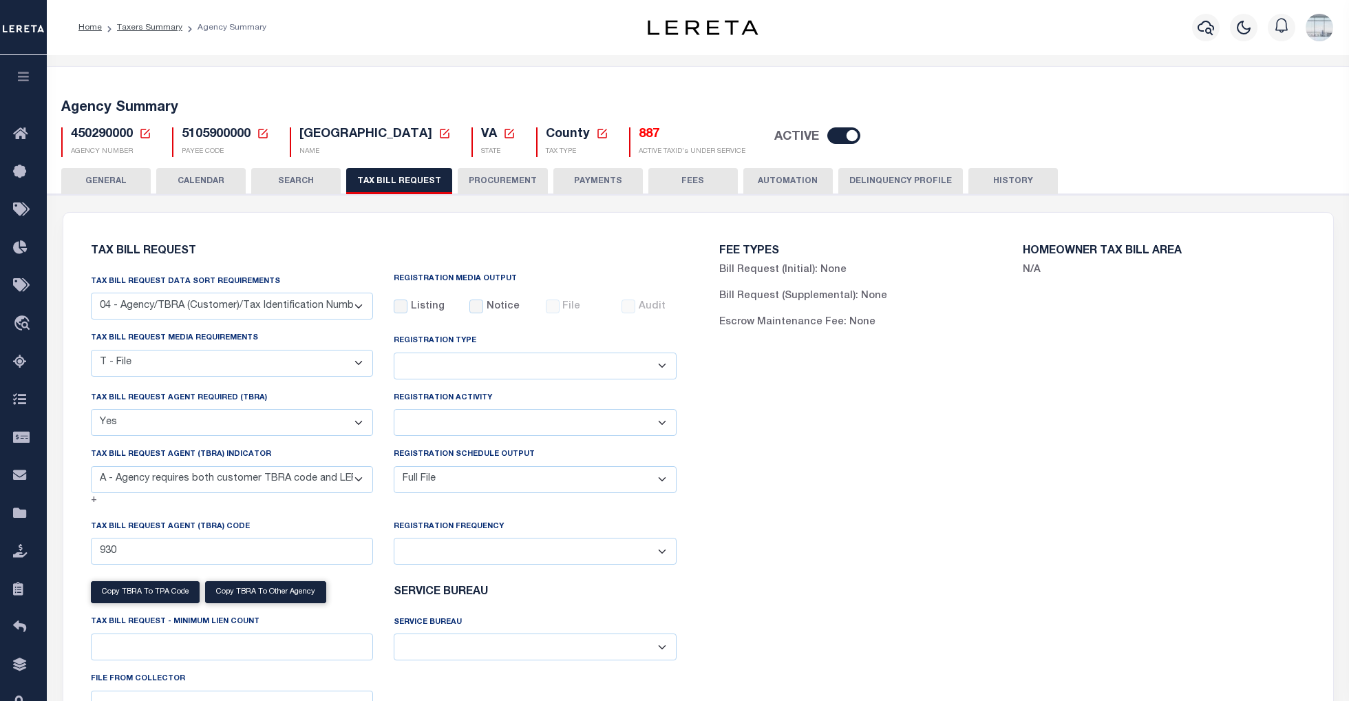
click at [1003, 180] on button "HISTORY" at bounding box center [1012, 181] width 89 height 26
select select "100"
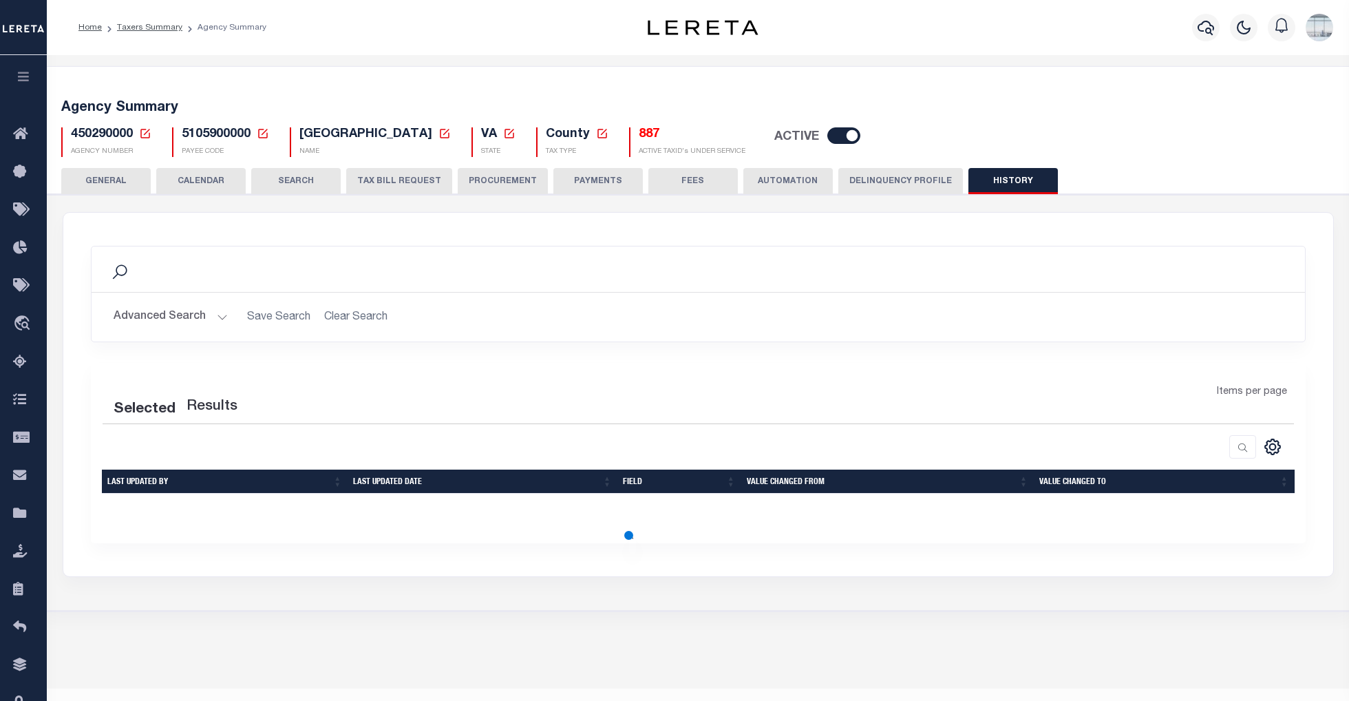
select select "100"
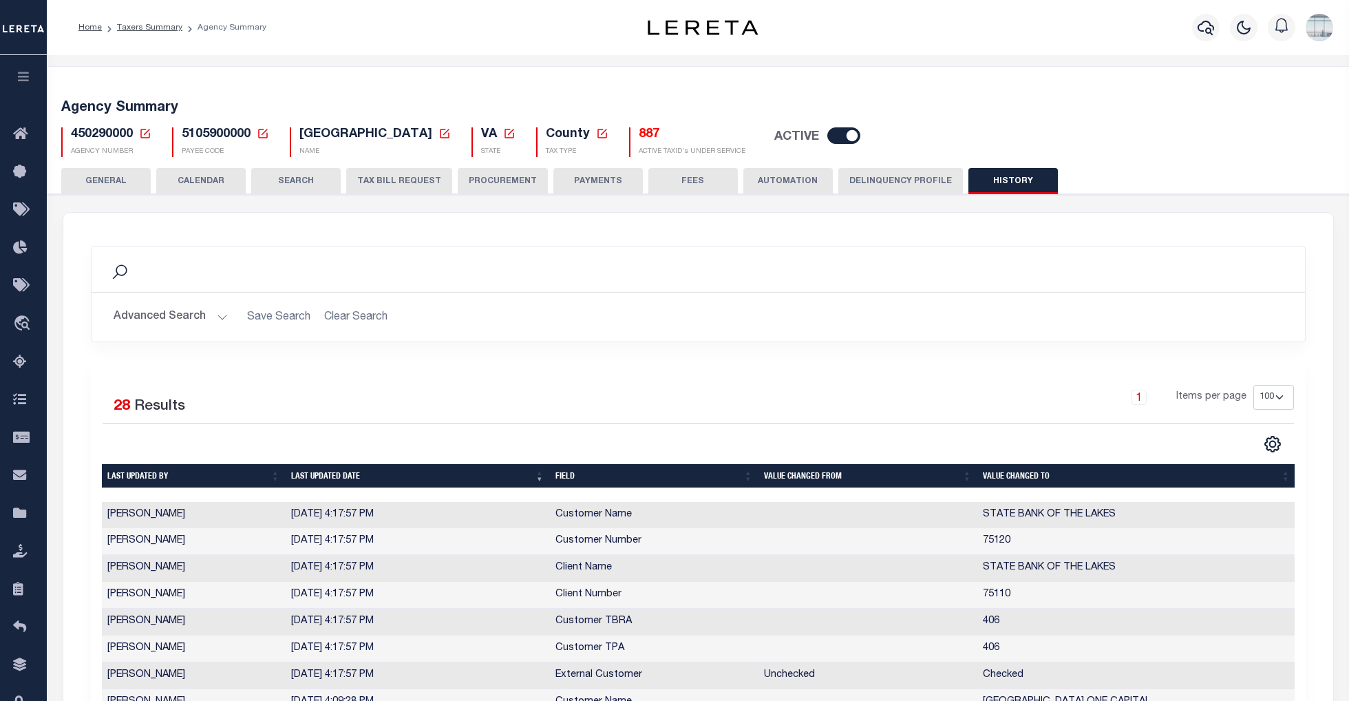
scroll to position [92, 0]
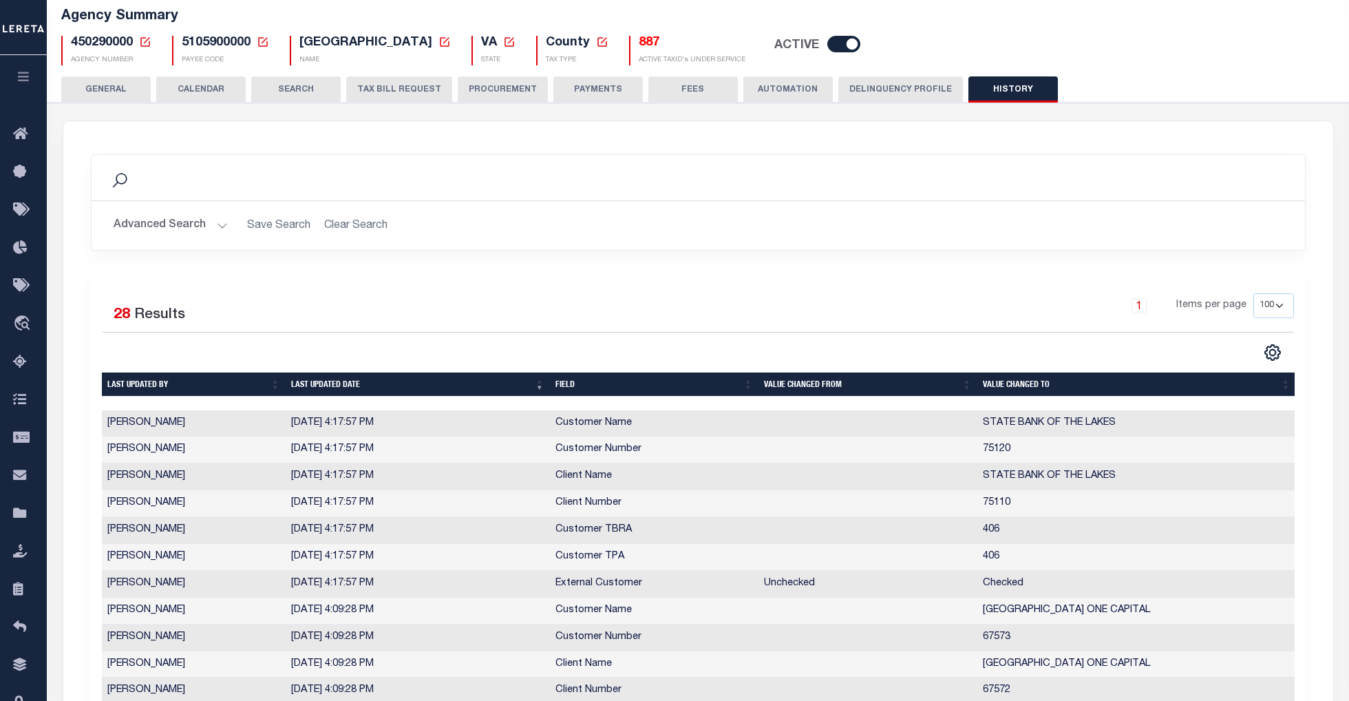
click at [218, 220] on button "Advanced Search" at bounding box center [171, 225] width 114 height 27
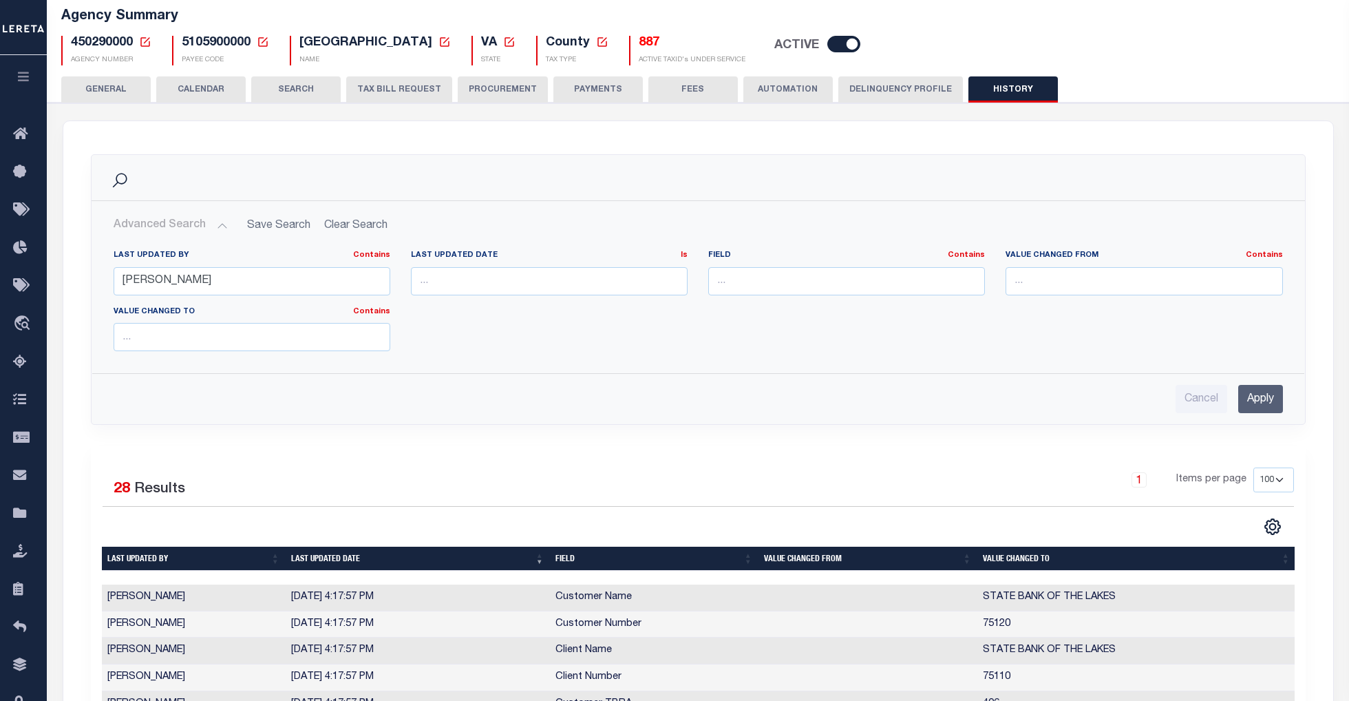
click at [357, 226] on h2 "Advanced Search Save Search Clear Search PayeeAssessorTaxerHistoryGridWrapper_d…" at bounding box center [699, 225] width 1192 height 27
click at [354, 229] on h2 "Advanced Search Save Search Clear Search PayeeAssessorTaxerHistoryGridWrapper_d…" at bounding box center [699, 225] width 1192 height 27
drag, startPoint x: 231, startPoint y: 278, endPoint x: 65, endPoint y: 273, distance: 166.7
click at [1261, 403] on input "Apply" at bounding box center [1260, 399] width 45 height 28
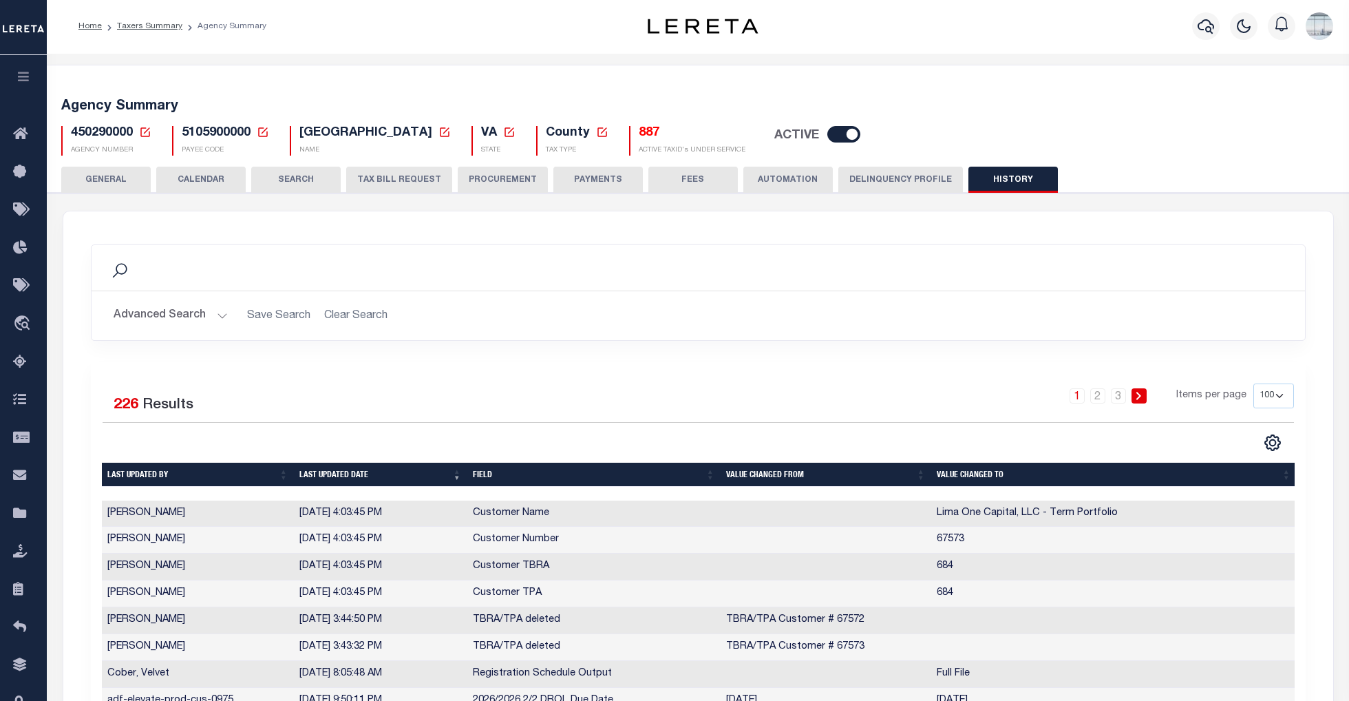
scroll to position [0, 0]
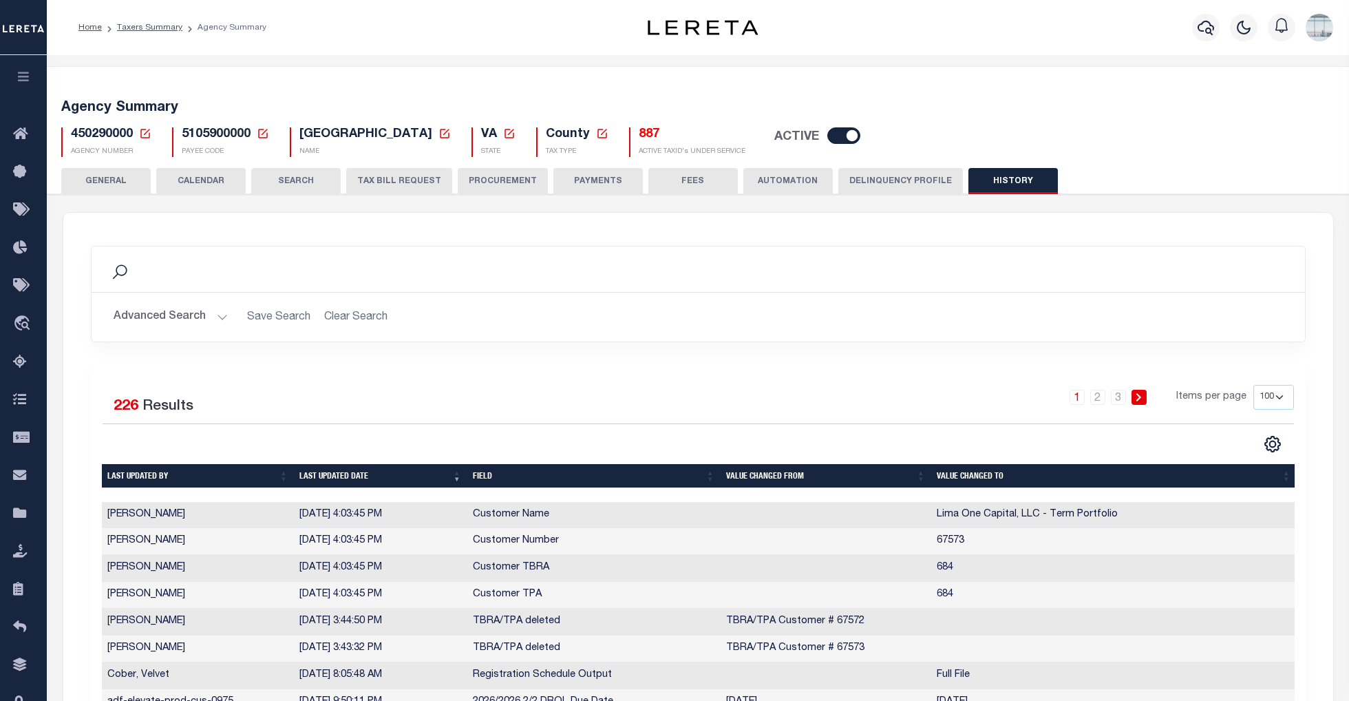
drag, startPoint x: 400, startPoint y: 182, endPoint x: 423, endPoint y: 234, distance: 57.0
click at [400, 182] on button "TAX BILL REQUEST" at bounding box center [399, 181] width 106 height 26
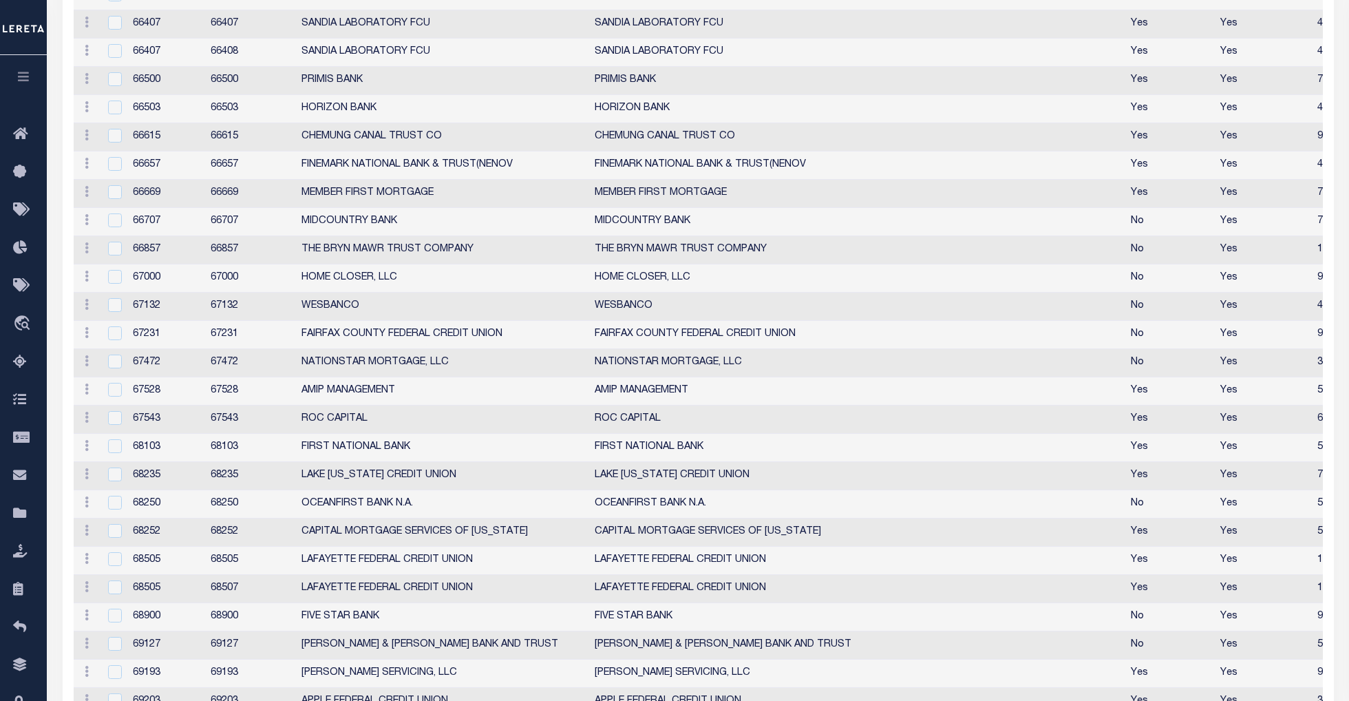
scroll to position [3855, 0]
